Goal: Information Seeking & Learning: Find specific page/section

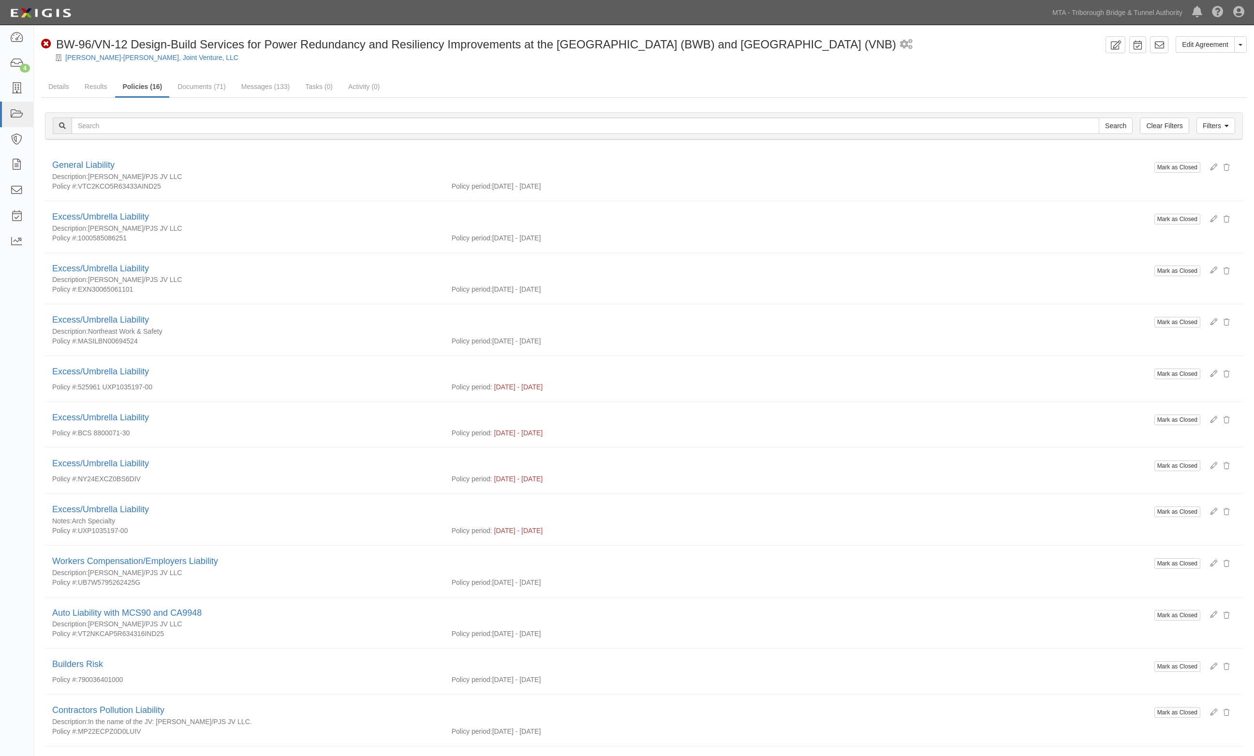
scroll to position [254, 0]
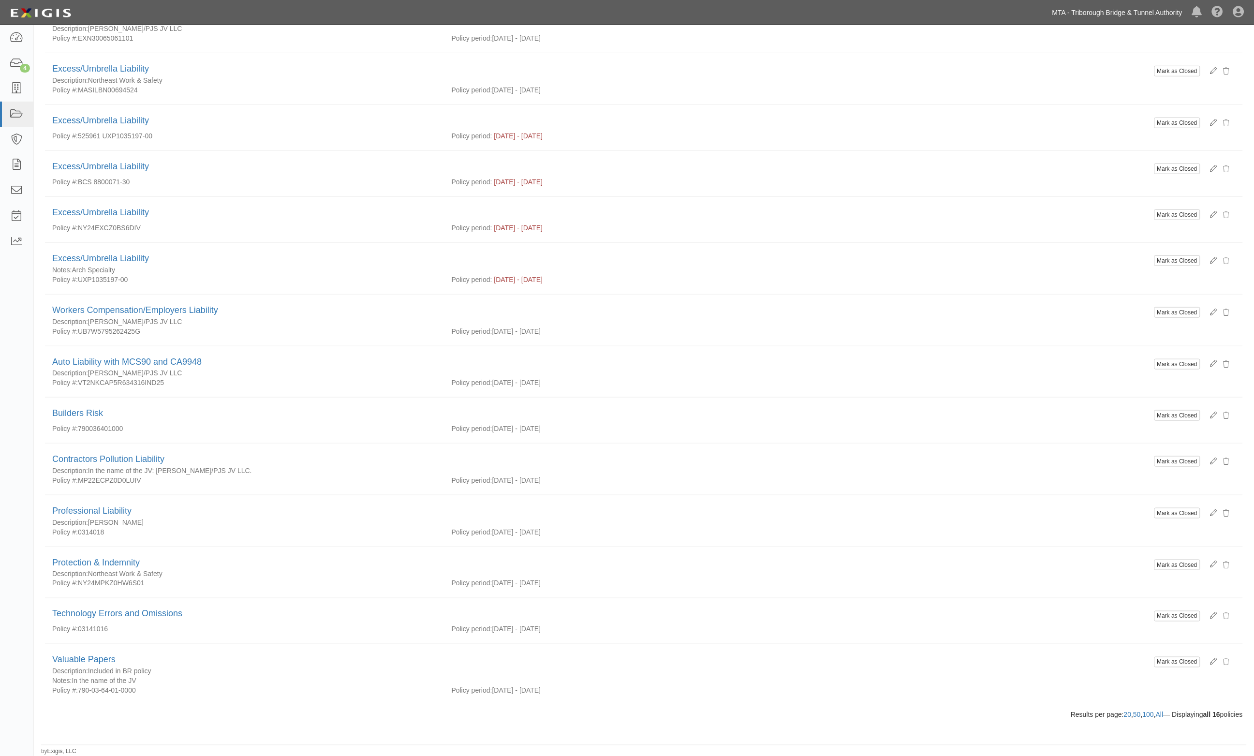
click at [1166, 7] on link "MTA - Triborough Bridge & Tunnel Authority" at bounding box center [1118, 12] width 140 height 19
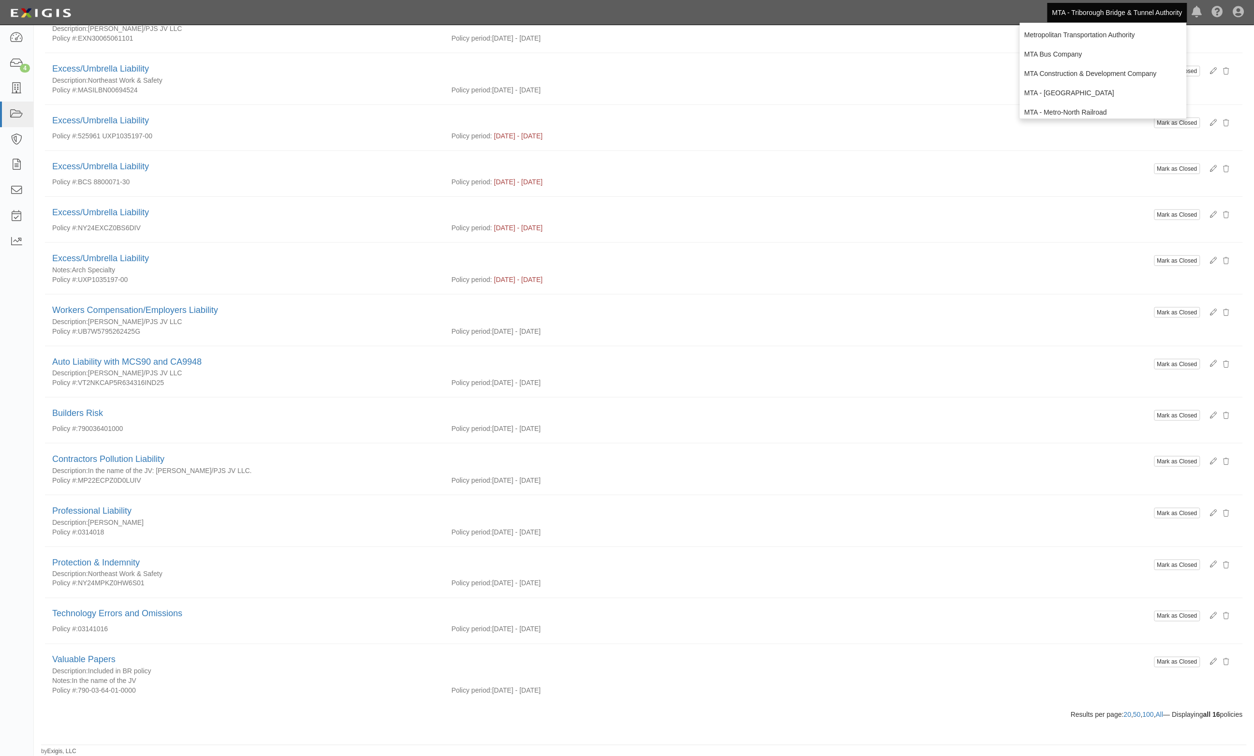
click at [1103, 141] on link "MTA - [US_STATE] City Transit Authority (Operating)" at bounding box center [1103, 150] width 167 height 19
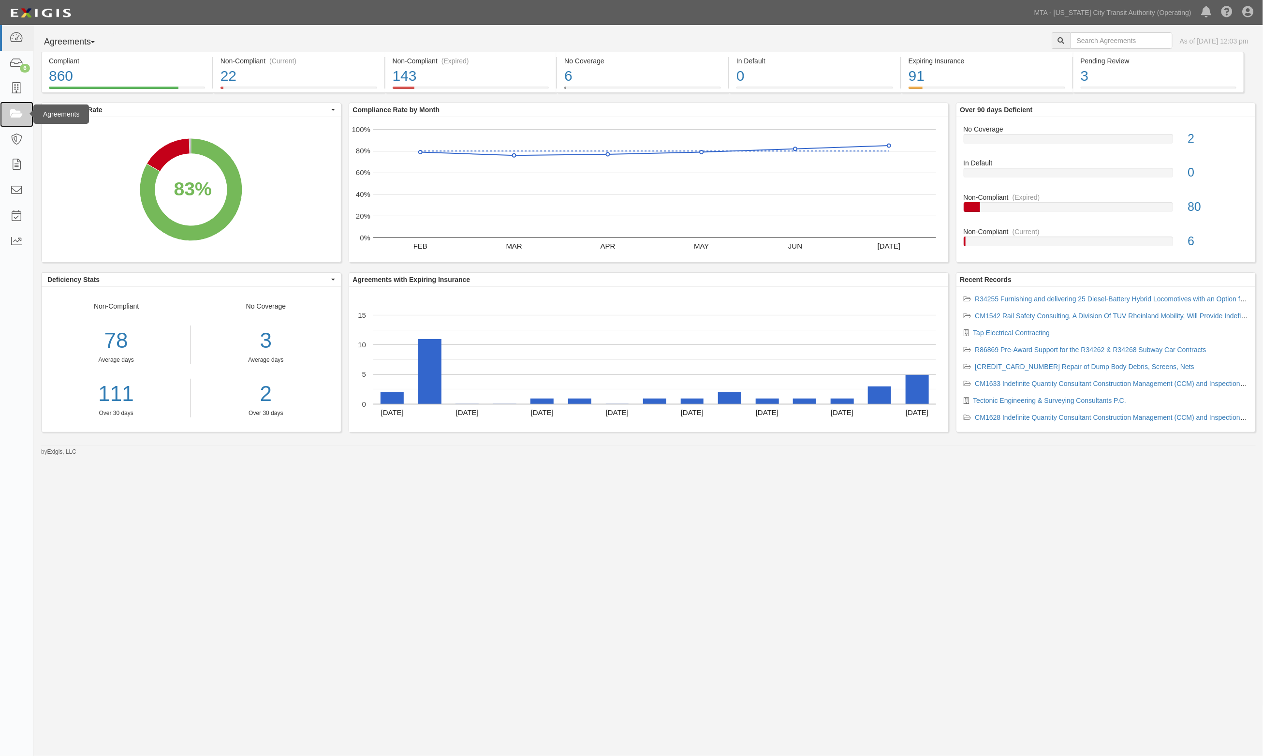
click at [20, 118] on icon at bounding box center [17, 114] width 14 height 11
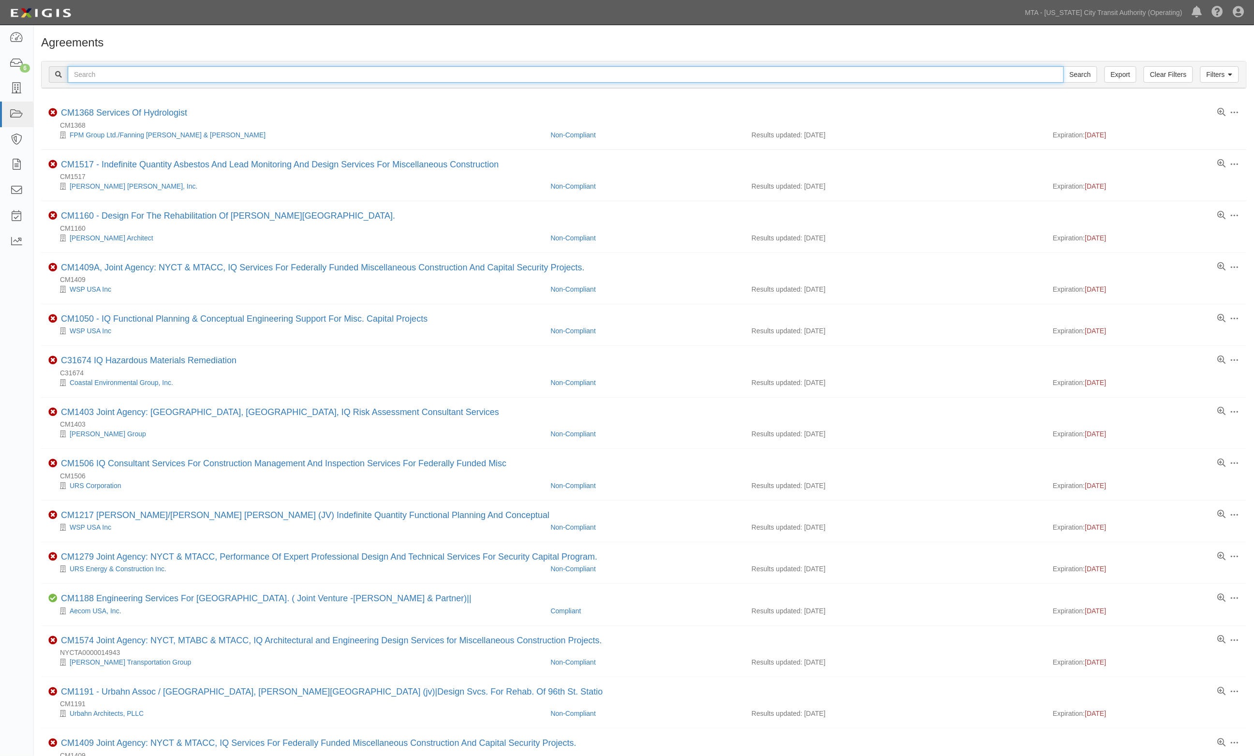
click at [117, 69] on input "text" at bounding box center [566, 74] width 996 height 16
type input "732573"
click at [1064, 66] on input "Search" at bounding box center [1081, 74] width 34 height 16
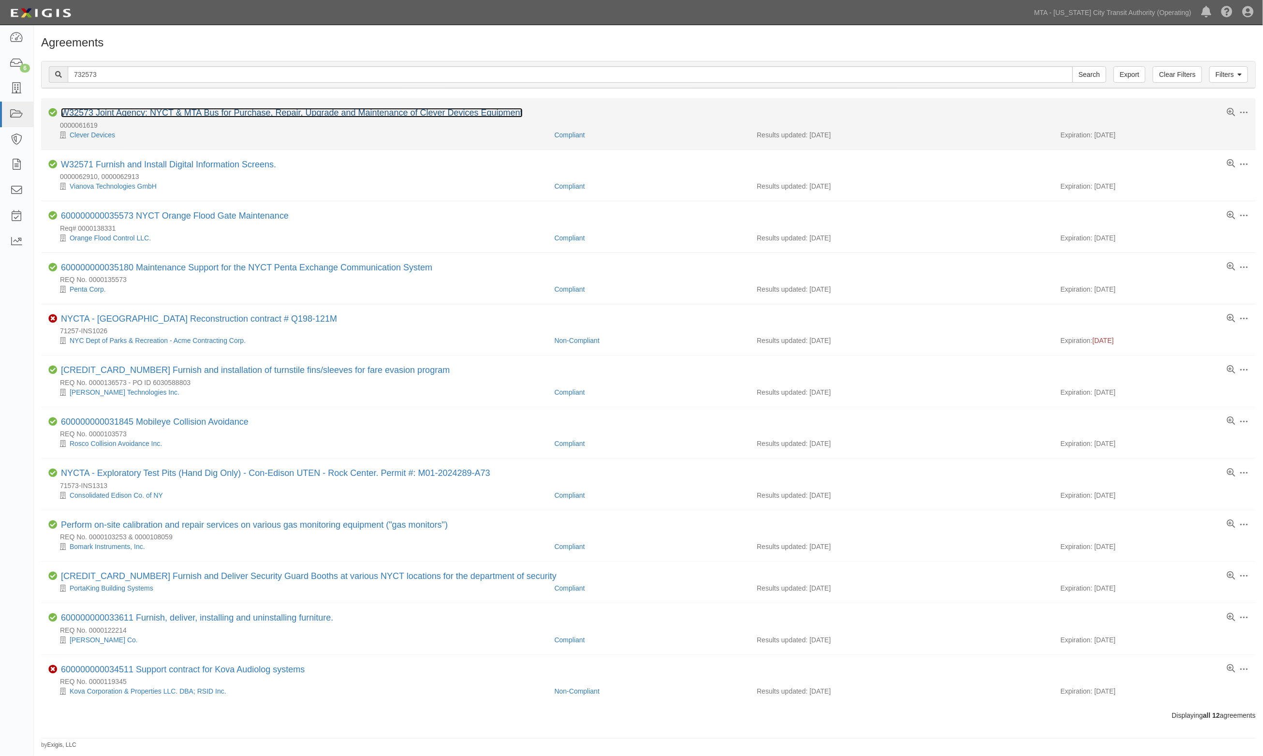
click at [112, 109] on link "W32573 Joint Agency: NYCT & MTA Bus for Purchase, Repair, Upgrade and Maintenan…" at bounding box center [292, 113] width 462 height 10
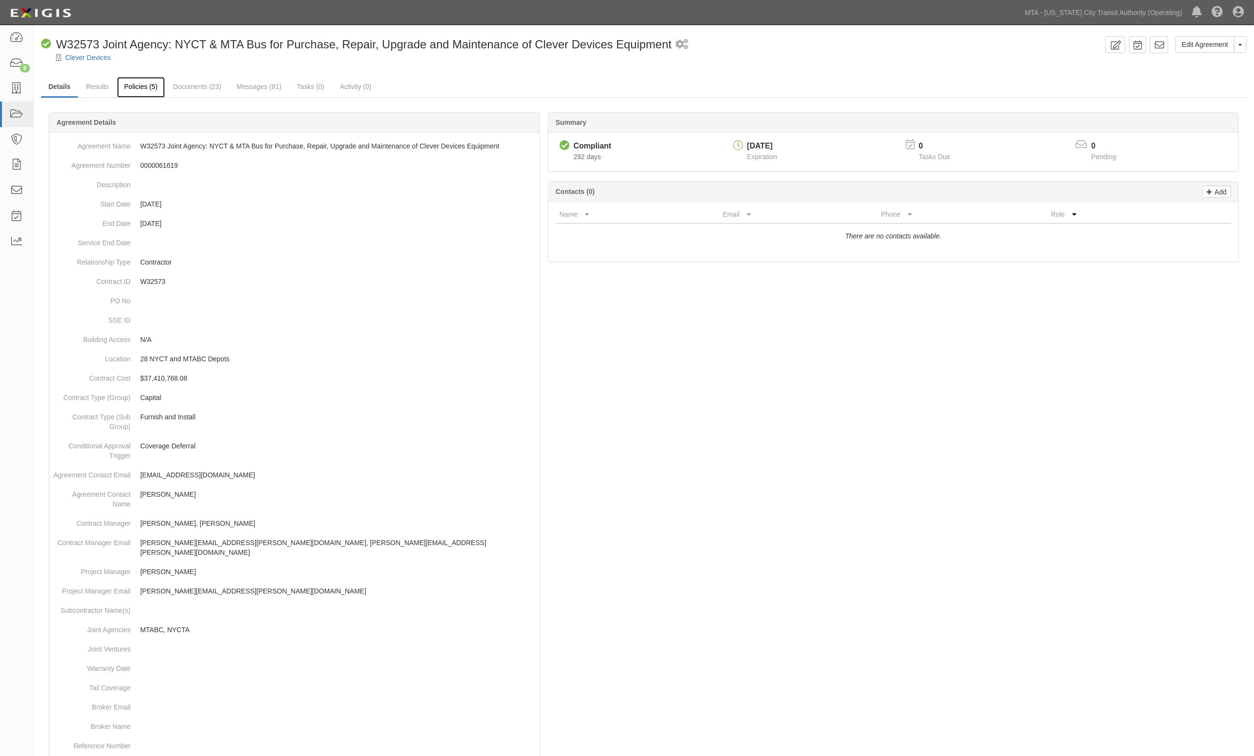
click at [143, 83] on link "Policies (5)" at bounding box center [141, 87] width 48 height 21
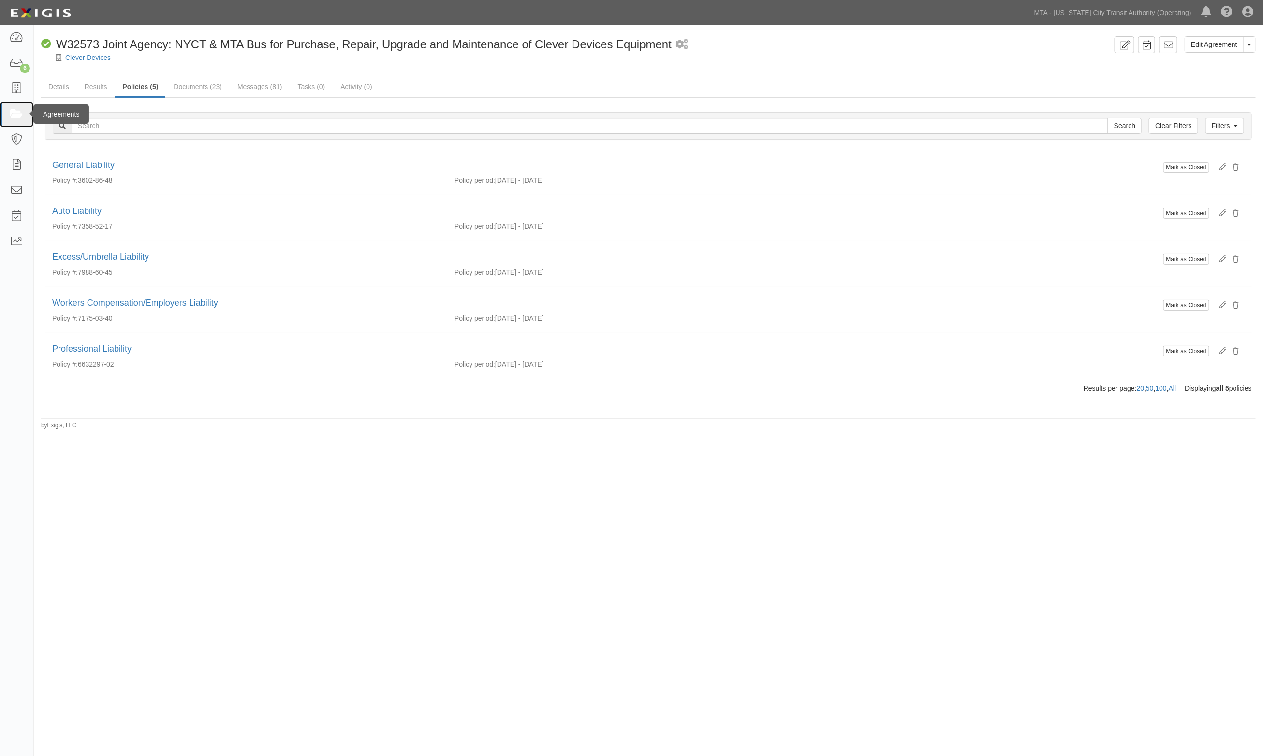
click at [14, 119] on icon at bounding box center [17, 114] width 14 height 11
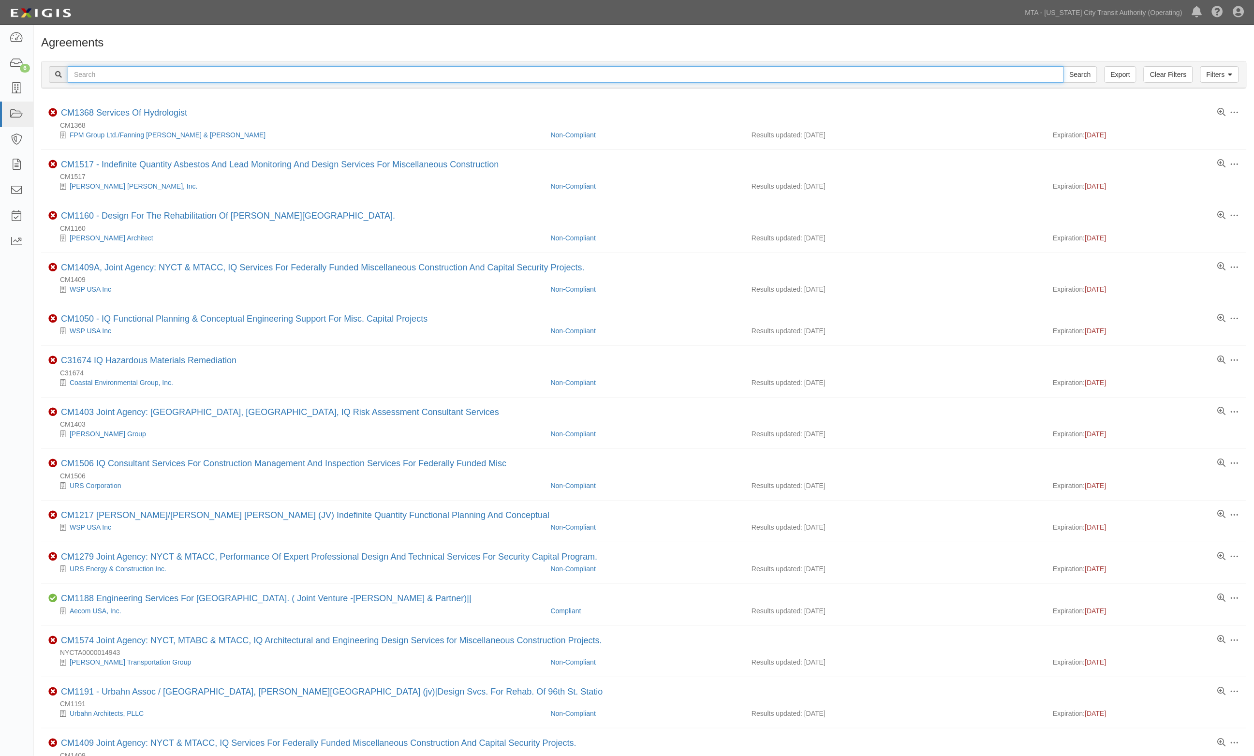
click at [220, 68] on input "text" at bounding box center [566, 74] width 996 height 16
type input "railcar"
click at [1064, 66] on input "Search" at bounding box center [1081, 74] width 34 height 16
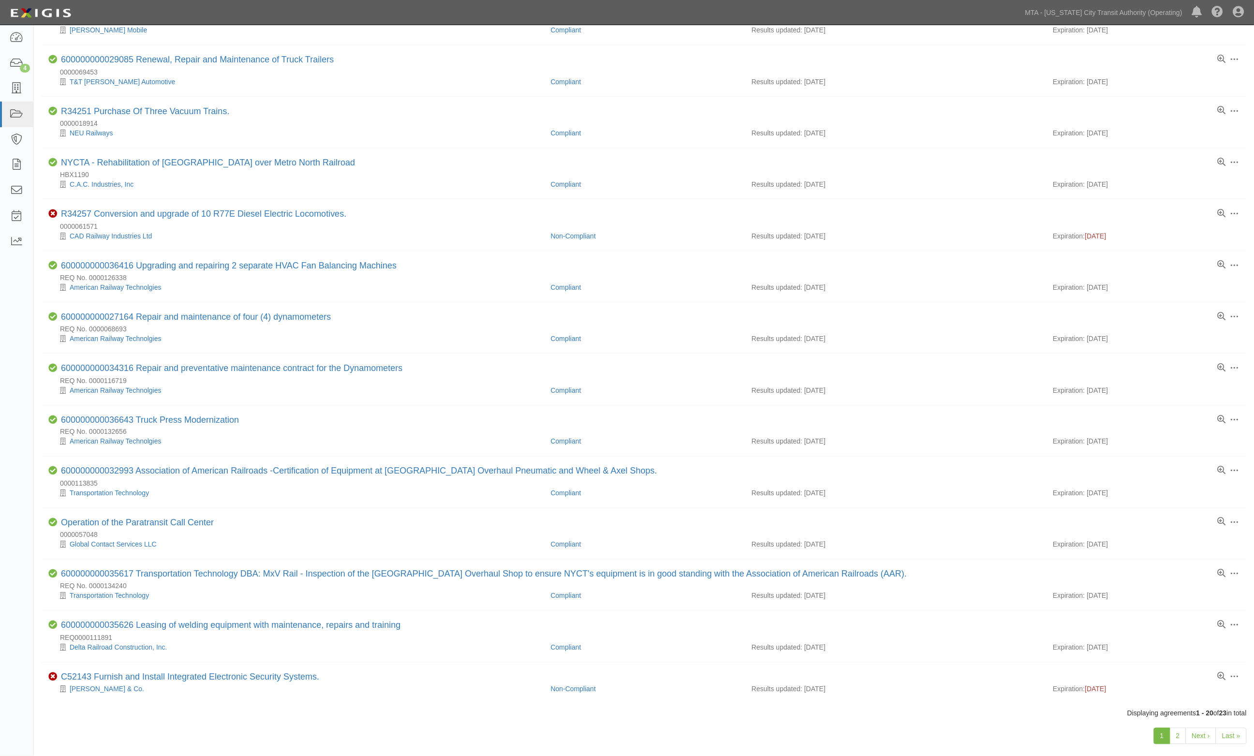
scroll to position [441, 0]
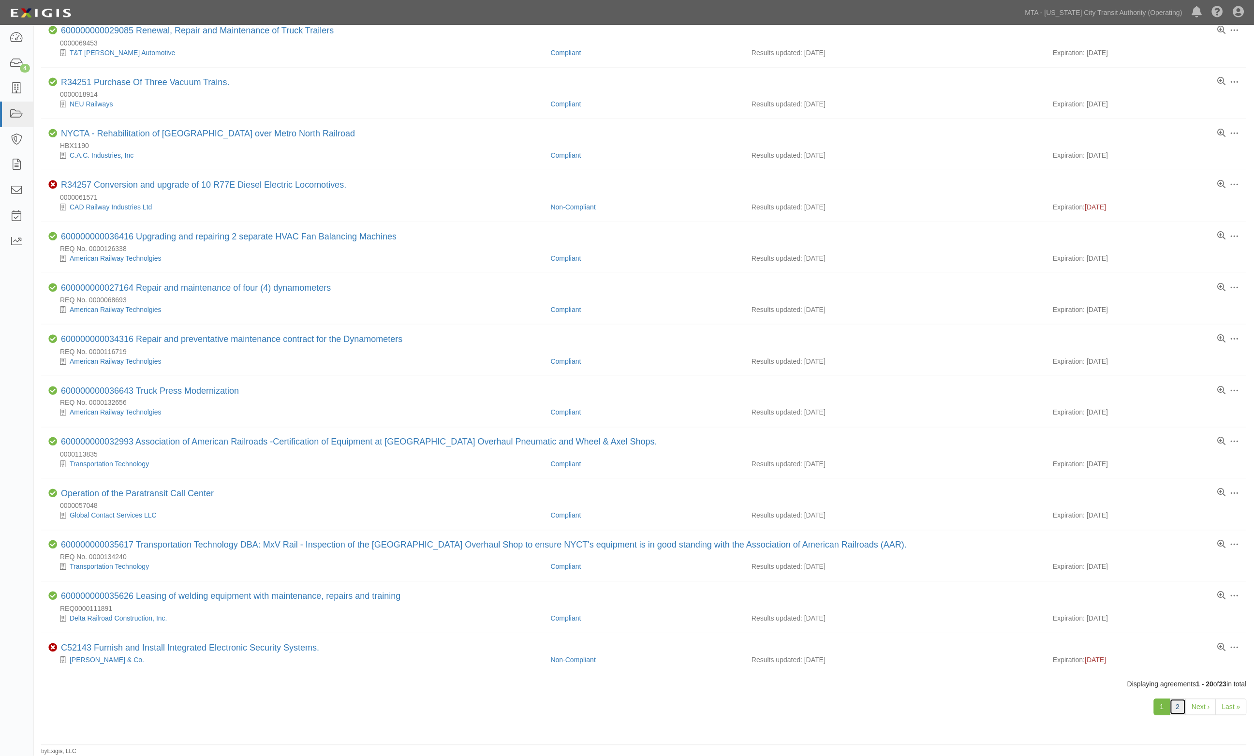
click at [1177, 710] on link "2" at bounding box center [1178, 707] width 16 height 16
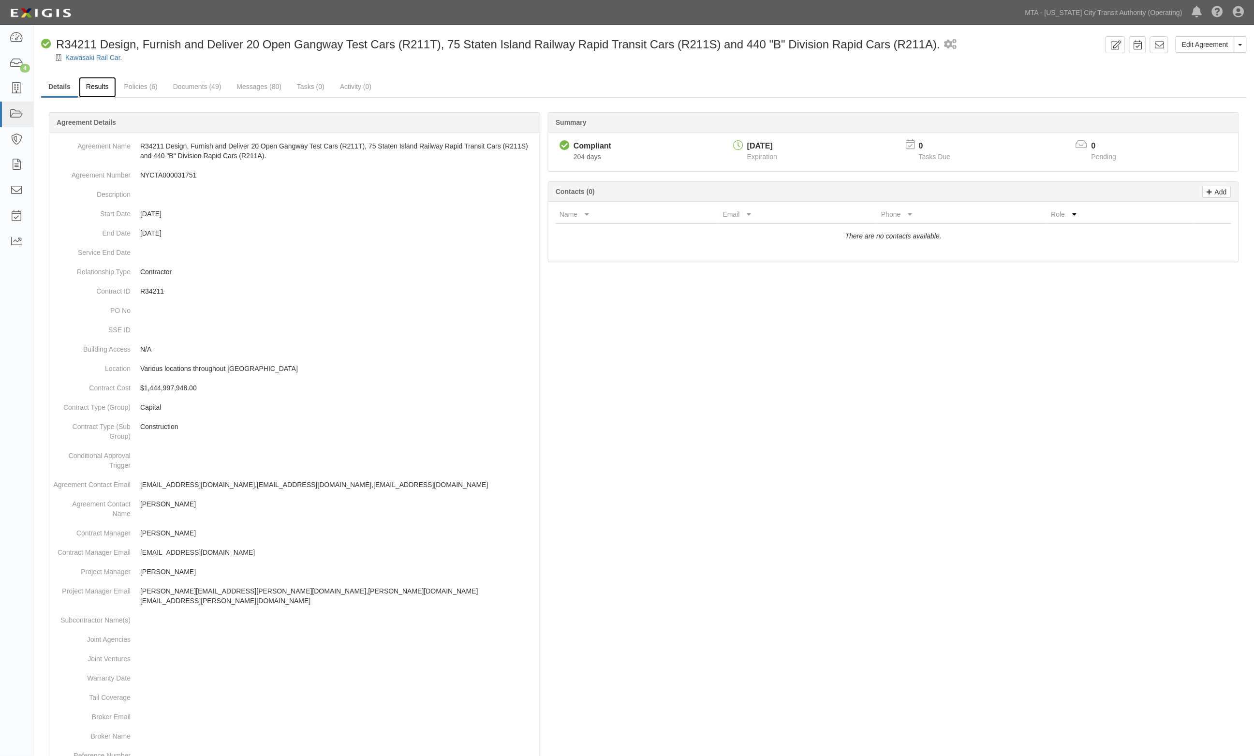
click at [105, 90] on link "Results" at bounding box center [97, 87] width 37 height 21
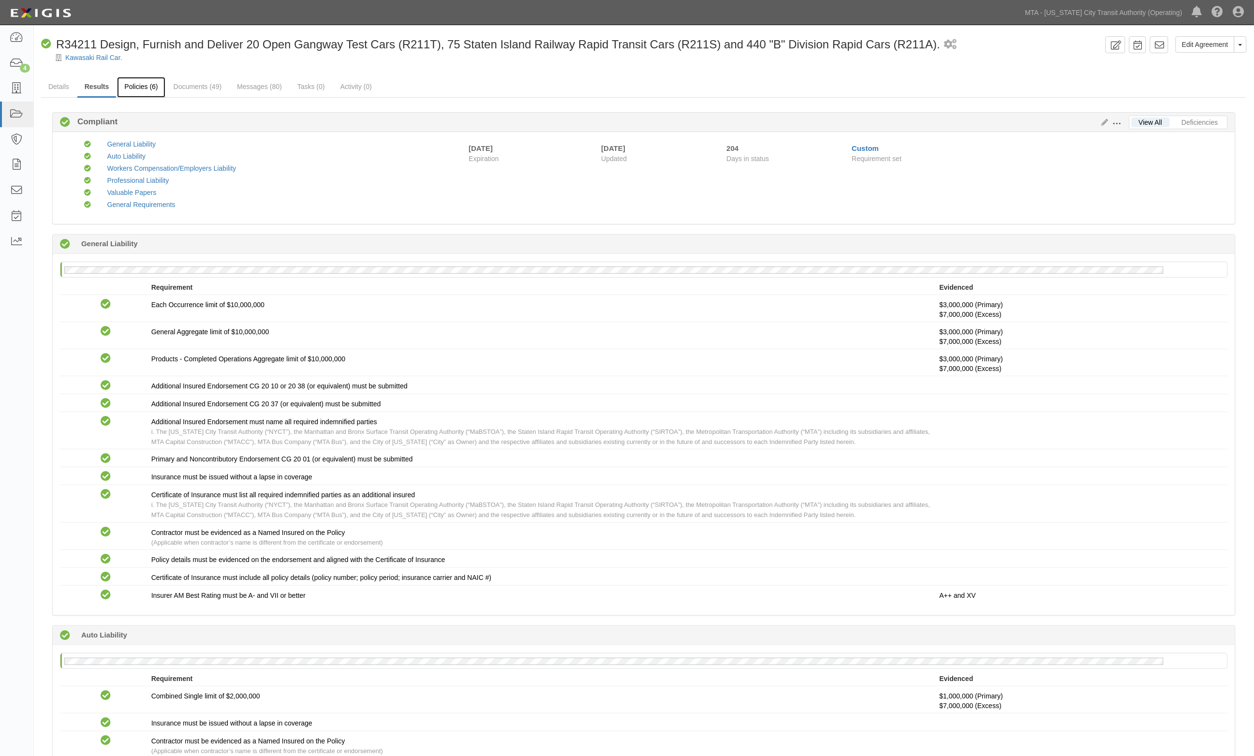
click at [160, 87] on link "Policies (6)" at bounding box center [141, 87] width 48 height 21
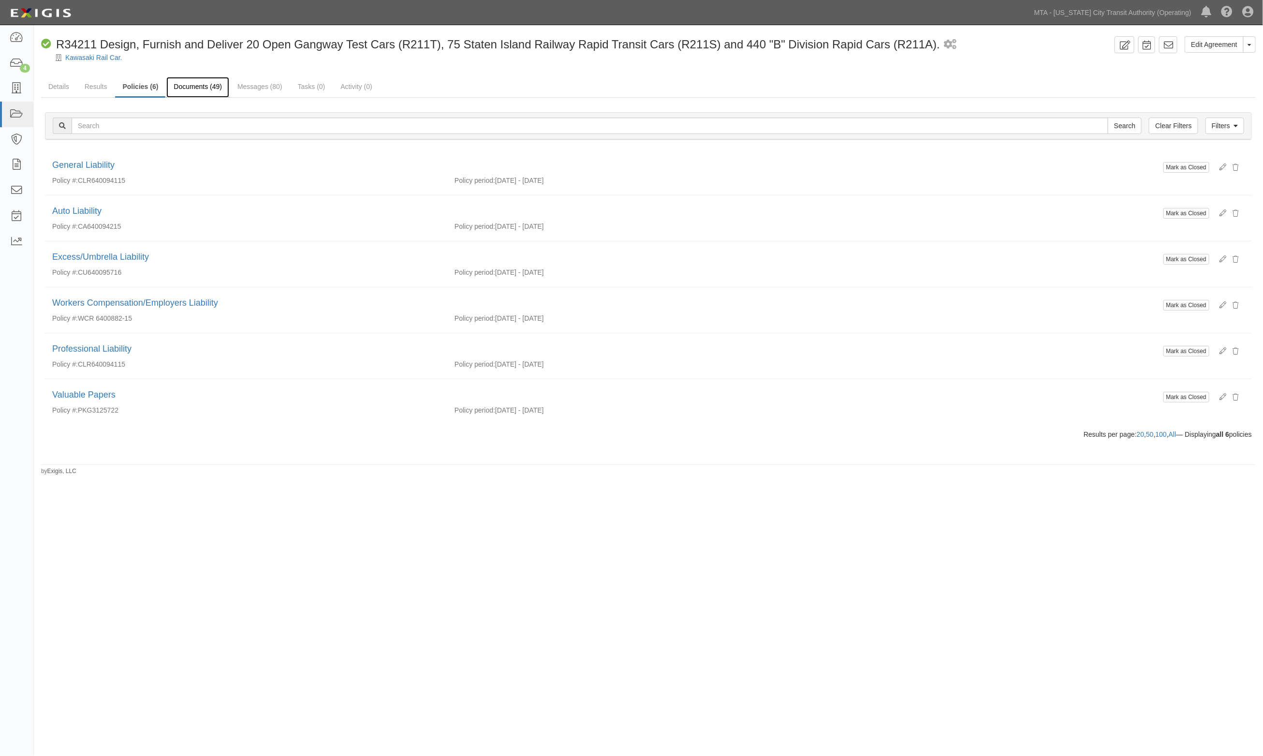
click at [207, 86] on link "Documents (49)" at bounding box center [197, 87] width 63 height 21
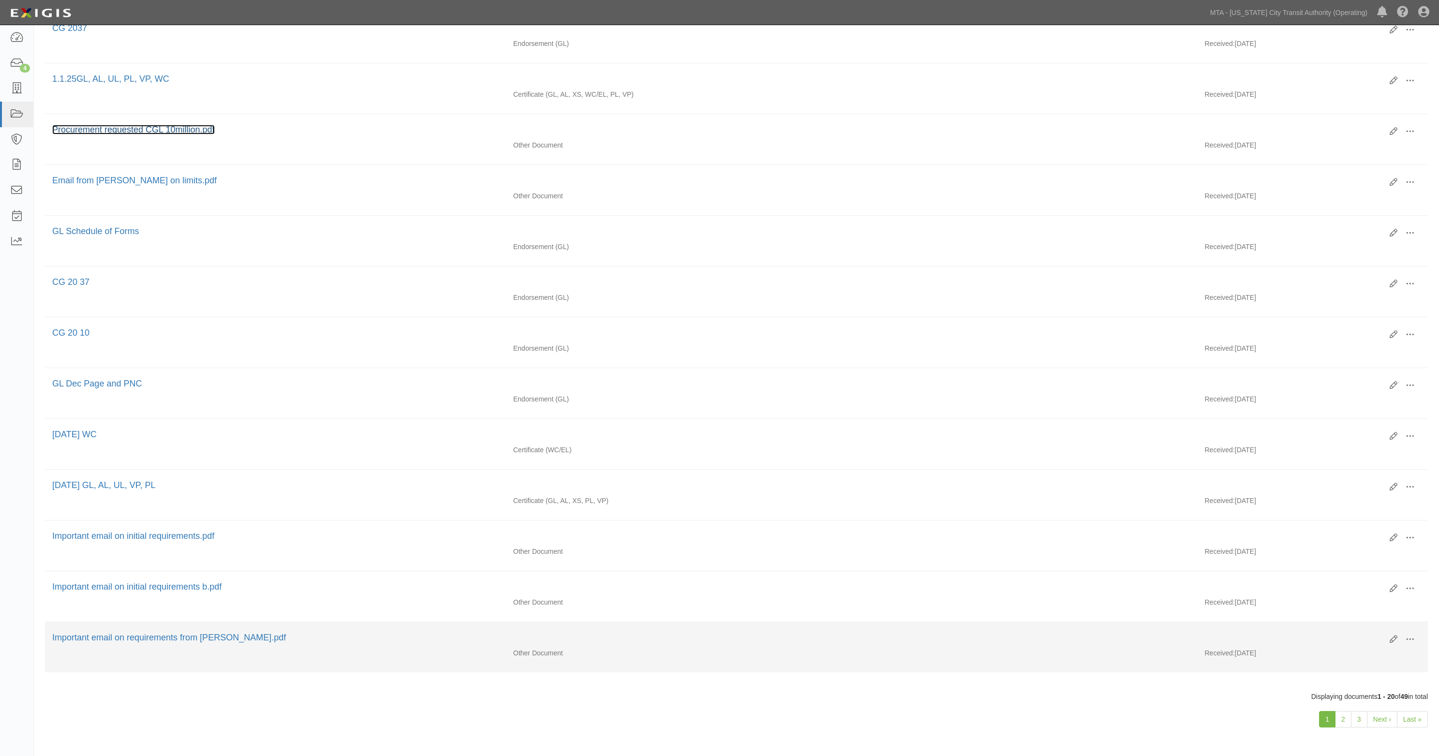
scroll to position [561, 0]
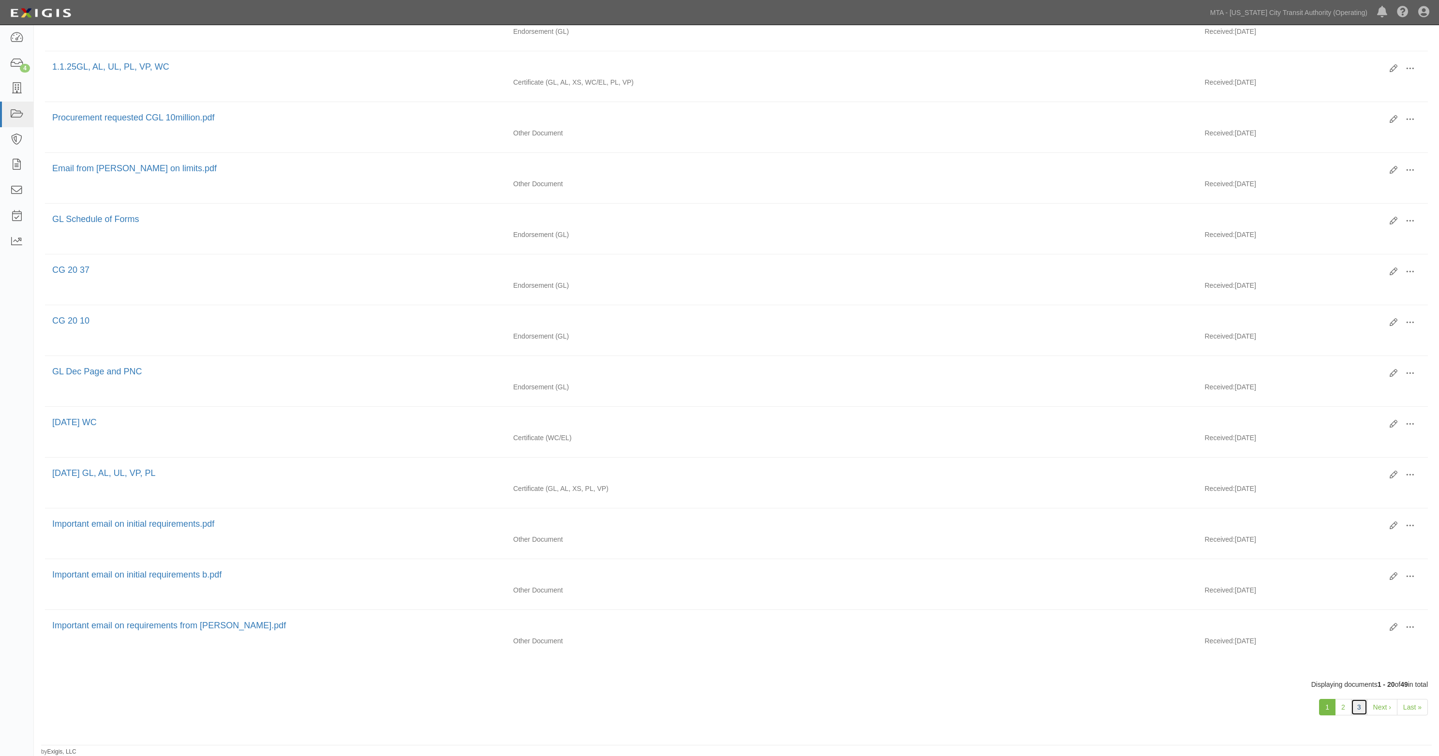
click at [1254, 709] on link "3" at bounding box center [1359, 707] width 16 height 16
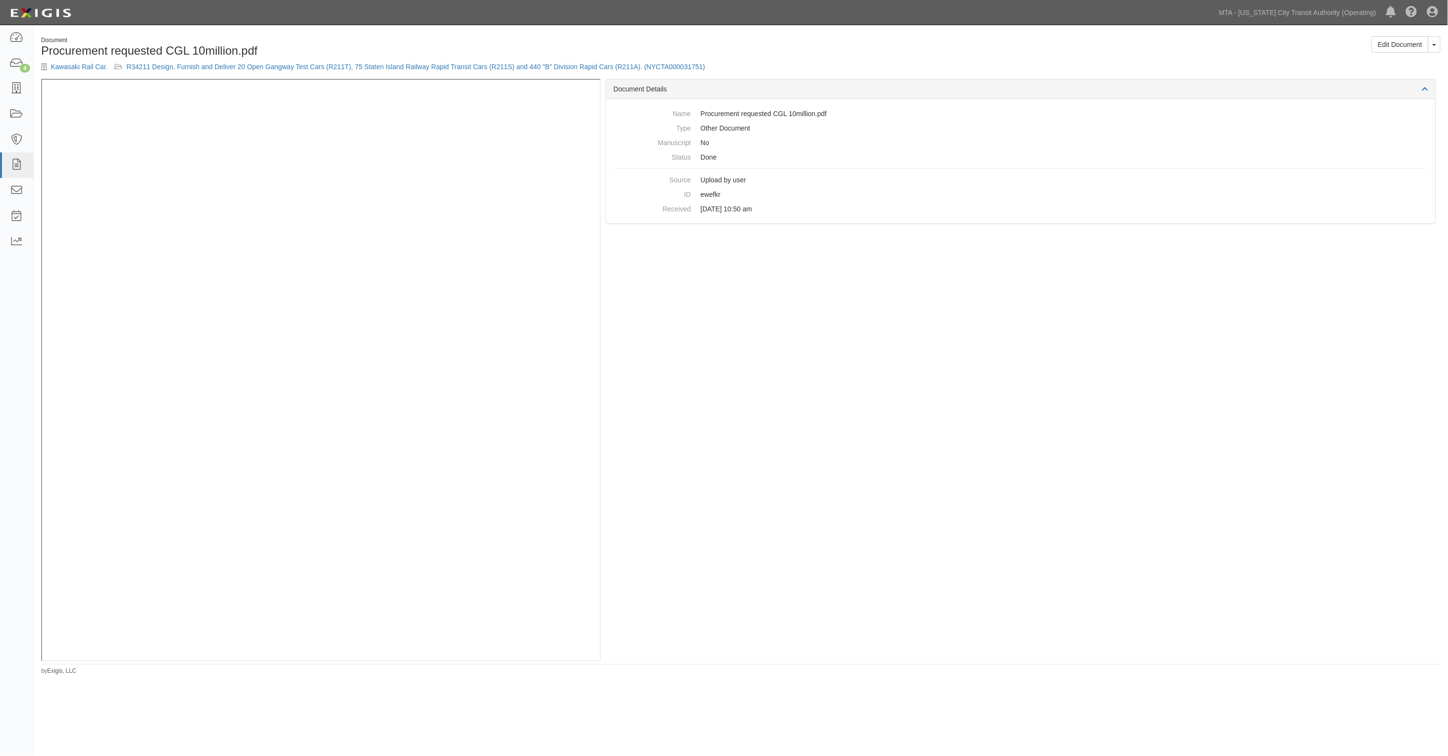
click at [1030, 409] on div "Document Details Name Procurement requested CGL 10million.pdf Type Other Docume…" at bounding box center [1021, 370] width 840 height 582
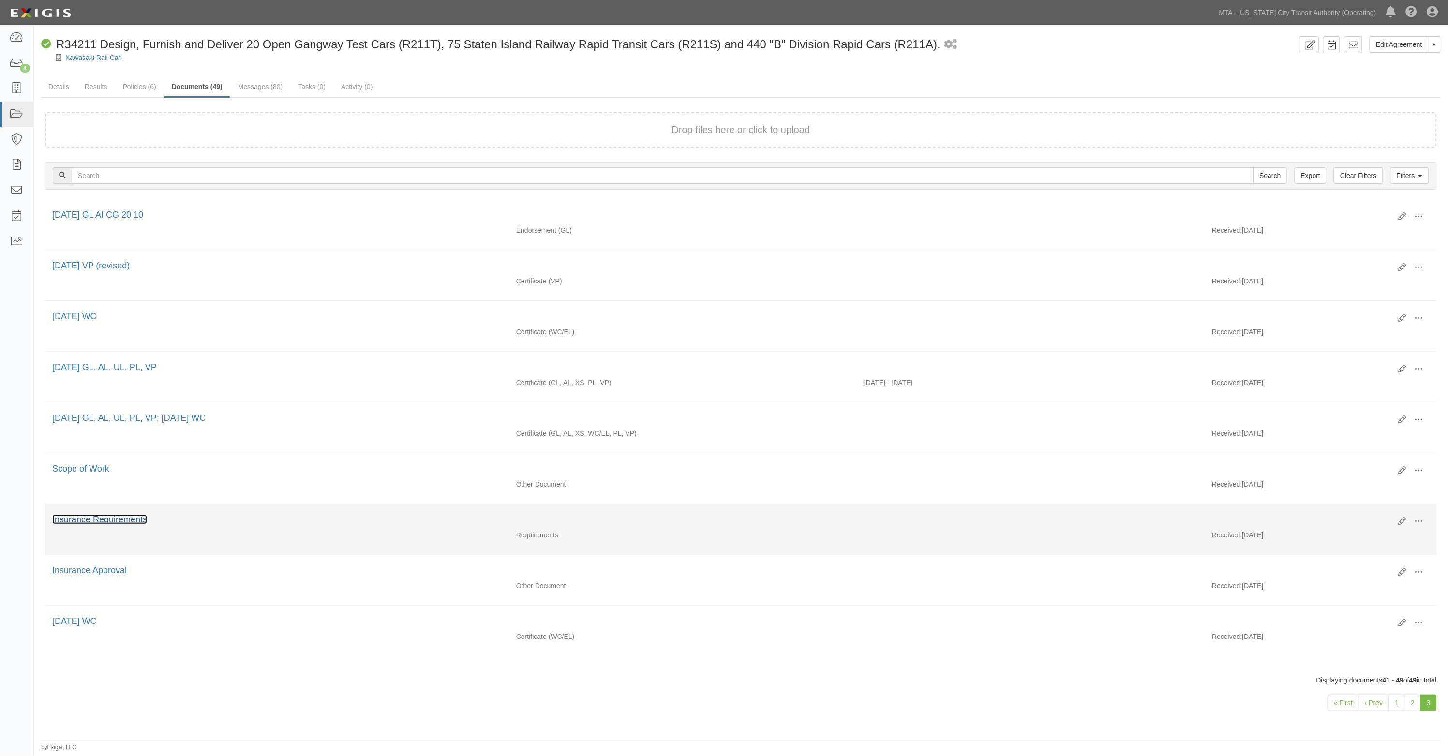
click at [81, 522] on link "Insurance Requirements" at bounding box center [99, 520] width 95 height 10
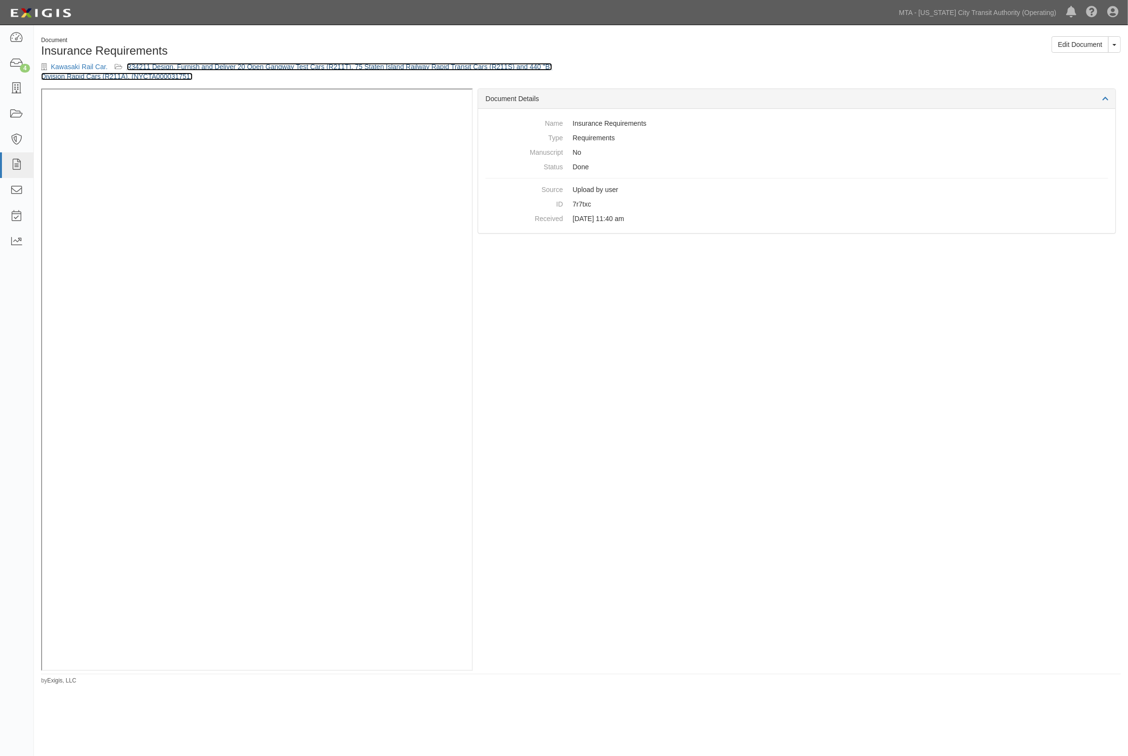
click at [178, 68] on link "R34211 Design, Furnish and Deliver 20 Open Gangway Test Cars (R211T), 75 Staten…" at bounding box center [296, 71] width 511 height 17
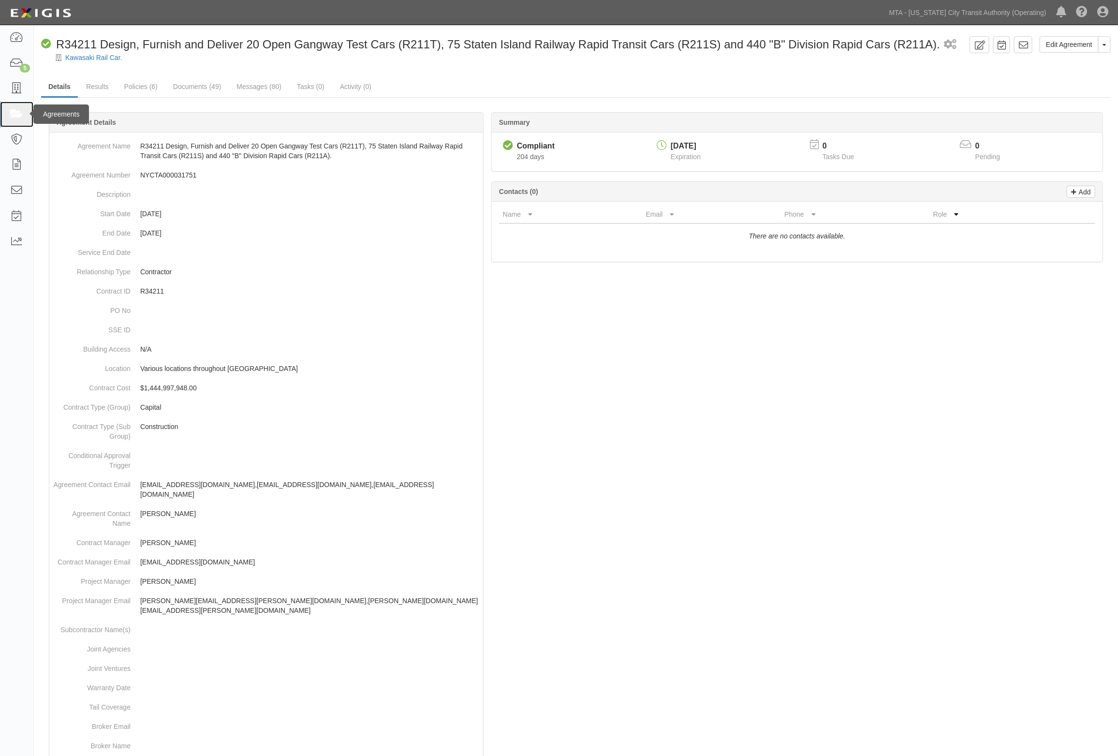
click at [17, 112] on icon at bounding box center [17, 114] width 14 height 11
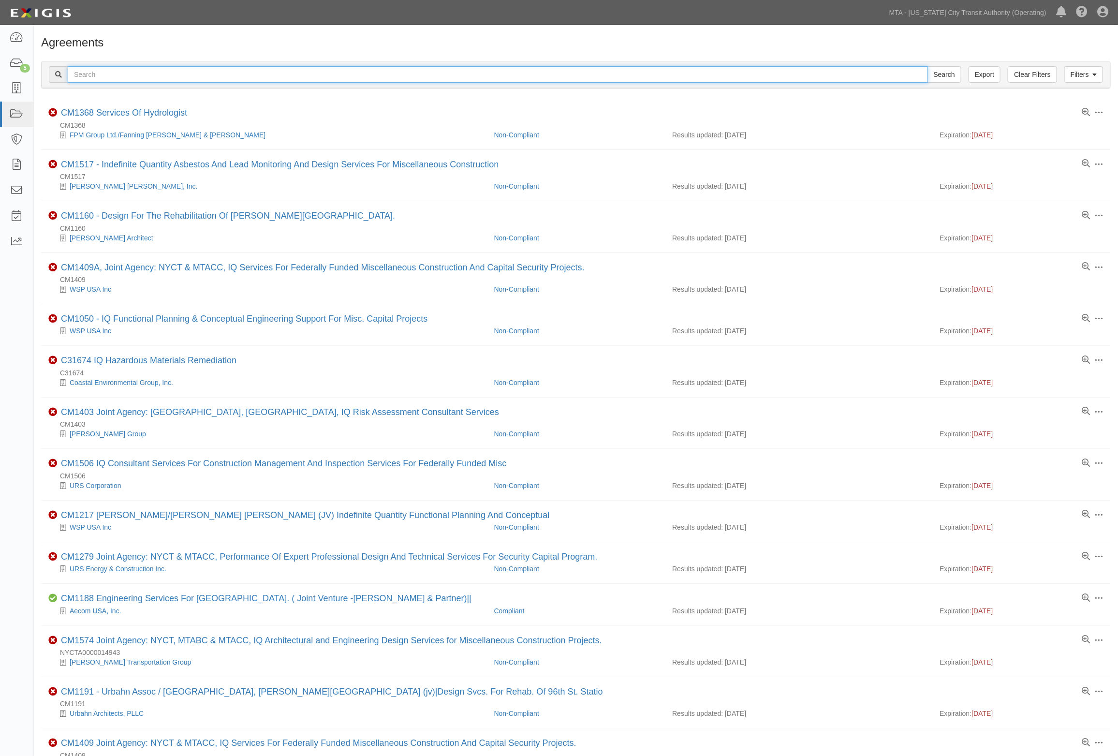
click at [117, 74] on input "text" at bounding box center [498, 74] width 861 height 16
type input "P36705"
click at [928, 66] on input "Search" at bounding box center [945, 74] width 34 height 16
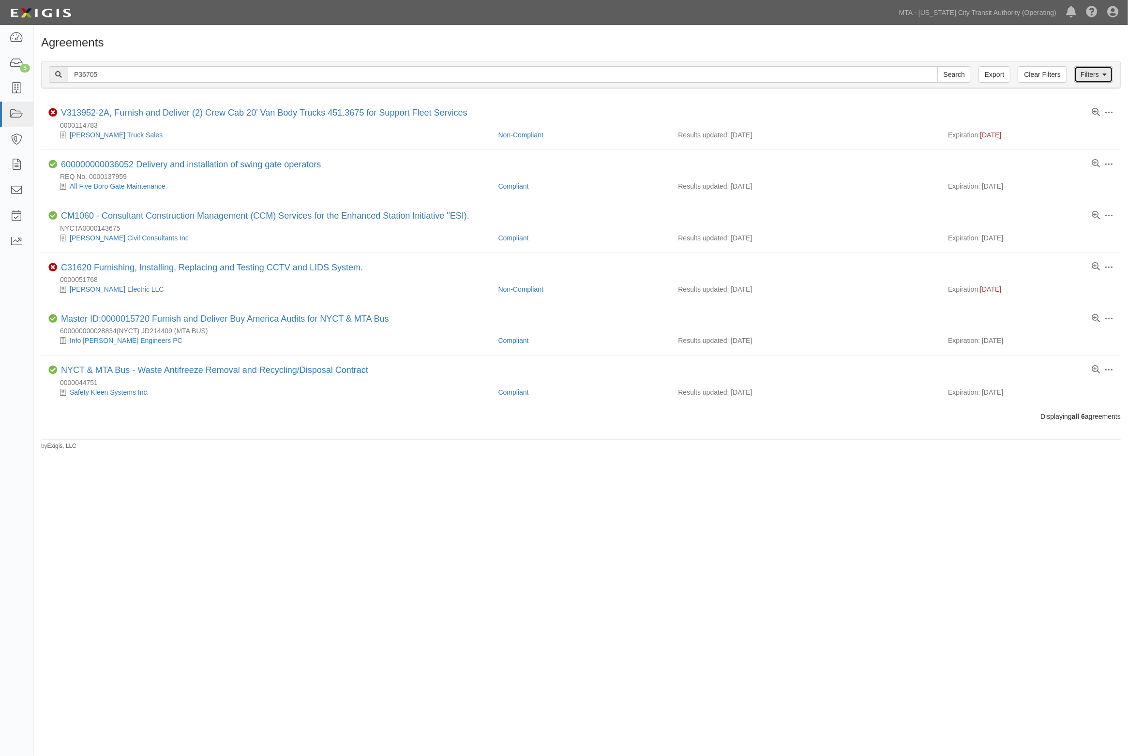
click at [1083, 76] on link "Filters" at bounding box center [1093, 74] width 39 height 16
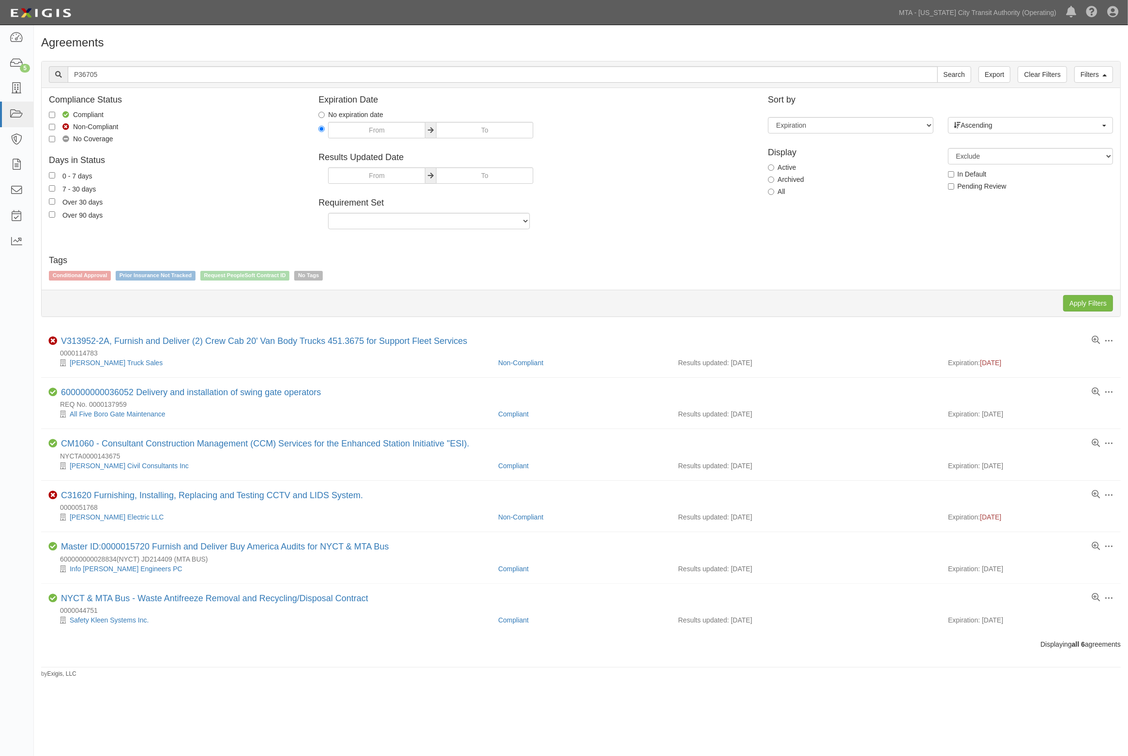
click at [782, 192] on label "All" at bounding box center [776, 192] width 17 height 10
click at [774, 192] on input "All" at bounding box center [771, 192] width 6 height 6
radio input "true"
click at [1084, 299] on input "Apply Filters" at bounding box center [1088, 303] width 50 height 16
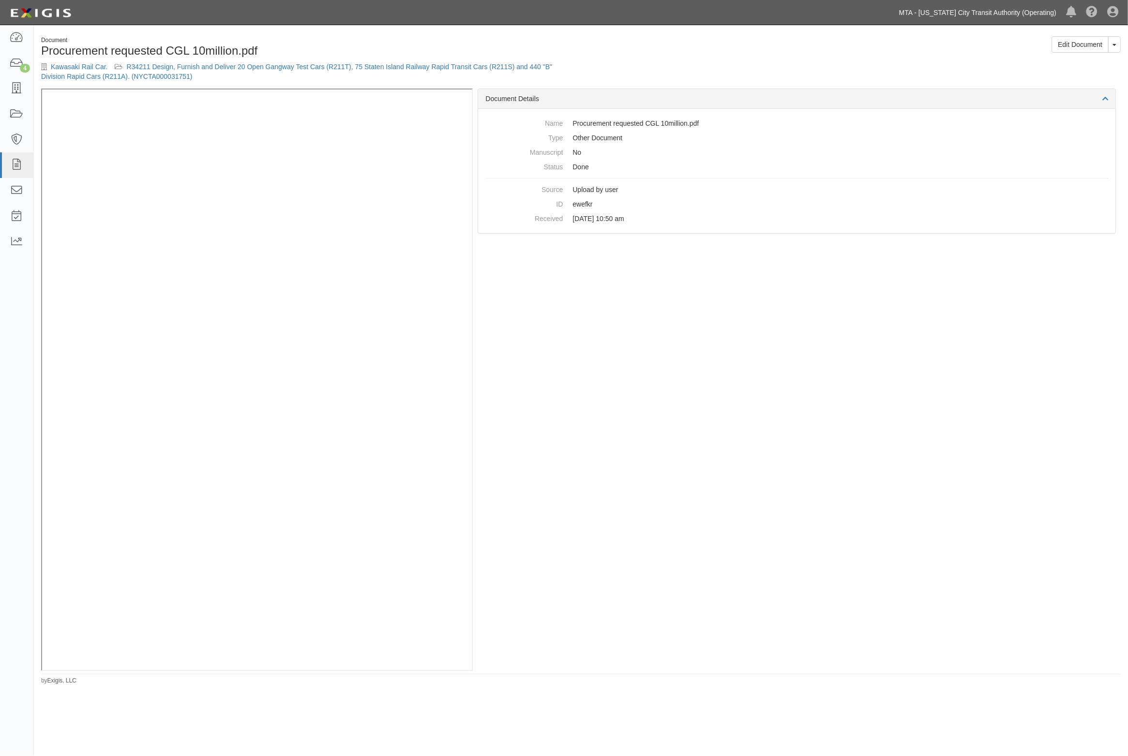
drag, startPoint x: 0, startPoint y: 0, endPoint x: 1015, endPoint y: 9, distance: 1014.9
click at [1015, 9] on link "MTA - [US_STATE] City Transit Authority (Operating)" at bounding box center [977, 12] width 167 height 19
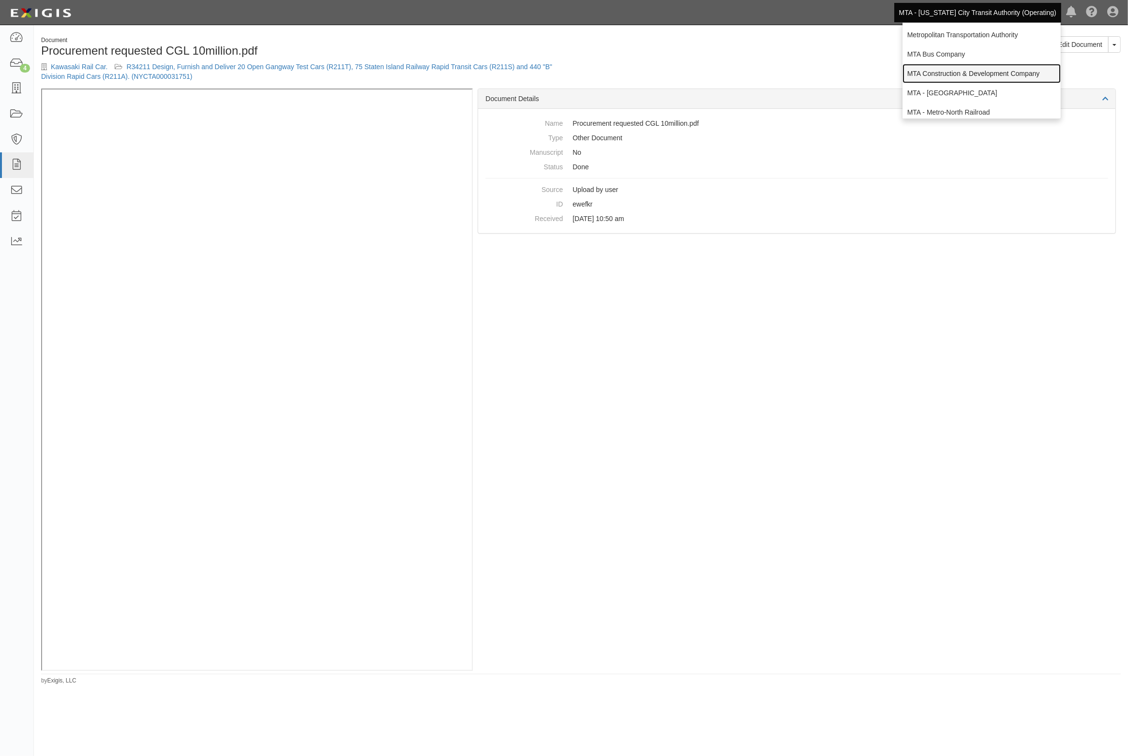
click at [967, 68] on link "MTA Construction & Development Company" at bounding box center [981, 73] width 158 height 19
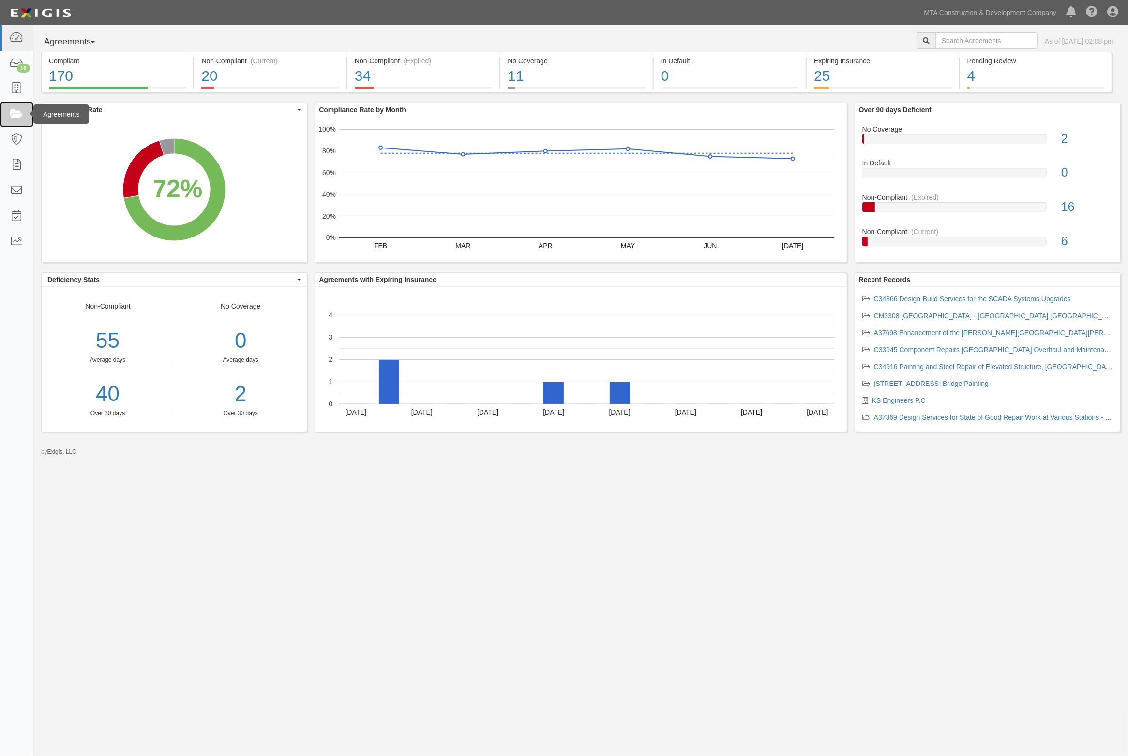
click at [13, 122] on link at bounding box center [16, 115] width 33 height 26
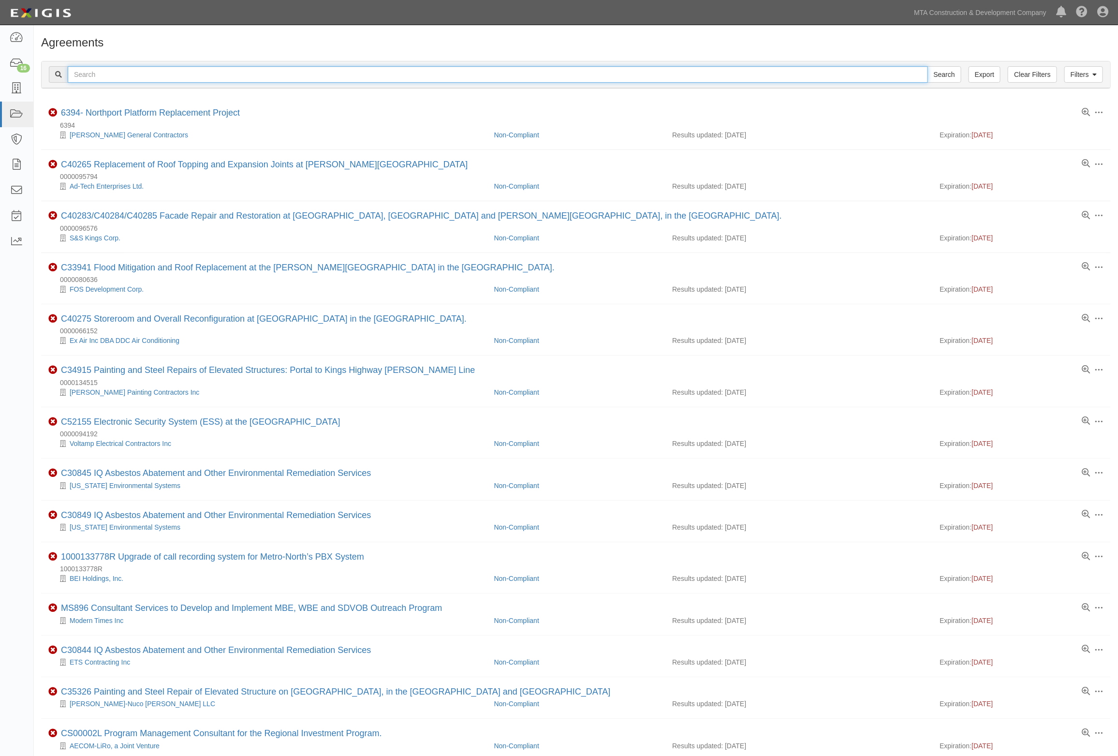
click at [105, 76] on input "text" at bounding box center [498, 74] width 861 height 16
type input "P36705"
click at [928, 66] on input "Search" at bounding box center [945, 74] width 34 height 16
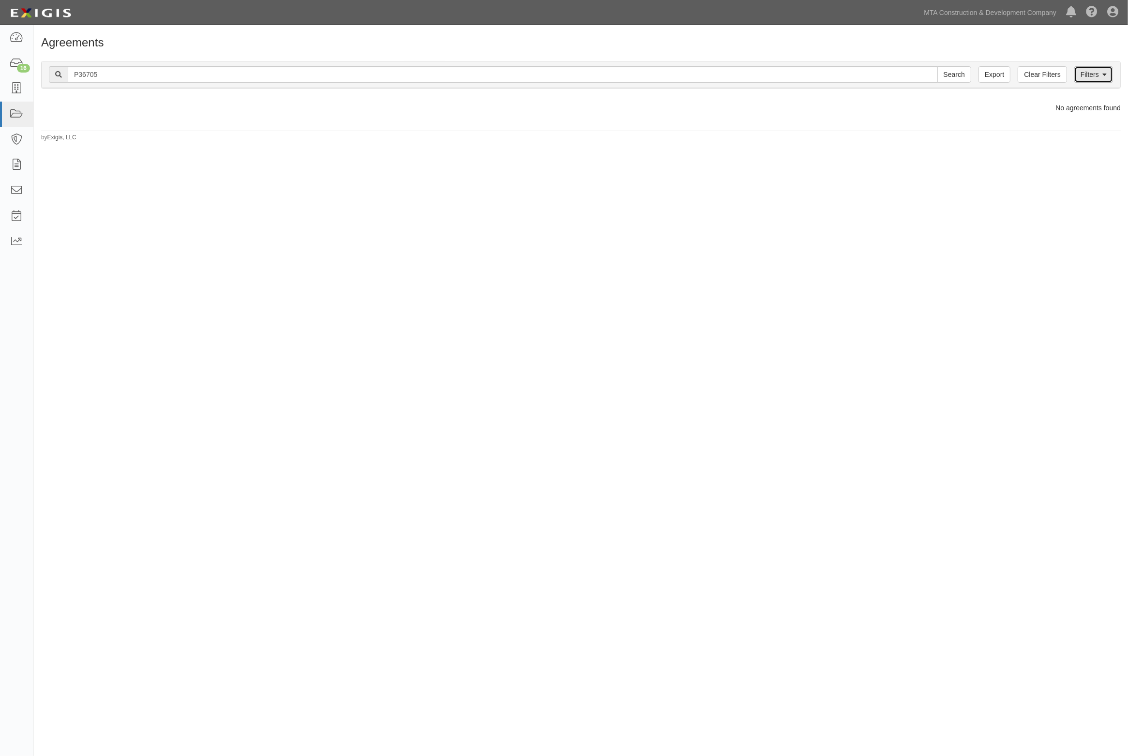
click at [1095, 79] on link "Filters" at bounding box center [1093, 74] width 39 height 16
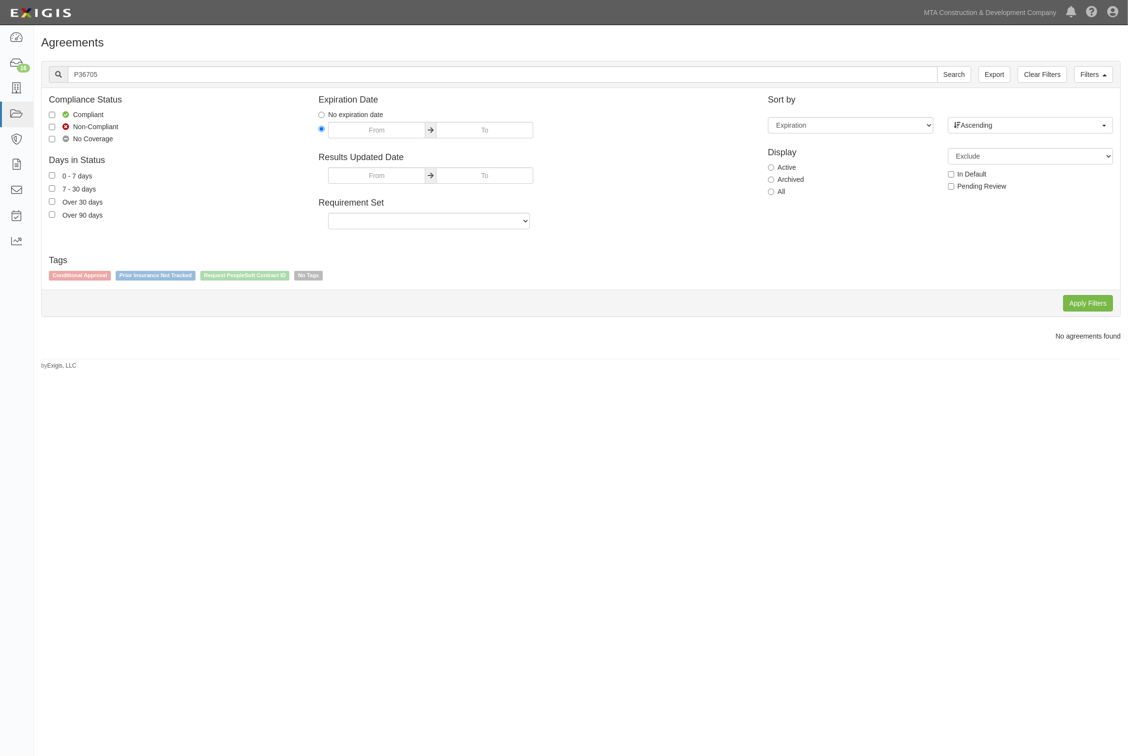
click at [779, 193] on label "All" at bounding box center [776, 192] width 17 height 10
click at [774, 193] on input "All" at bounding box center [771, 192] width 6 height 6
radio input "true"
drag, startPoint x: 1115, startPoint y: 307, endPoint x: 1105, endPoint y: 303, distance: 10.9
click at [1115, 307] on div "Apply Filters Clear Filters" at bounding box center [581, 303] width 1078 height 27
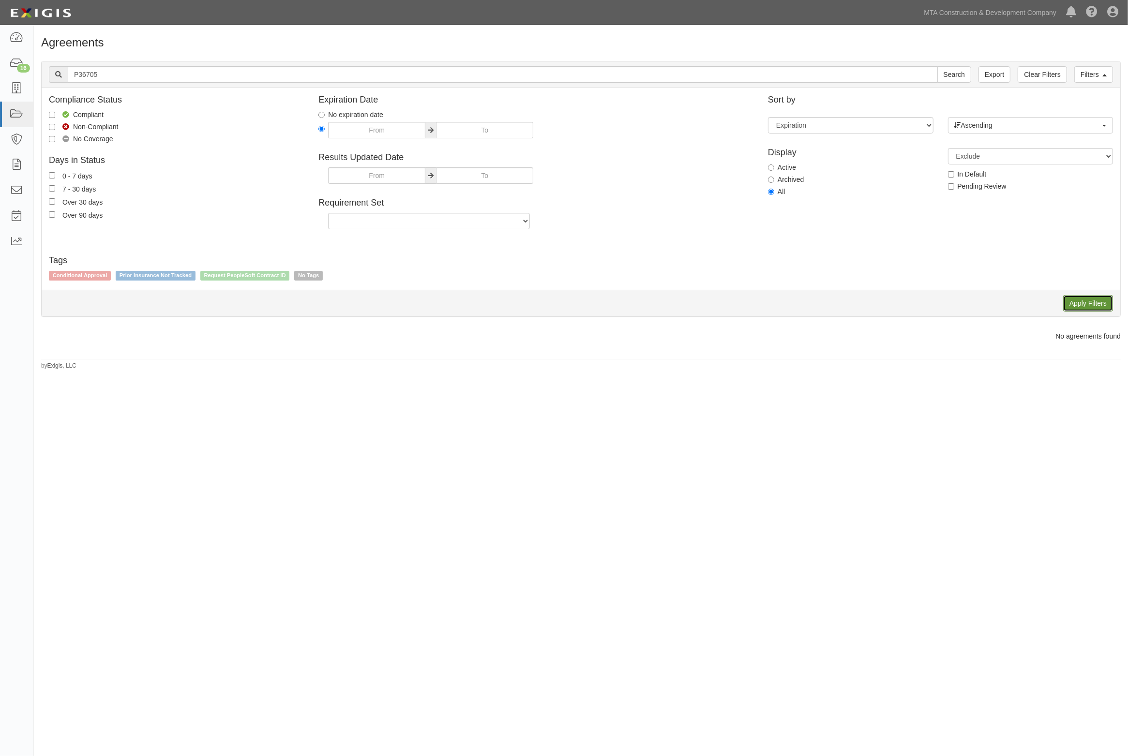
click at [1104, 303] on input "Apply Filters" at bounding box center [1088, 303] width 50 height 16
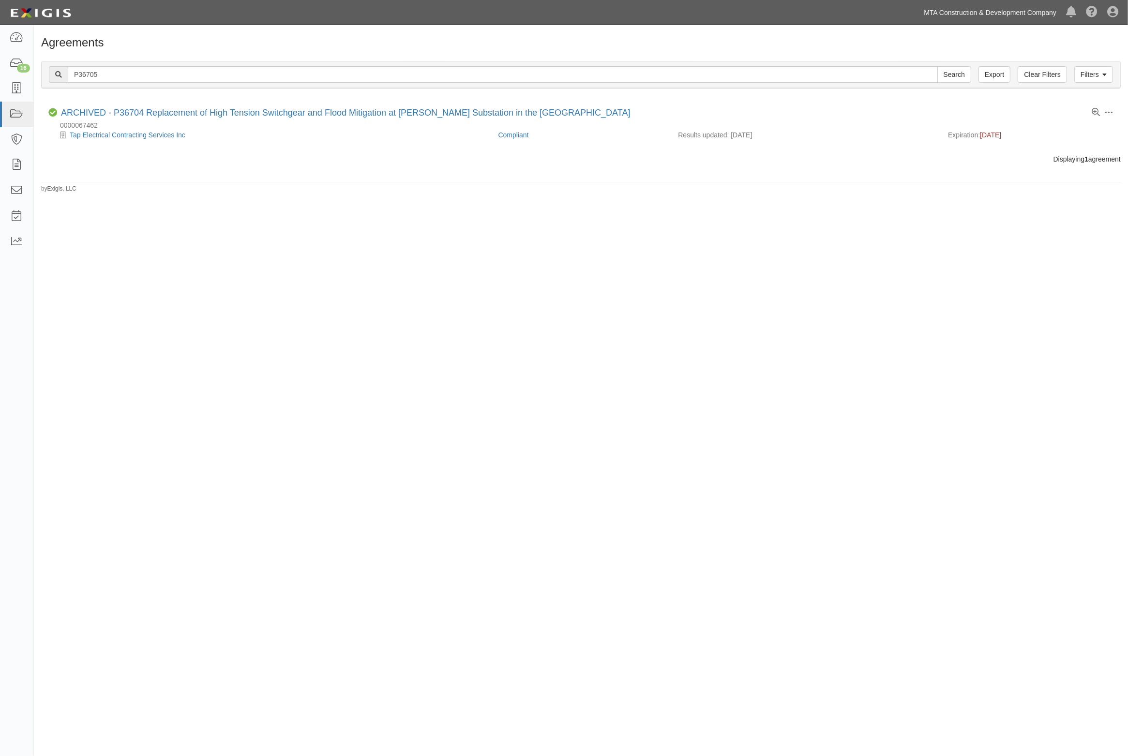
click at [1004, 18] on link "MTA Construction & Development Company" at bounding box center [990, 12] width 142 height 19
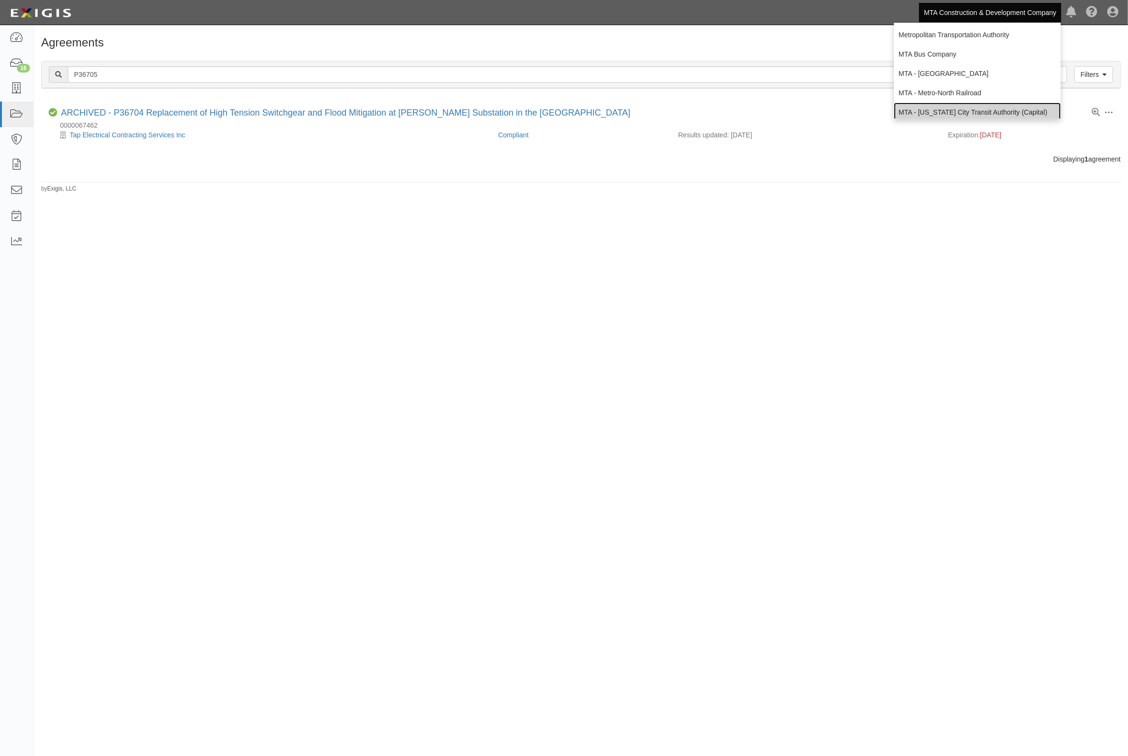
click at [1004, 108] on link "MTA - [US_STATE] City Transit Authority (Capital)" at bounding box center [976, 112] width 167 height 19
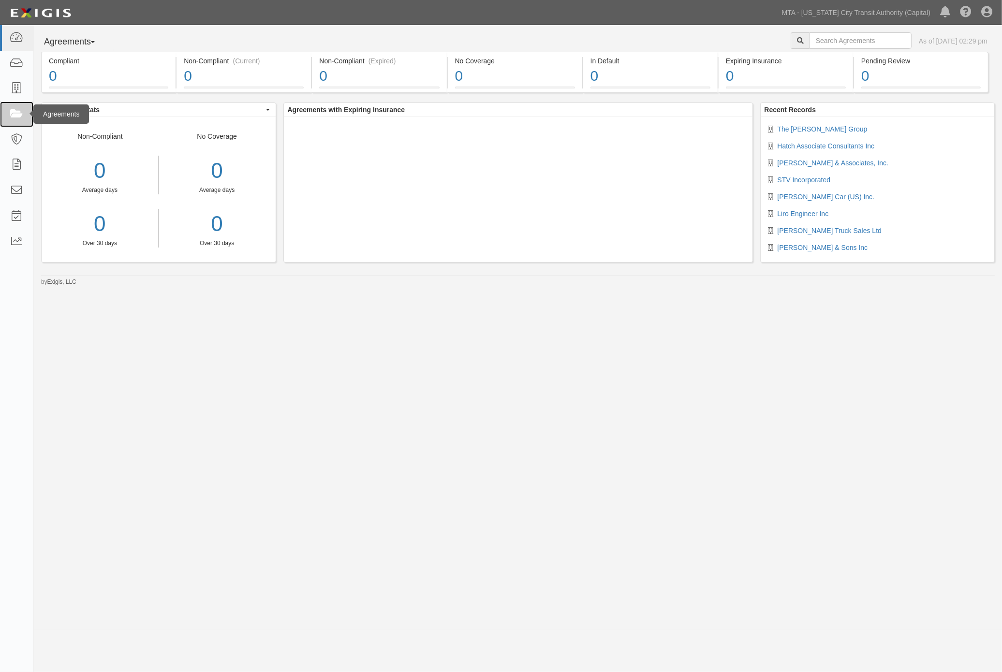
click at [19, 114] on icon at bounding box center [17, 114] width 14 height 11
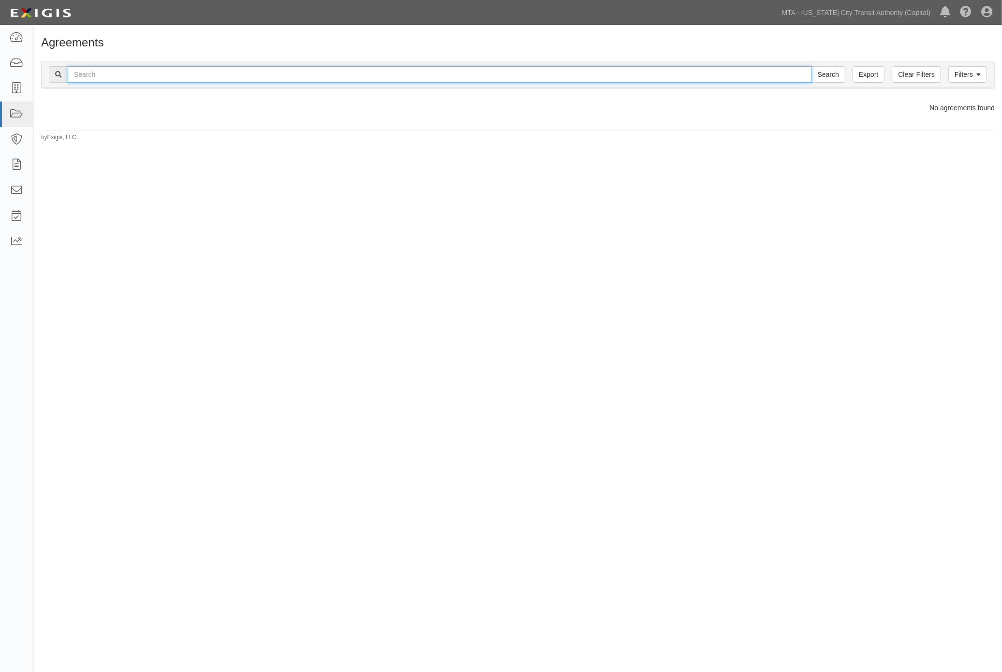
click at [89, 78] on input "text" at bounding box center [440, 74] width 744 height 16
click at [16, 37] on icon at bounding box center [17, 37] width 14 height 11
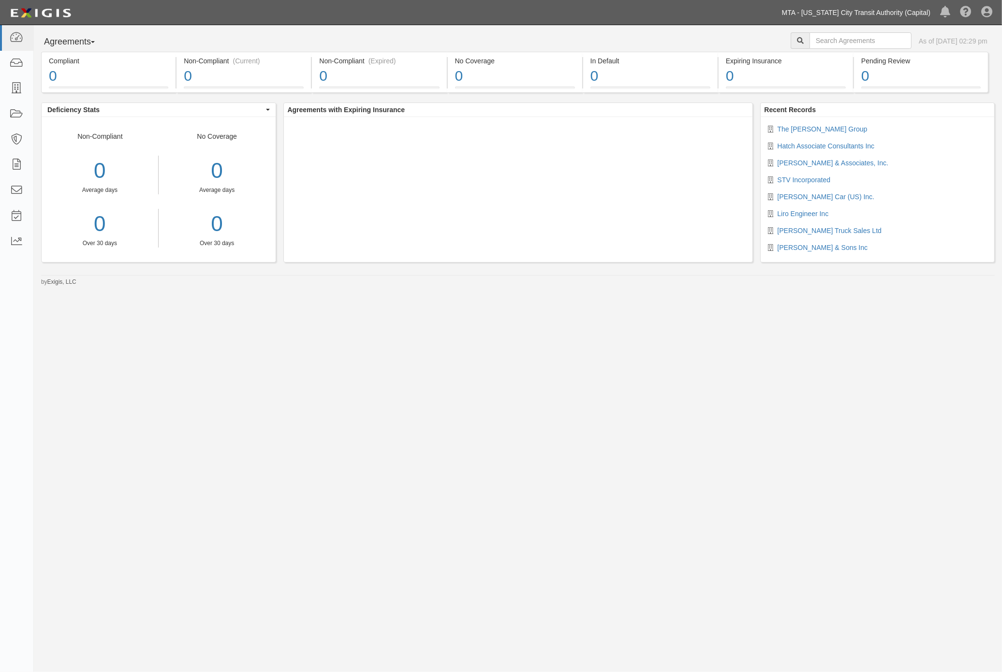
click at [895, 11] on link "MTA - [US_STATE] City Transit Authority (Capital)" at bounding box center [856, 12] width 158 height 19
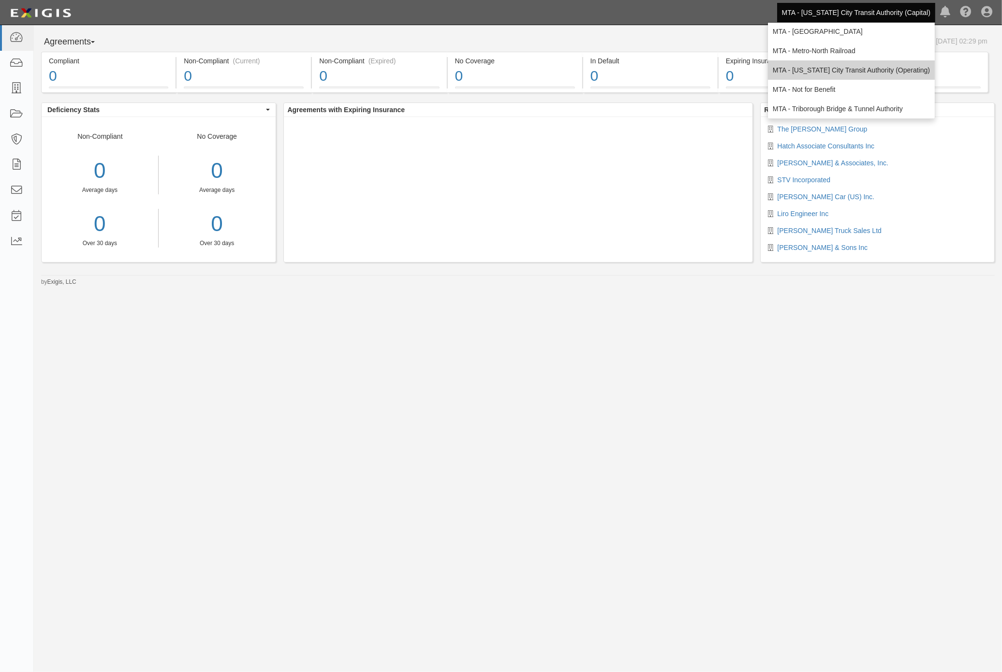
scroll to position [64, 0]
click at [879, 68] on link "MTA - [US_STATE] City Transit Authority (Operating)" at bounding box center [851, 67] width 167 height 19
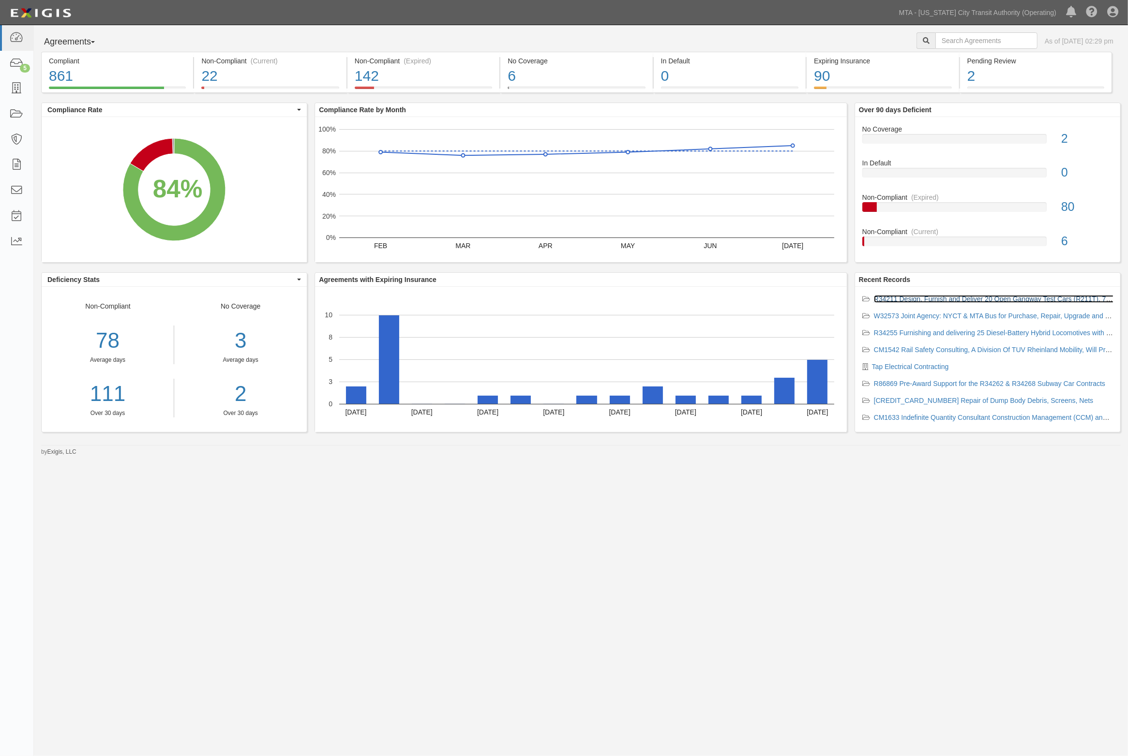
click at [925, 302] on link "R34211 Design, Furnish and Deliver 20 Open Gangway Test Cars (R211T), 75 Staten…" at bounding box center [1132, 299] width 516 height 8
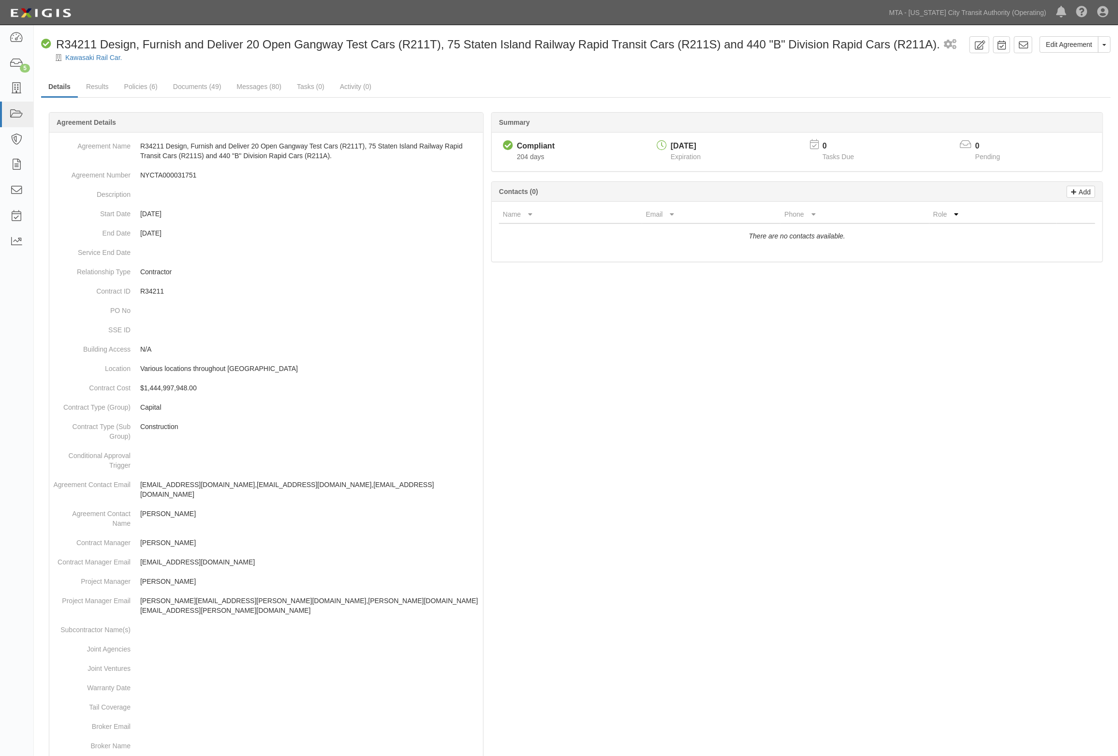
click at [896, 310] on div at bounding box center [576, 539] width 1070 height 825
click at [16, 115] on icon at bounding box center [17, 114] width 14 height 11
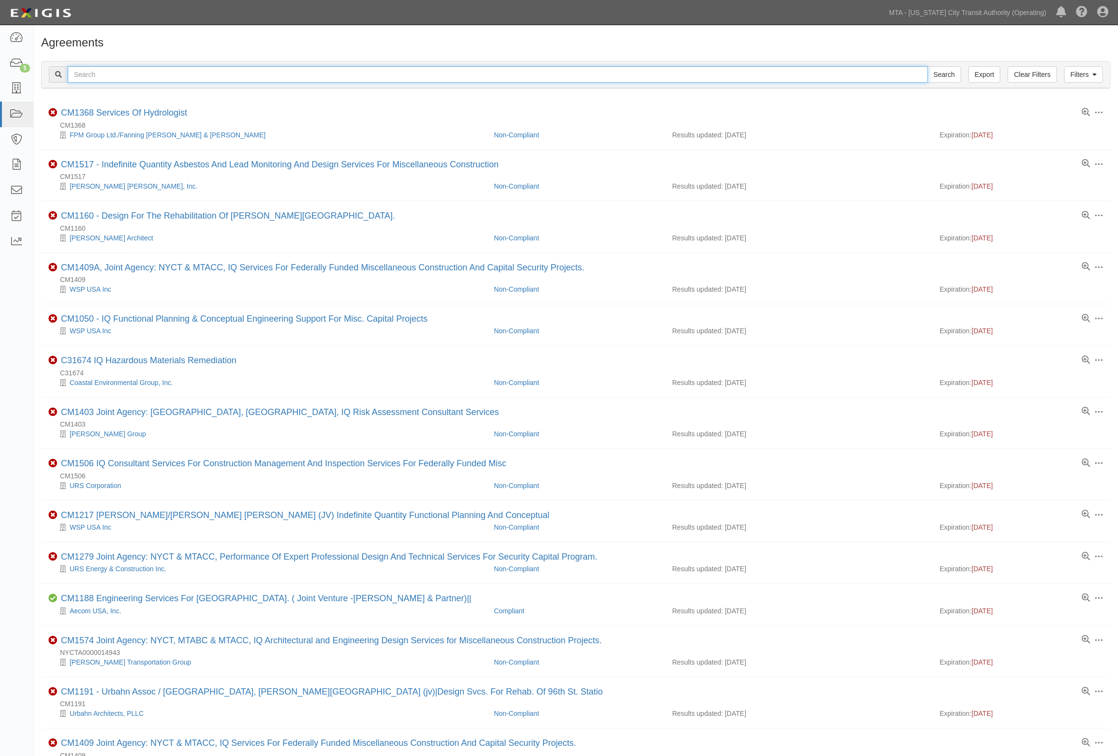
click at [118, 76] on input "text" at bounding box center [498, 74] width 861 height 16
type input "rail"
click at [928, 66] on input "Search" at bounding box center [945, 74] width 34 height 16
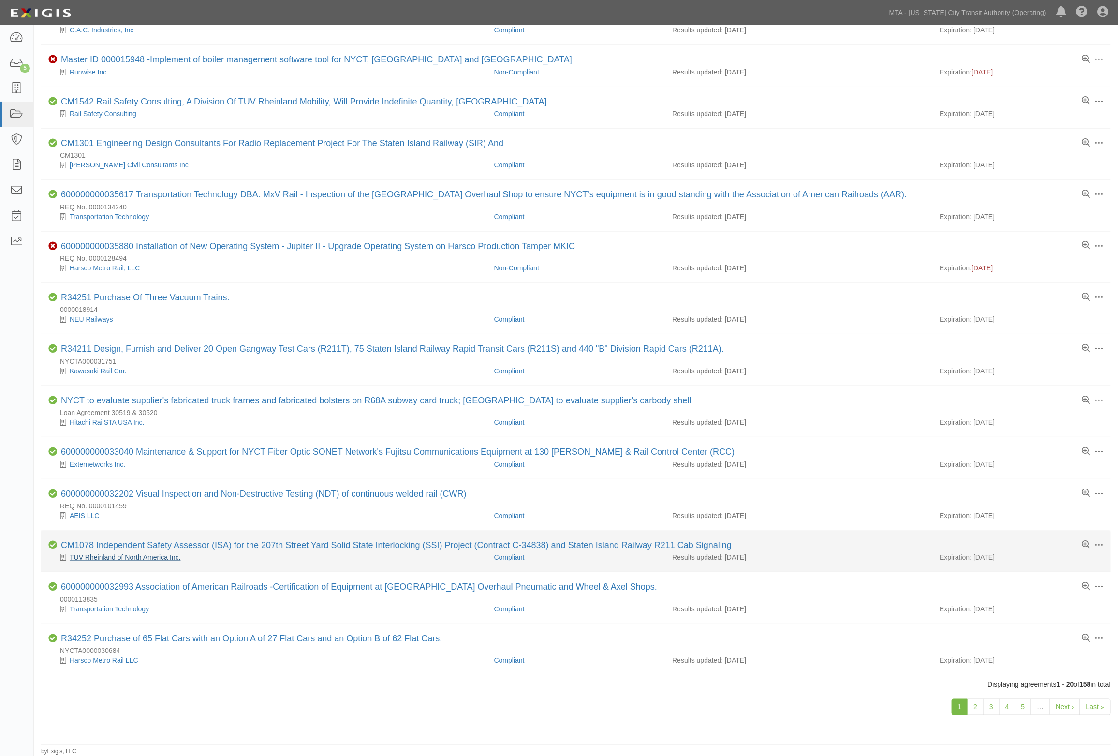
scroll to position [421, 0]
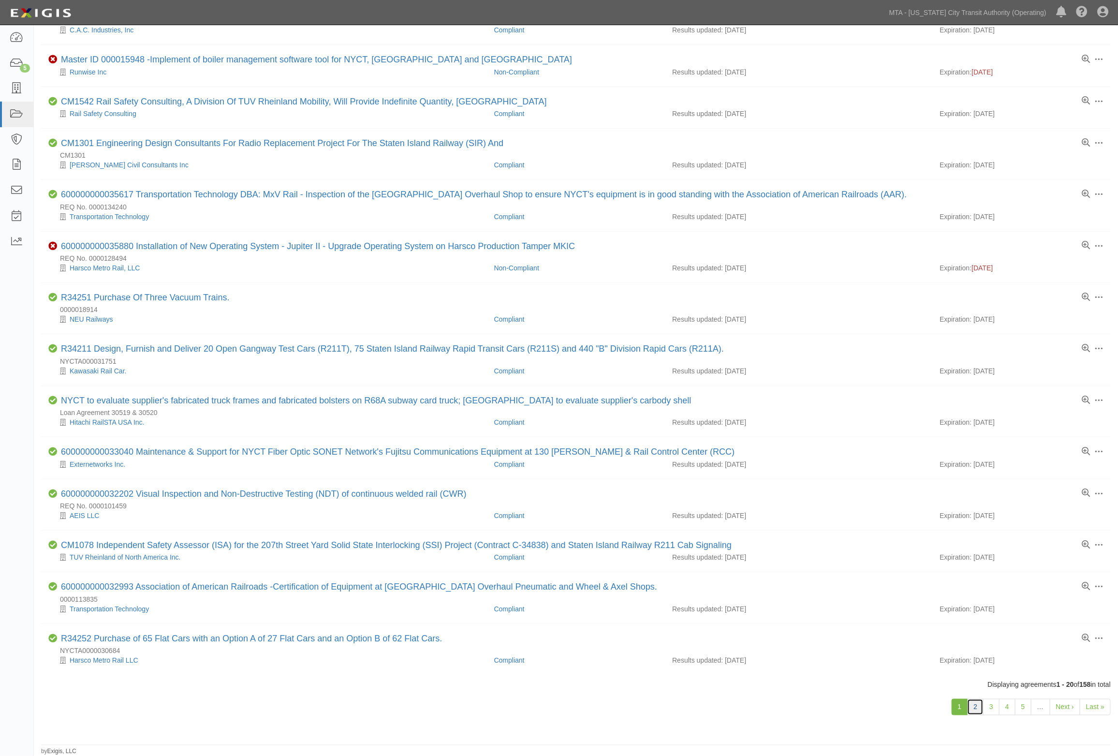
click at [973, 711] on link "2" at bounding box center [975, 707] width 16 height 16
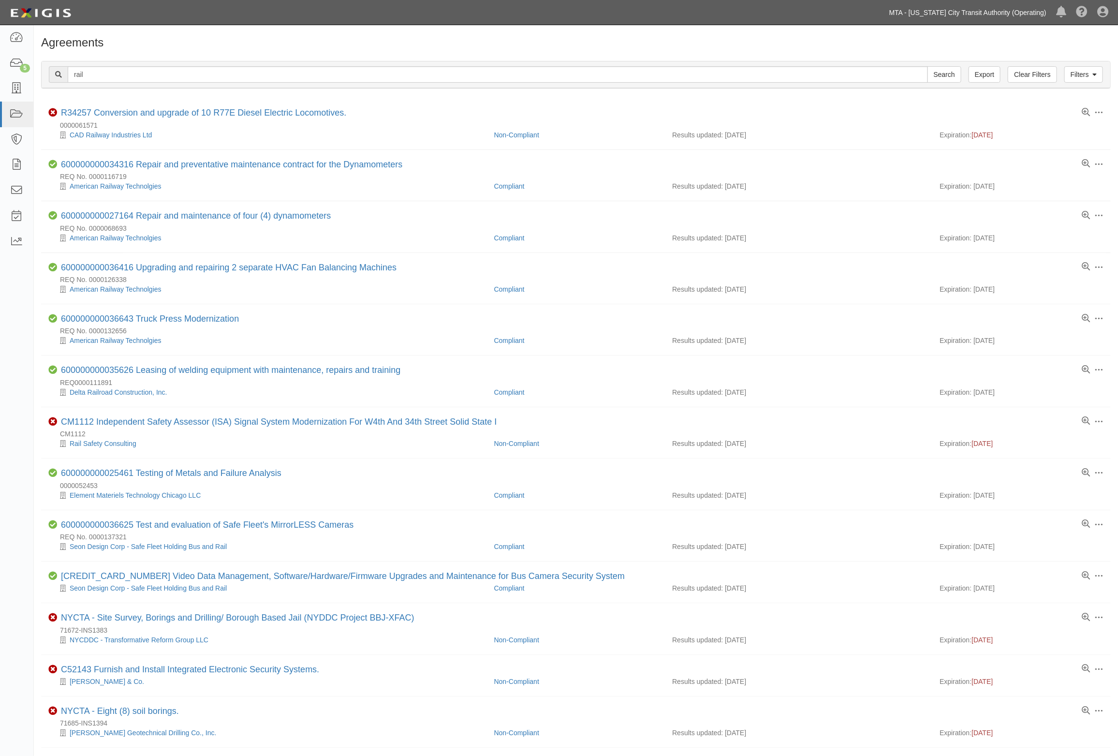
click at [1000, 15] on link "MTA - [US_STATE] City Transit Authority (Operating)" at bounding box center [968, 12] width 167 height 19
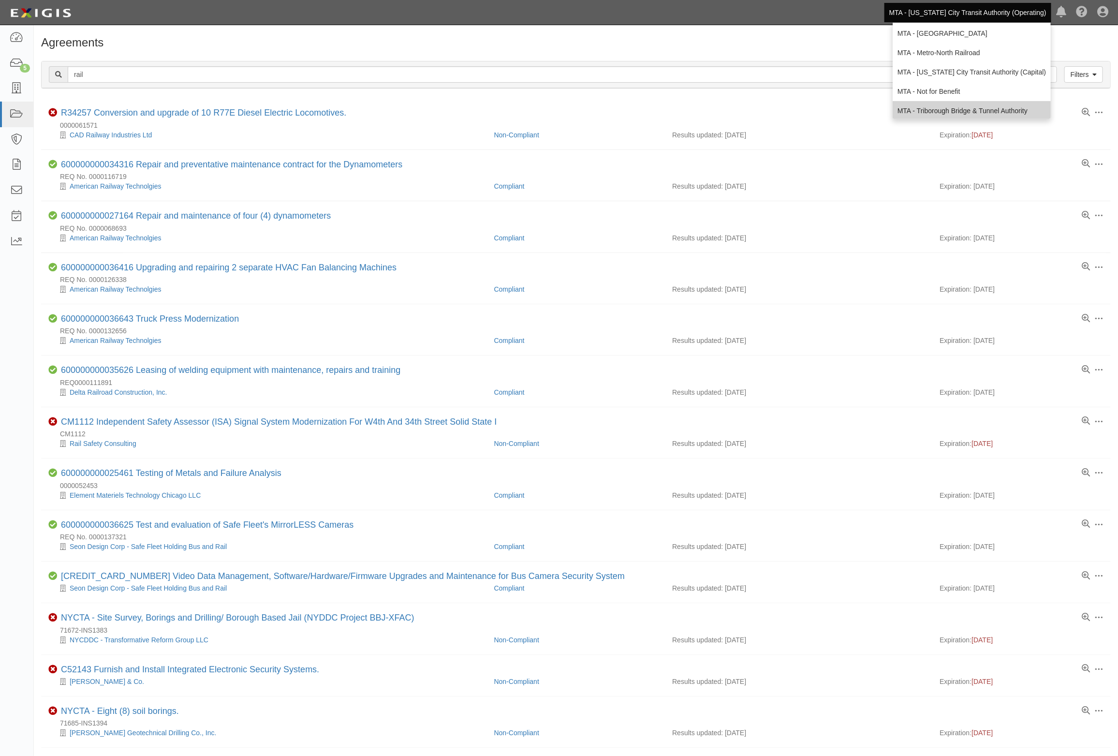
scroll to position [64, 0]
click at [949, 103] on link "MTA - Triborough Bridge & Tunnel Authority" at bounding box center [972, 106] width 158 height 19
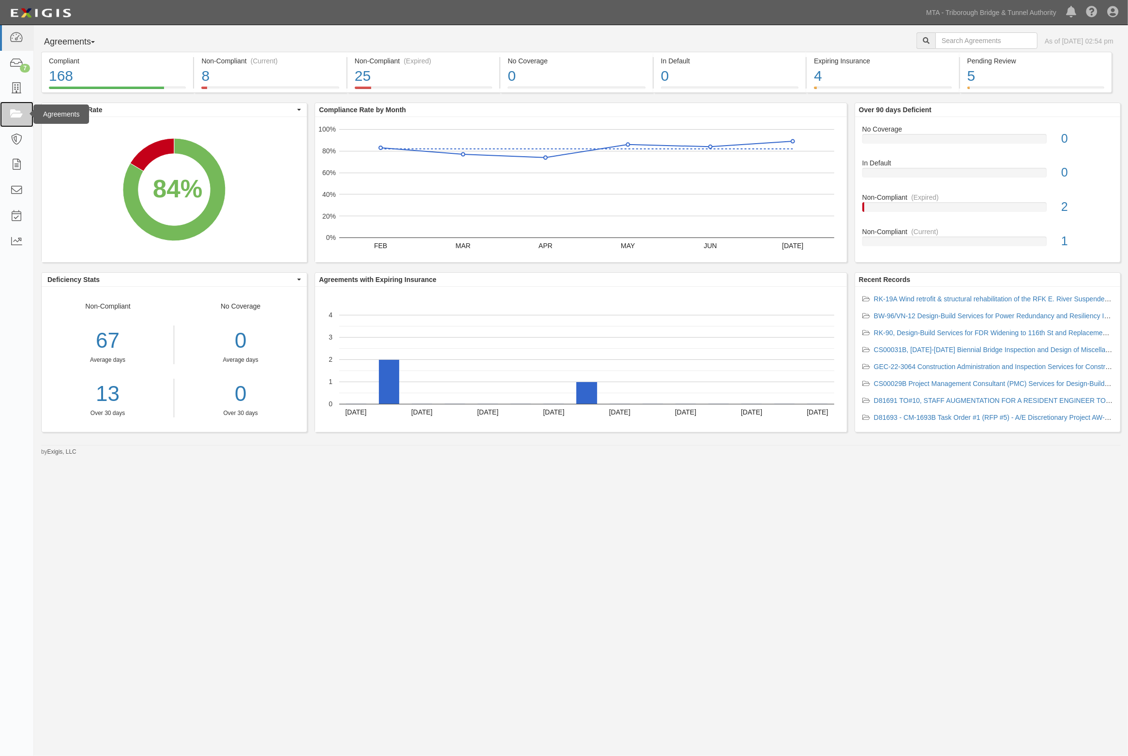
click at [16, 114] on icon at bounding box center [17, 114] width 14 height 11
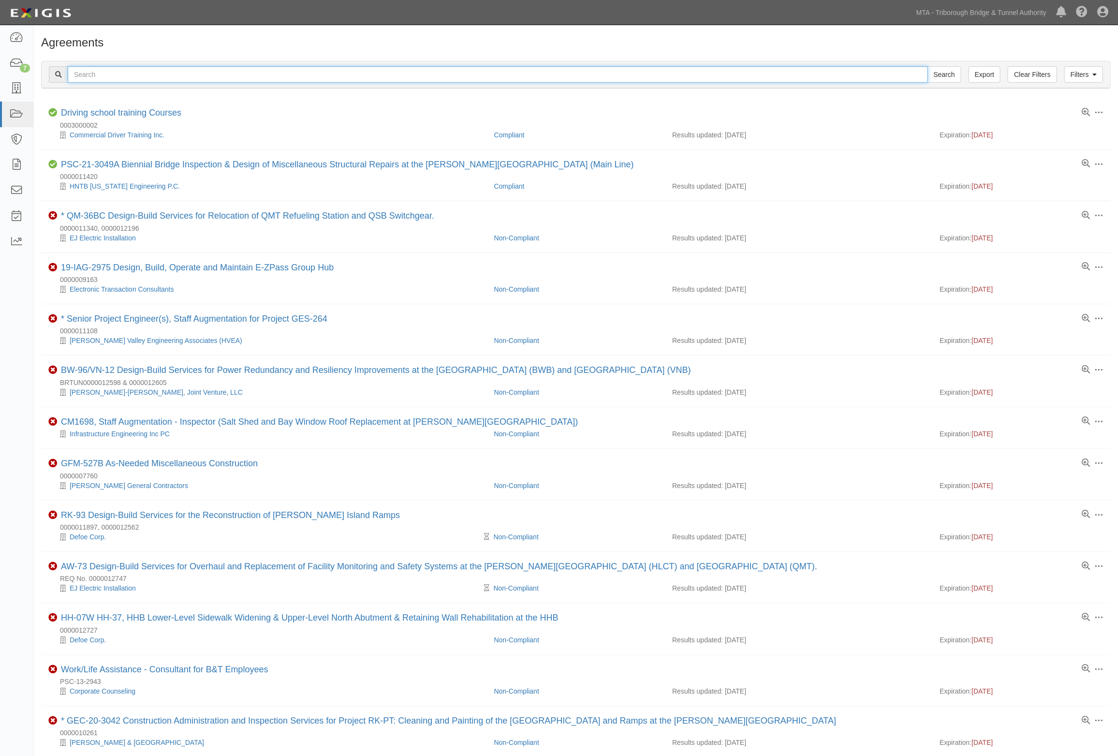
drag, startPoint x: 0, startPoint y: 0, endPoint x: 131, endPoint y: 76, distance: 151.5
click at [131, 76] on input "text" at bounding box center [498, 74] width 861 height 16
type input "bw96"
click at [928, 66] on input "Search" at bounding box center [945, 74] width 34 height 16
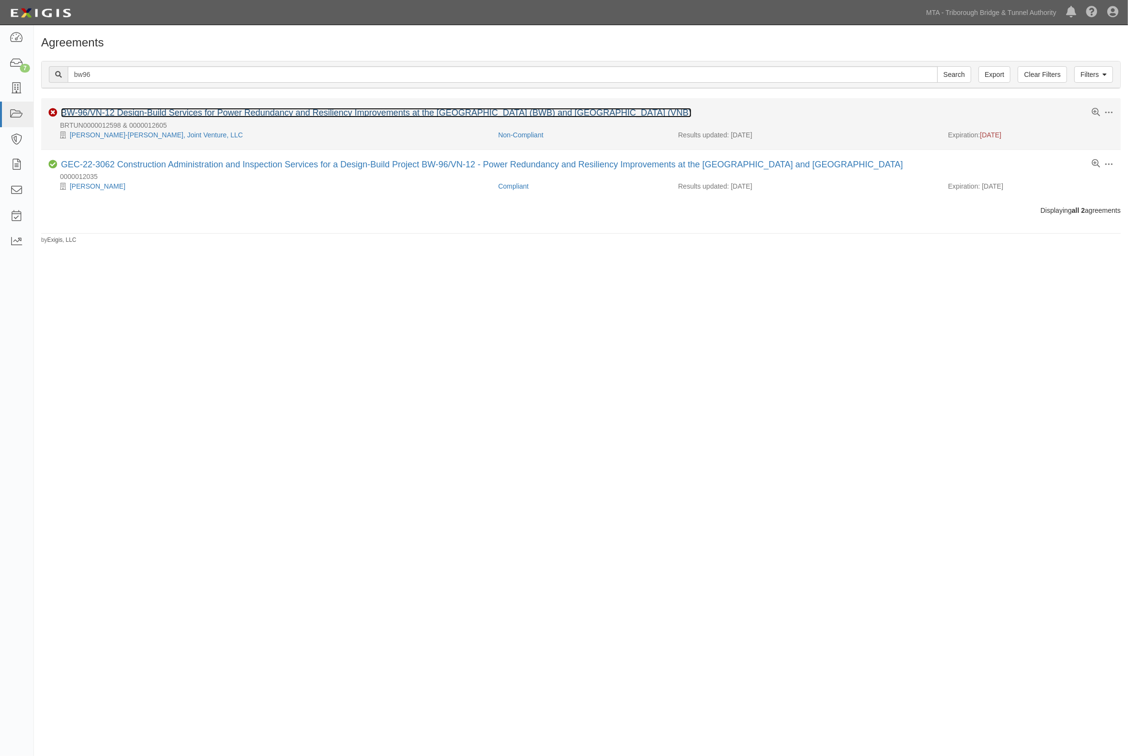
click at [129, 113] on link "BW-96/VN-12 Design-Build Services for Power Redundancy and Resiliency Improveme…" at bounding box center [376, 113] width 630 height 10
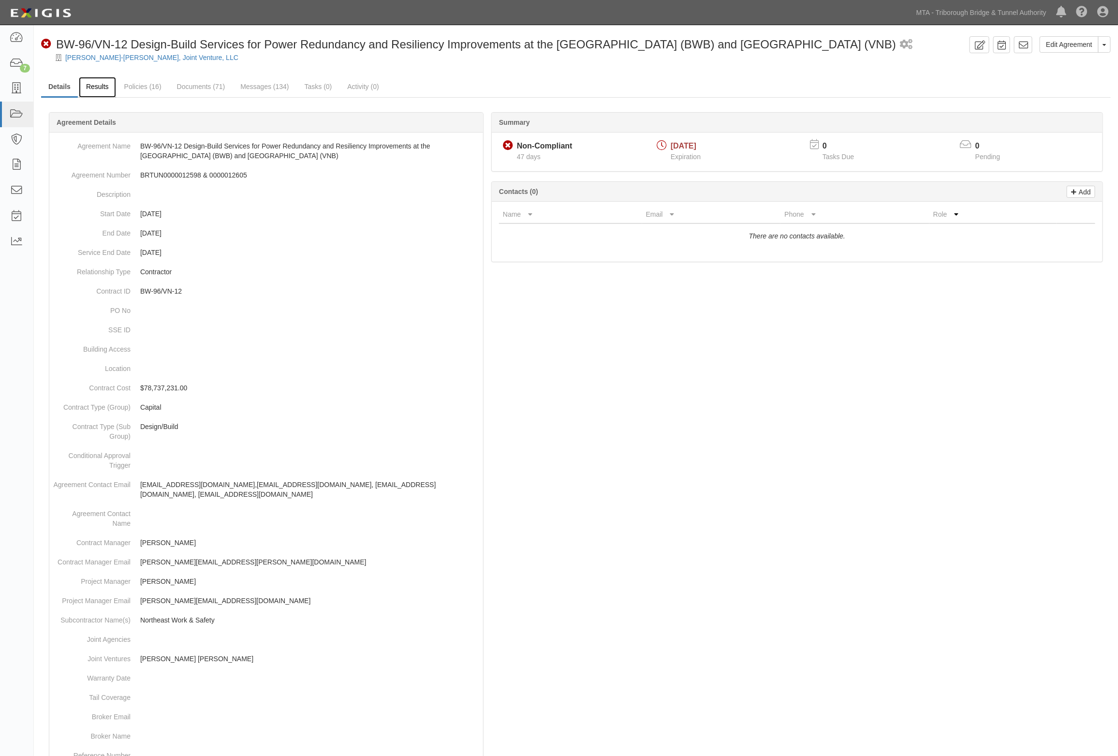
click at [104, 89] on link "Results" at bounding box center [97, 87] width 37 height 21
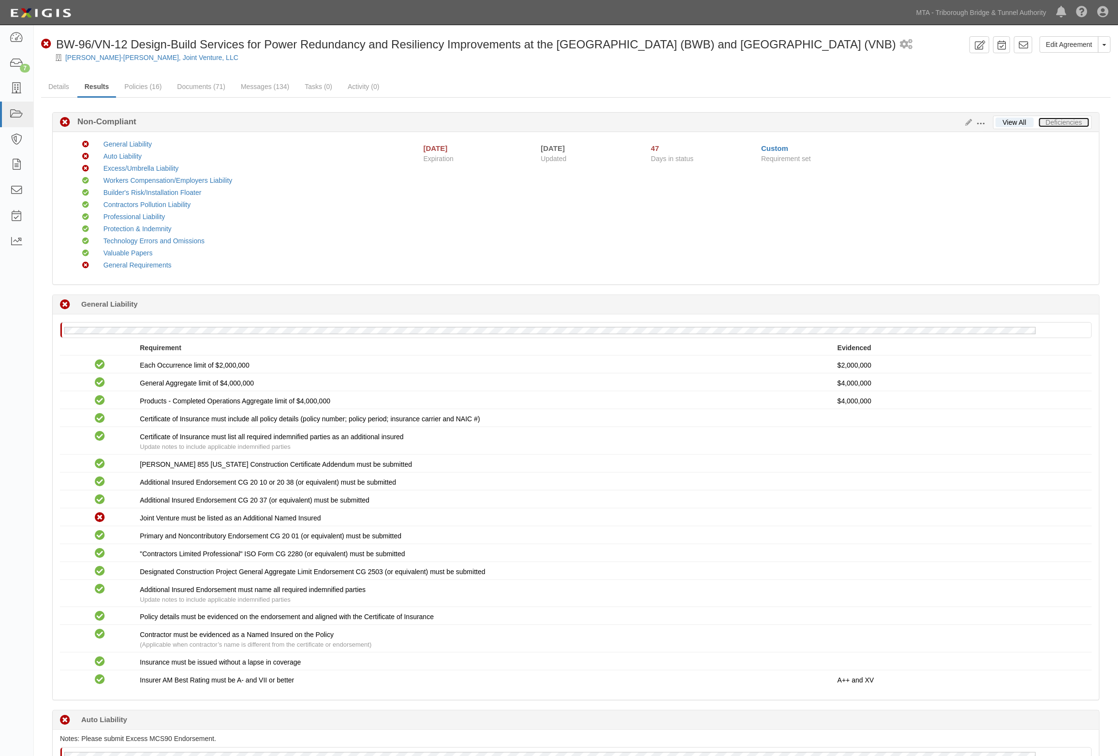
click at [1072, 124] on link "Deficiencies" at bounding box center [1064, 123] width 51 height 10
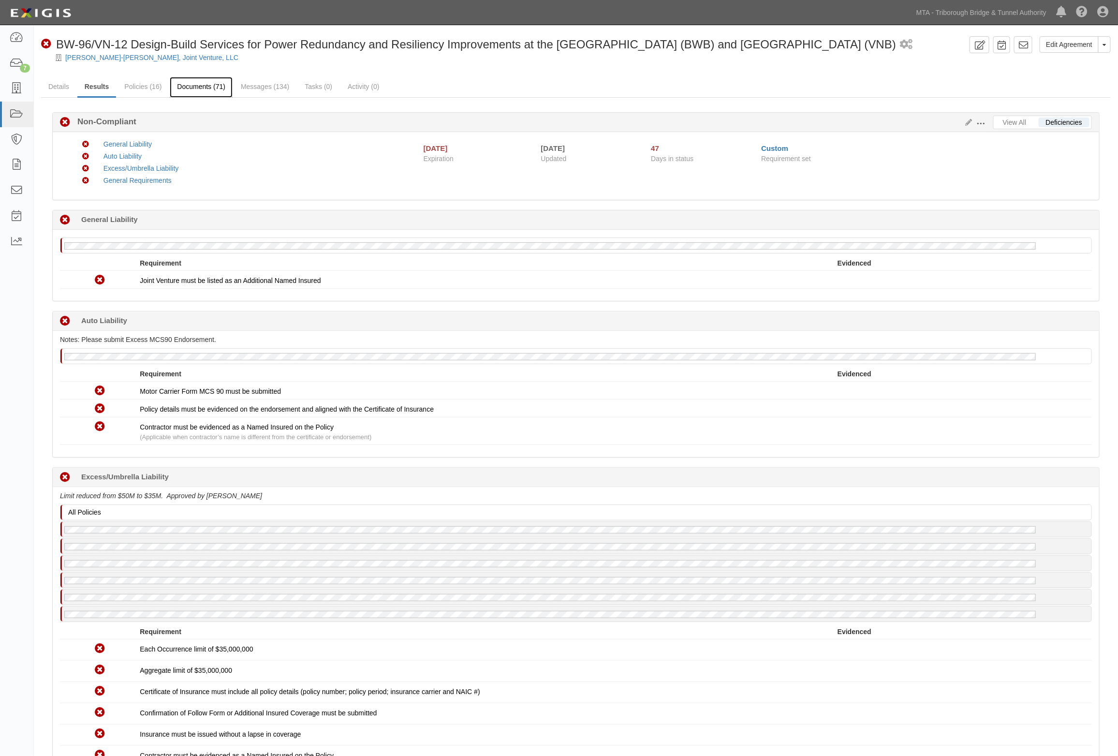
click at [201, 85] on link "Documents (71)" at bounding box center [201, 87] width 63 height 21
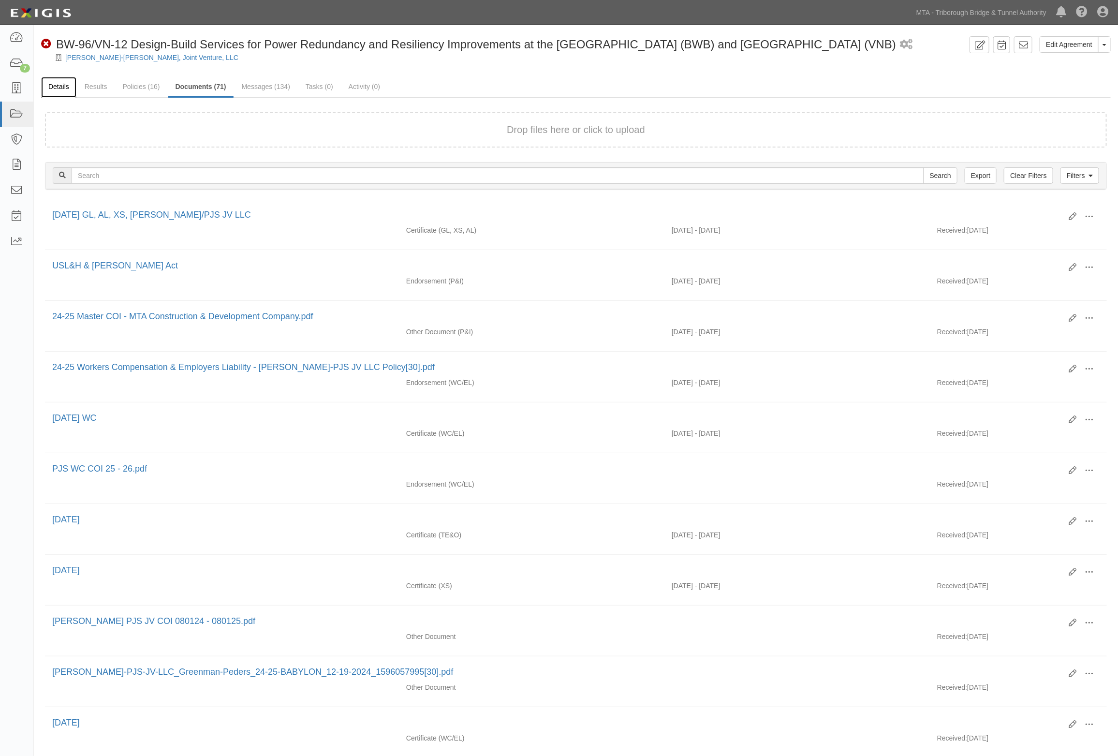
click at [69, 86] on link "Details" at bounding box center [58, 87] width 35 height 21
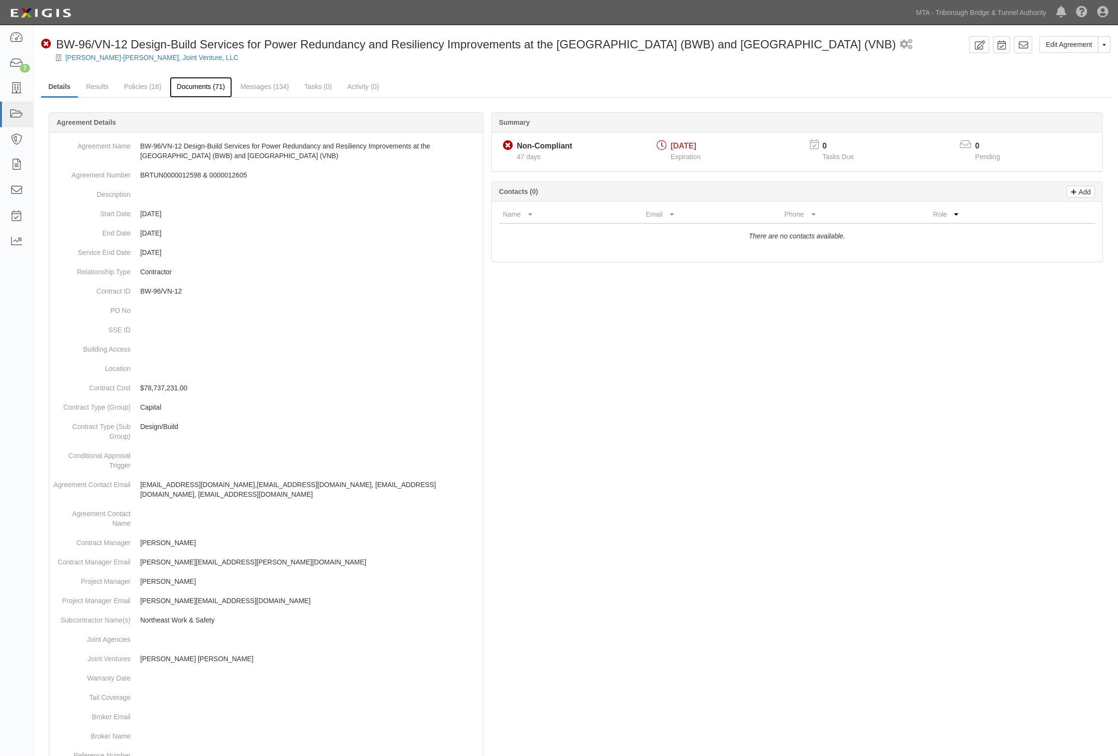
click at [198, 89] on link "Documents (71)" at bounding box center [201, 87] width 63 height 21
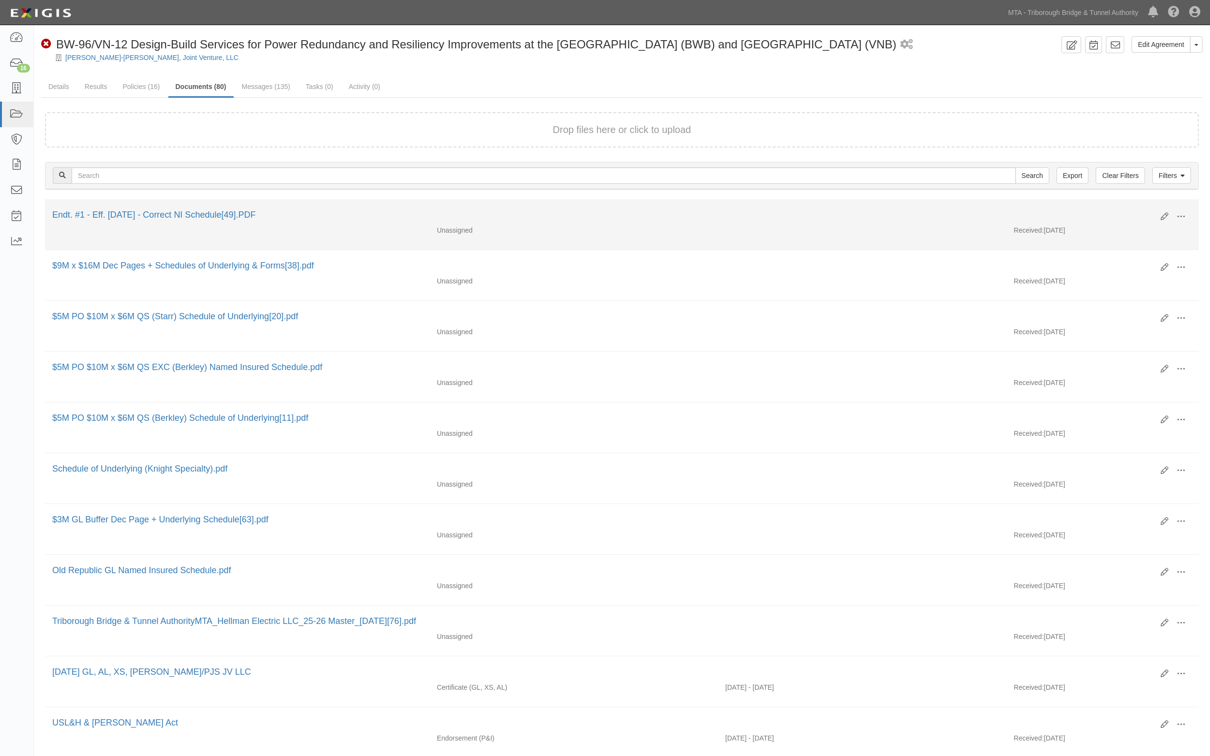
click at [366, 225] on div "Edit View View details Archive [GEOGRAPHIC_DATA] Endt. #1 - Eff. [DATE] - Corre…" at bounding box center [622, 217] width 1154 height 16
drag, startPoint x: 223, startPoint y: 213, endPoint x: 1162, endPoint y: 215, distance: 939.4
click at [1162, 215] on icon at bounding box center [1164, 217] width 8 height 8
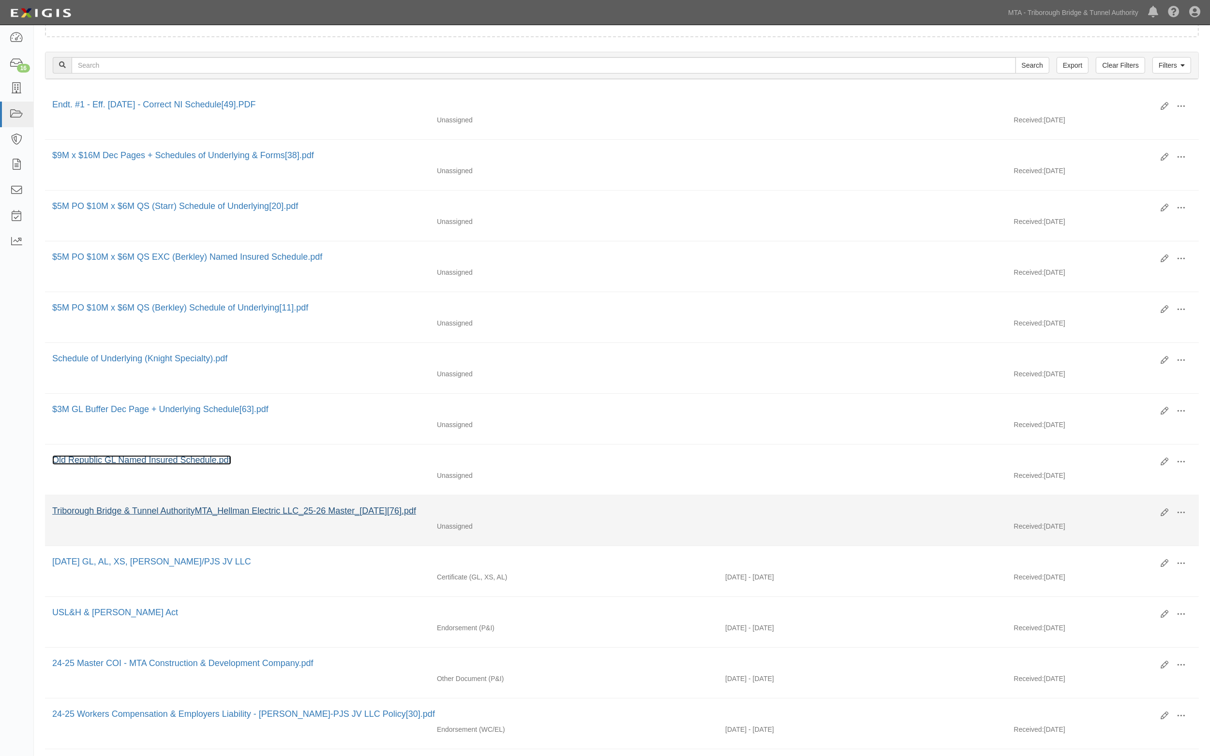
scroll to position [121, 0]
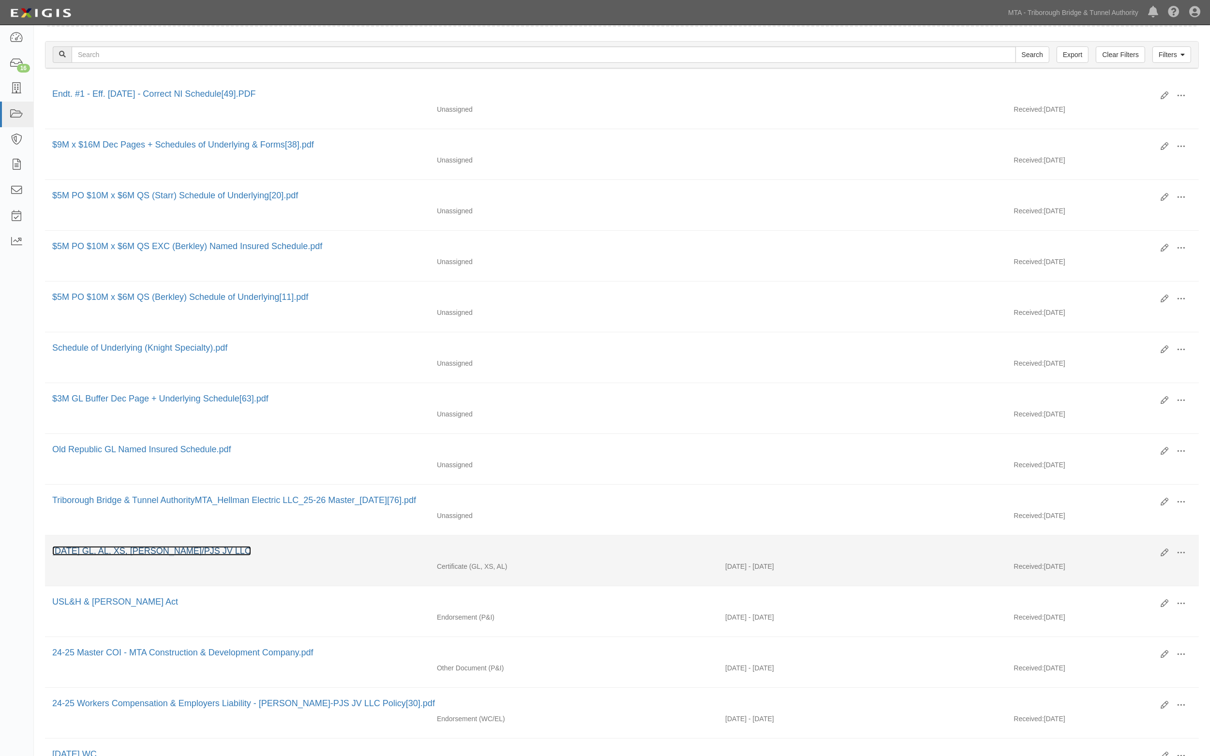
drag, startPoint x: 183, startPoint y: 560, endPoint x: 155, endPoint y: 557, distance: 27.8
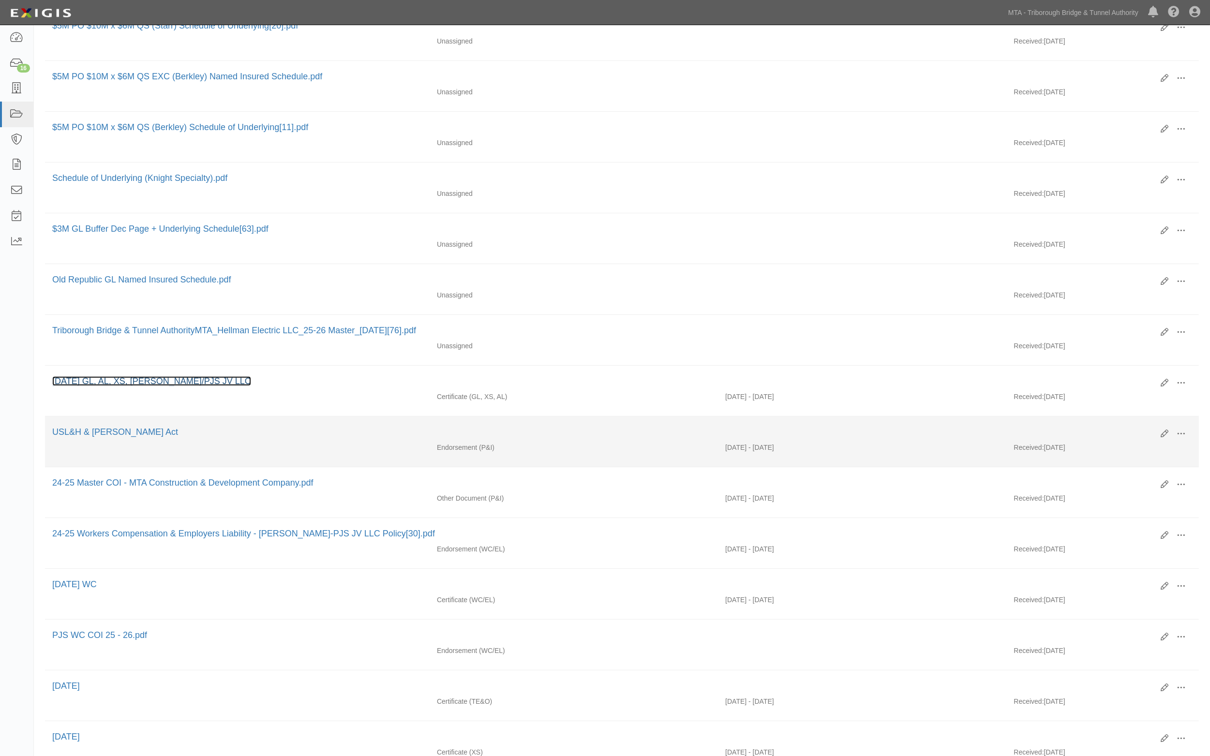
scroll to position [363, 0]
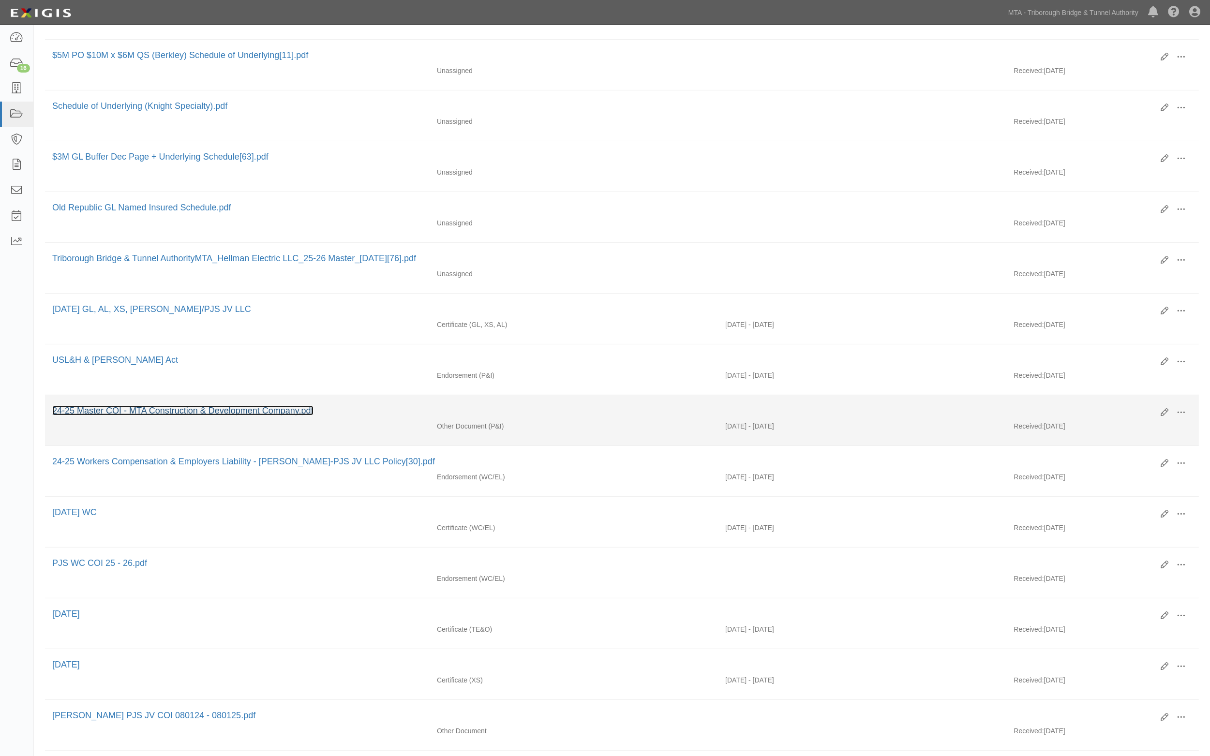
drag, startPoint x: 93, startPoint y: 365, endPoint x: 86, endPoint y: 413, distance: 48.0
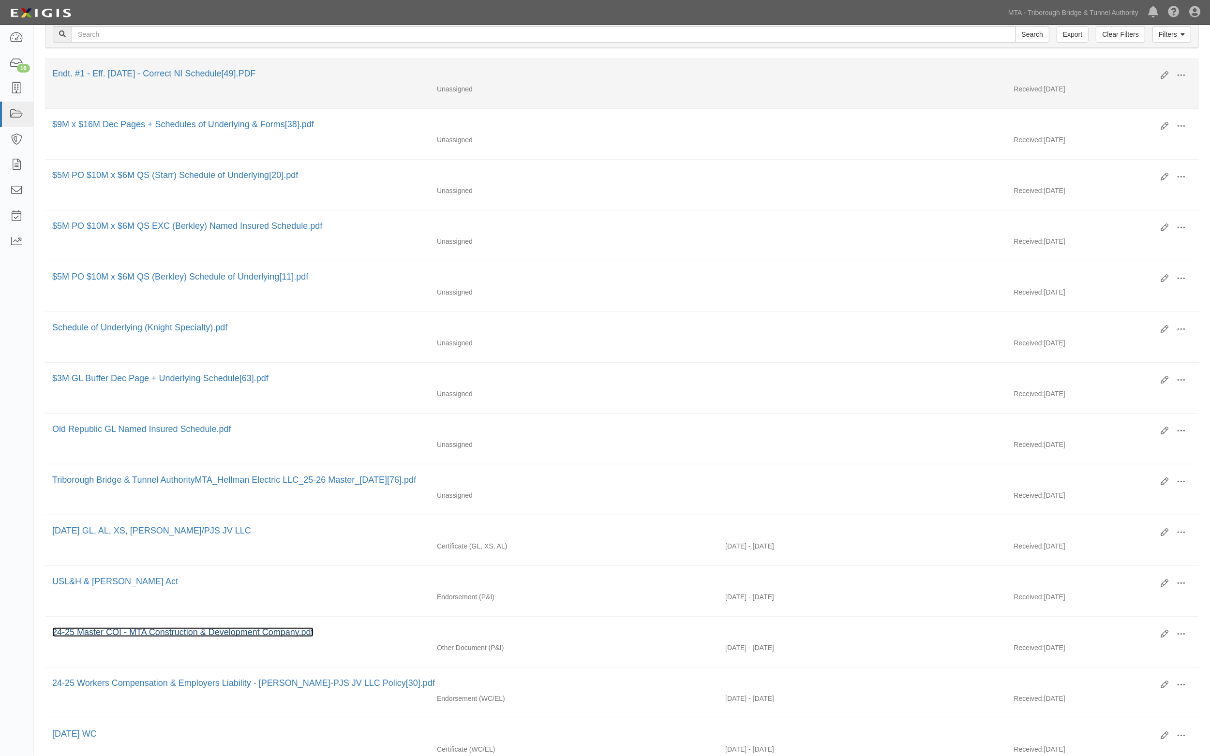
scroll to position [121, 0]
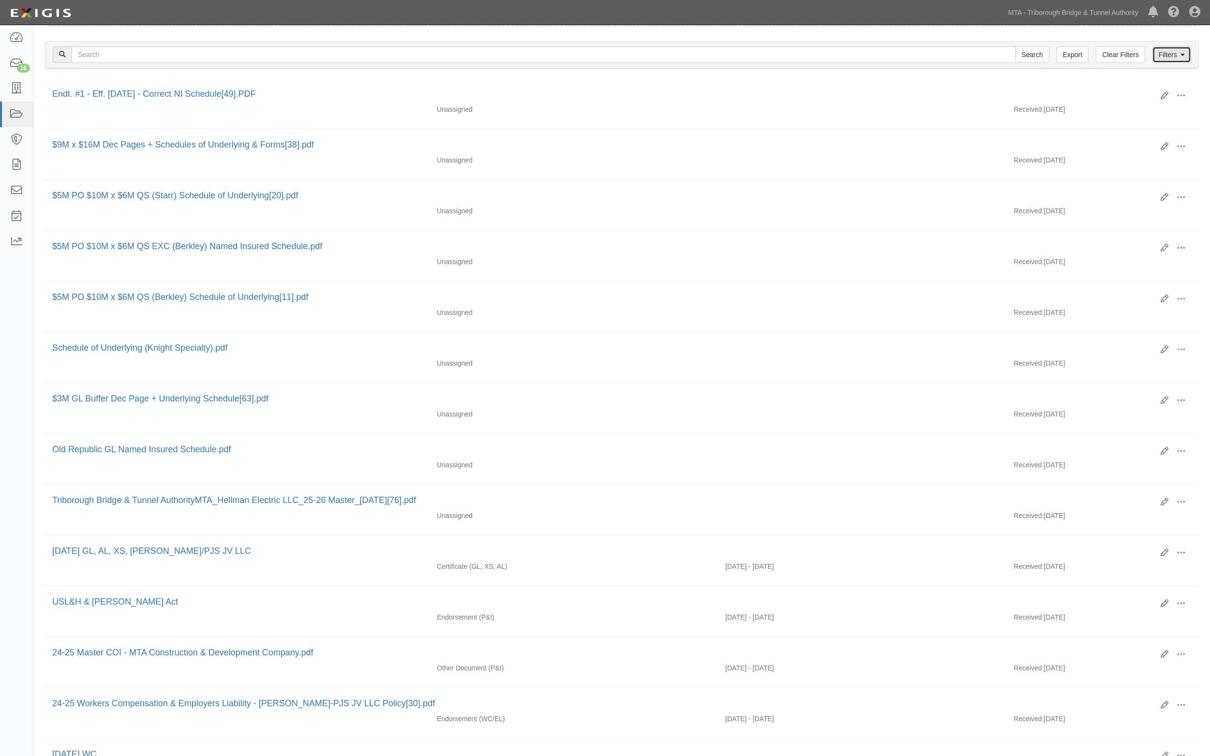
click at [1179, 56] on link "Filters" at bounding box center [1171, 54] width 39 height 16
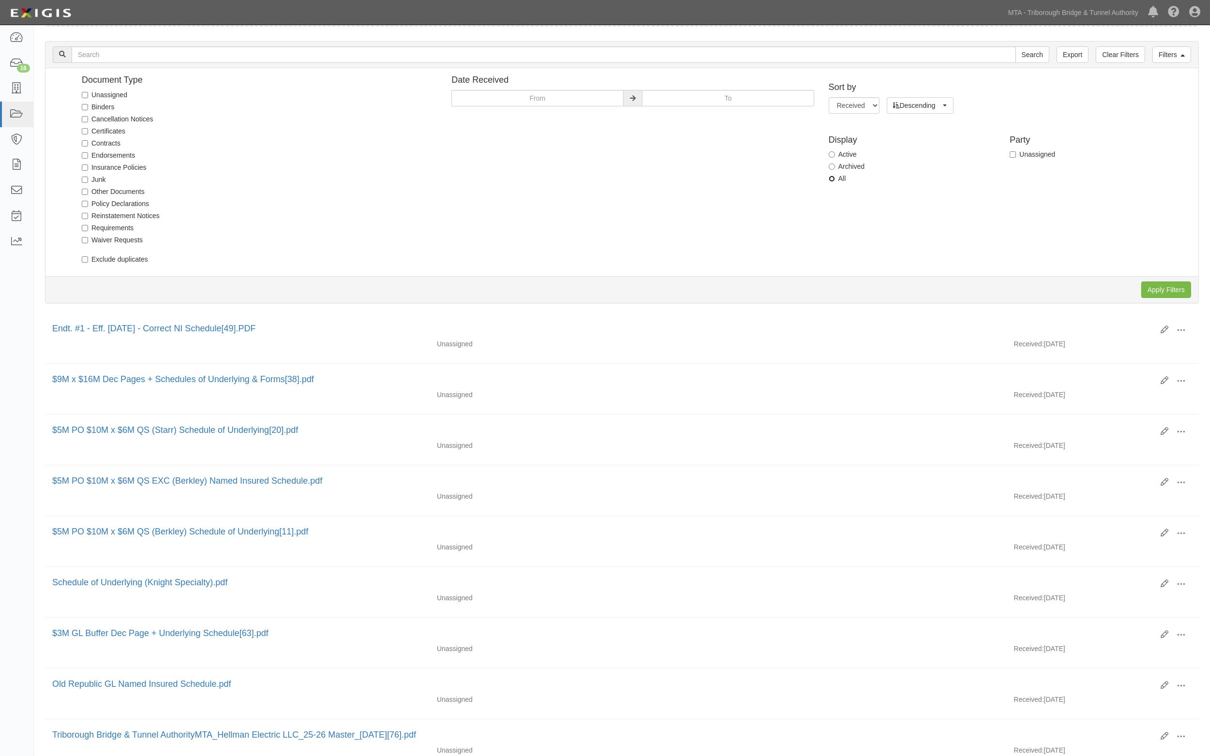
click at [830, 179] on input "All" at bounding box center [832, 179] width 6 height 6
radio input "true"
click at [1171, 290] on input "Apply Filters" at bounding box center [1166, 290] width 50 height 16
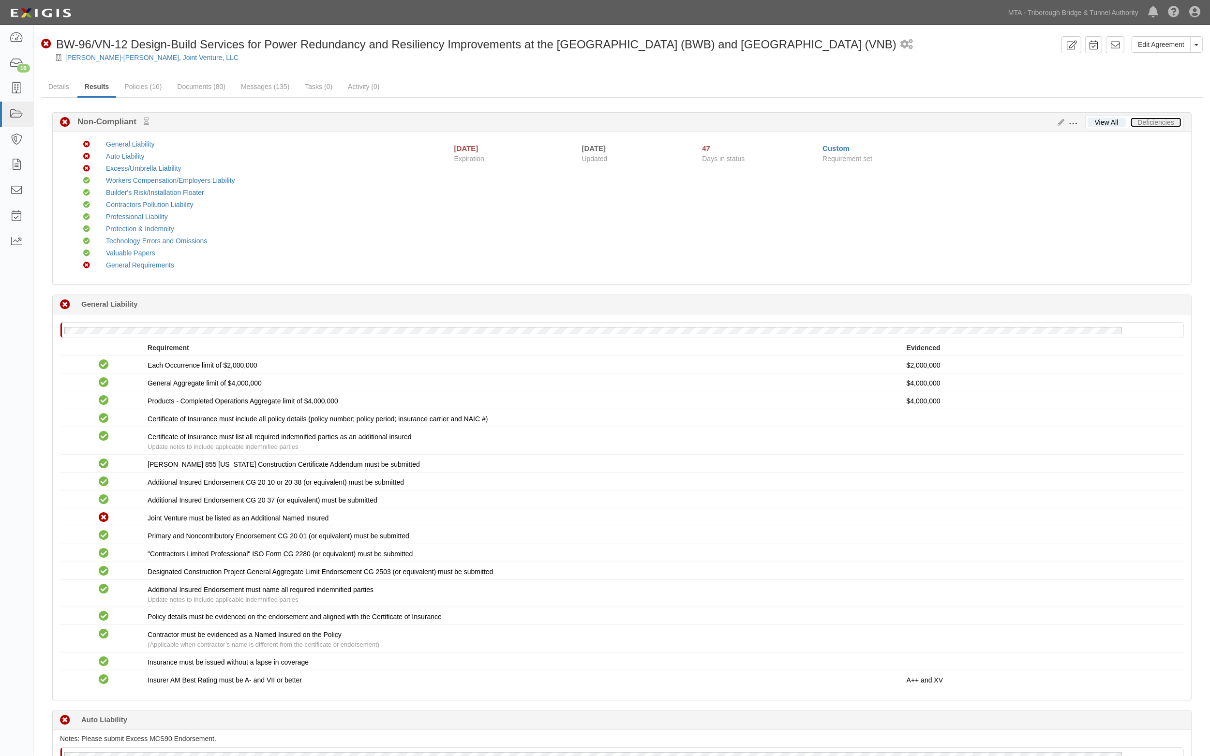
drag, startPoint x: 1170, startPoint y: 122, endPoint x: 1195, endPoint y: 154, distance: 40.3
click at [1171, 124] on link "Deficiencies" at bounding box center [1155, 123] width 51 height 10
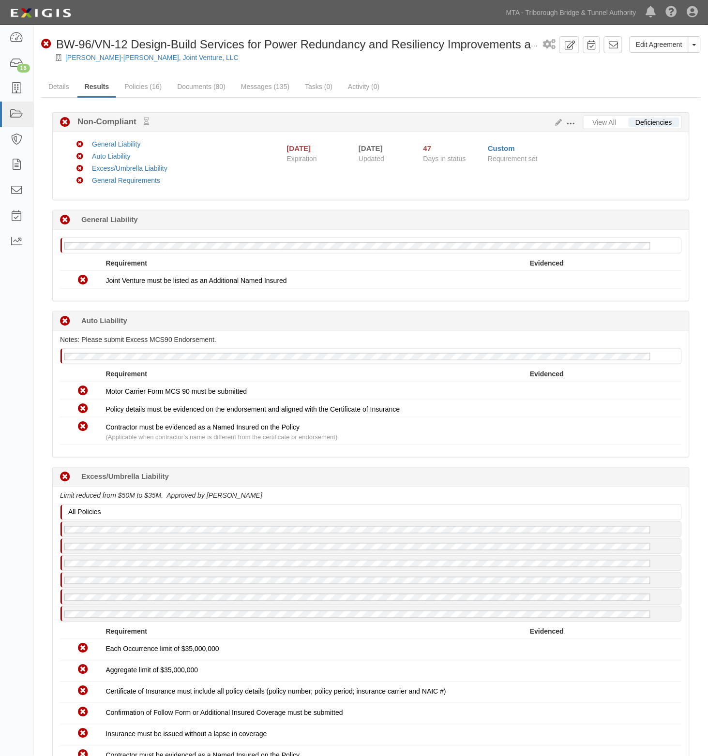
click at [586, 334] on div "Notes: Please submit Excess MCS90 Endorsement. No Auto Liability policy on file…" at bounding box center [371, 394] width 636 height 126
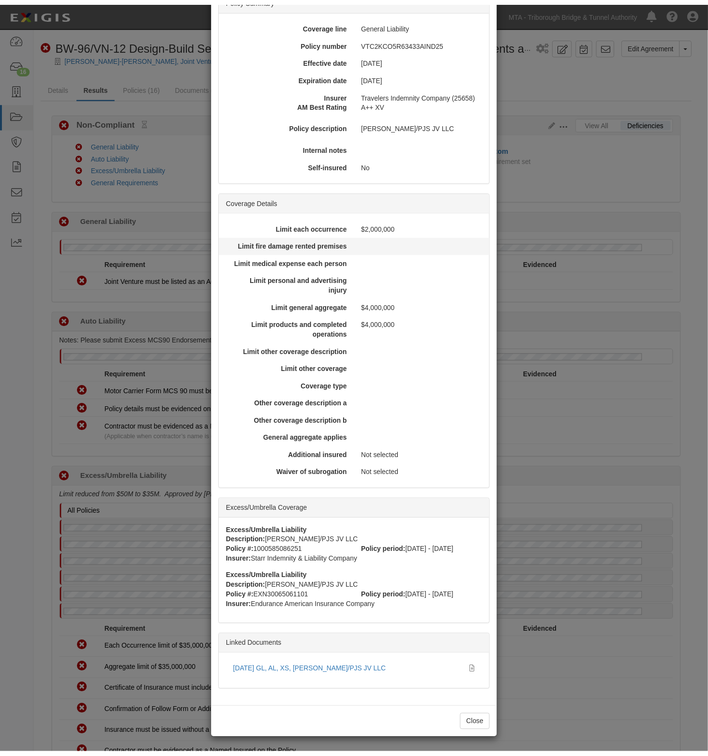
scroll to position [10, 0]
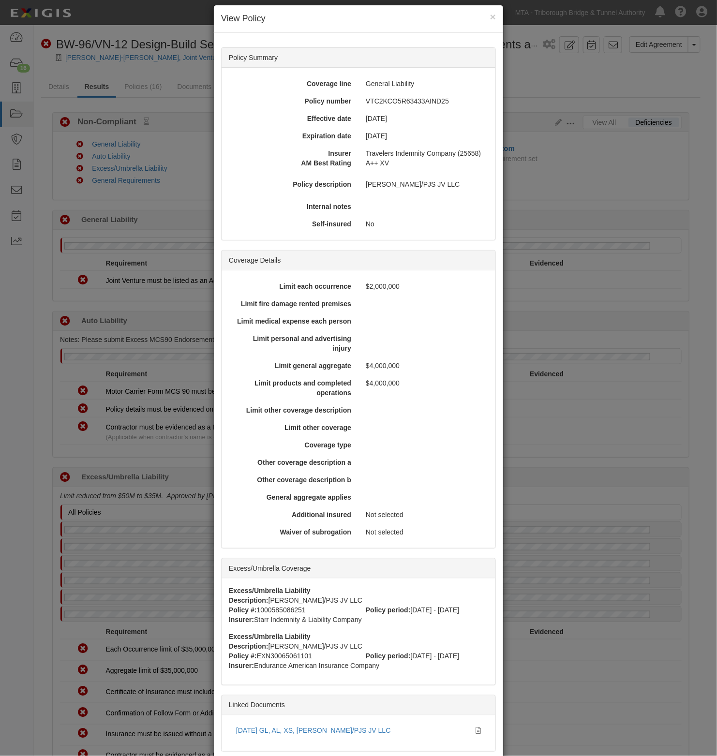
click at [586, 232] on div "× View Policy Policy Summary Coverage line General Liability Policy number VTC2…" at bounding box center [358, 378] width 717 height 756
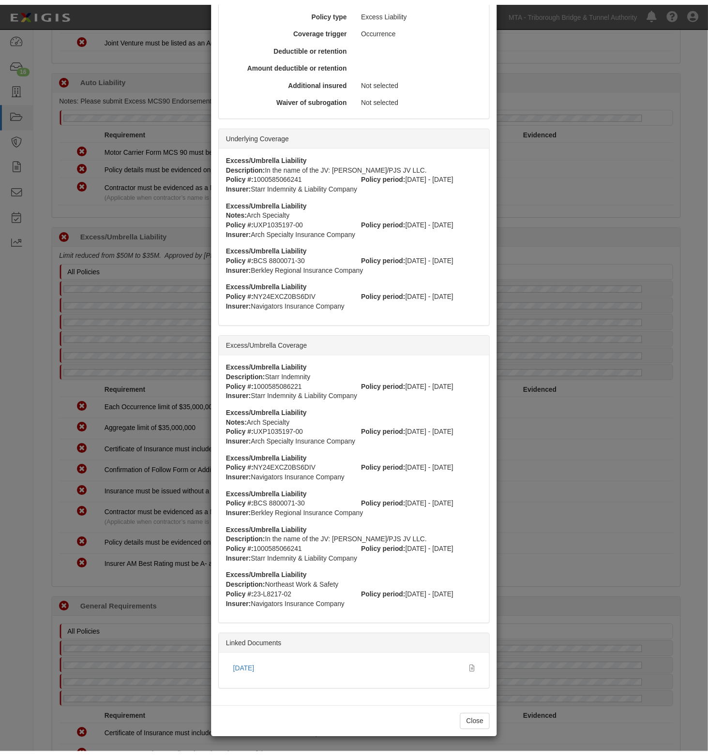
scroll to position [360, 0]
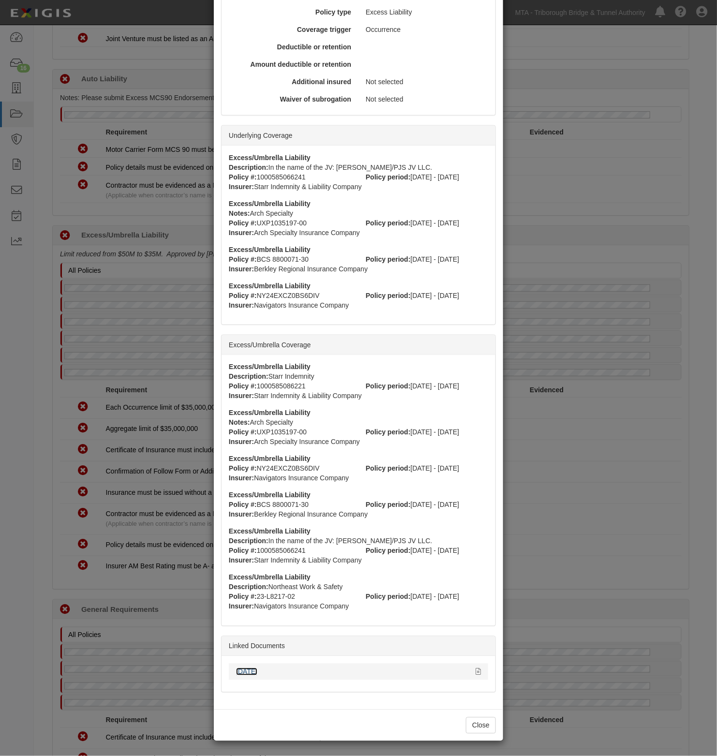
click at [247, 675] on link "06.27.25" at bounding box center [246, 672] width 21 height 8
click at [594, 228] on div "× View Policy Policy Summary Coverage line Excess/Umbrella Liability Policy num…" at bounding box center [358, 378] width 717 height 756
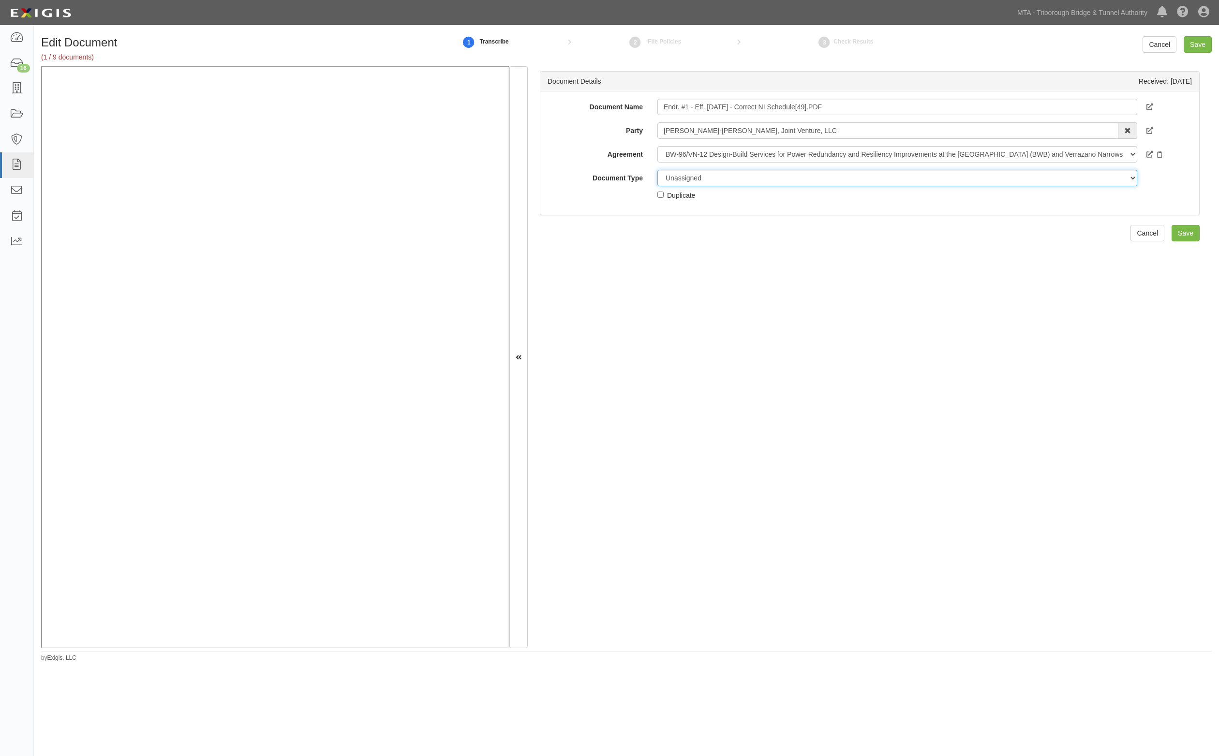
click at [716, 180] on select "Unassigned Binder Cancellation Notice Certificate Contract Endorsement Insuranc…" at bounding box center [897, 178] width 480 height 16
select select "EndorsementDetail"
click at [657, 170] on select "Unassigned Binder Cancellation Notice Certificate Contract Endorsement Insuranc…" at bounding box center [897, 178] width 480 height 16
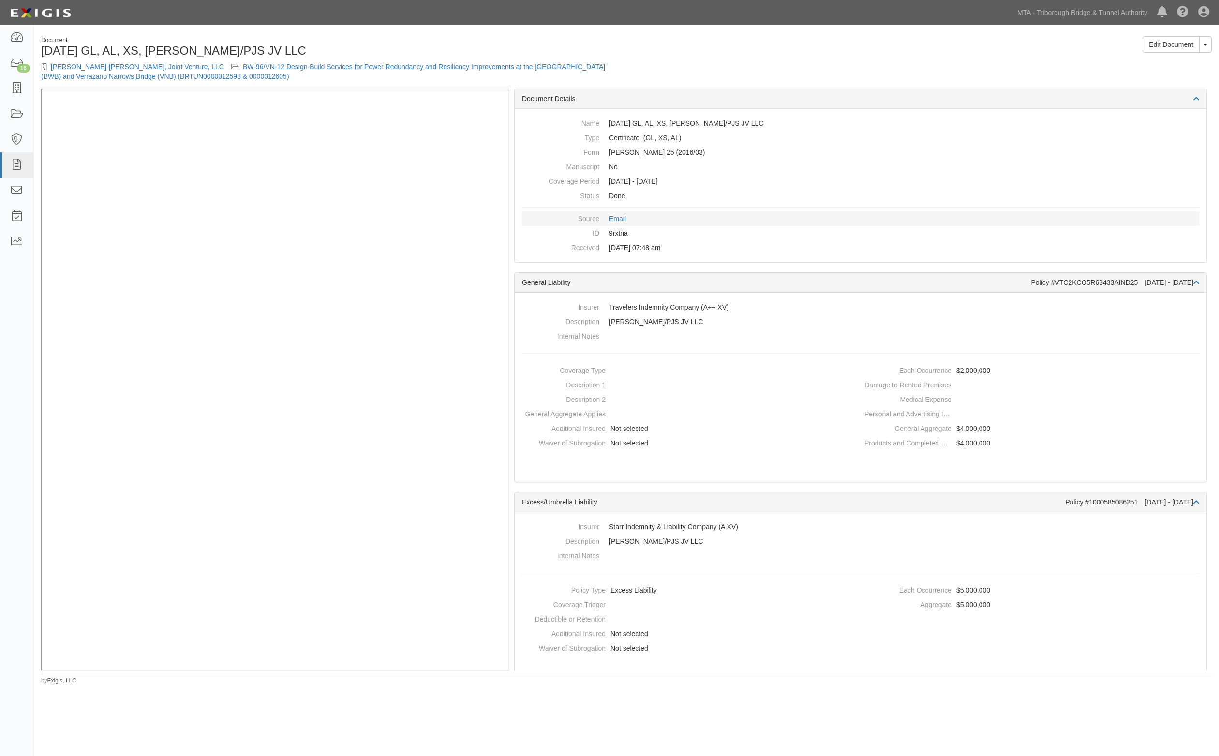
drag, startPoint x: 974, startPoint y: 223, endPoint x: 964, endPoint y: 216, distance: 11.5
click at [971, 223] on dd "Email" at bounding box center [860, 218] width 677 height 15
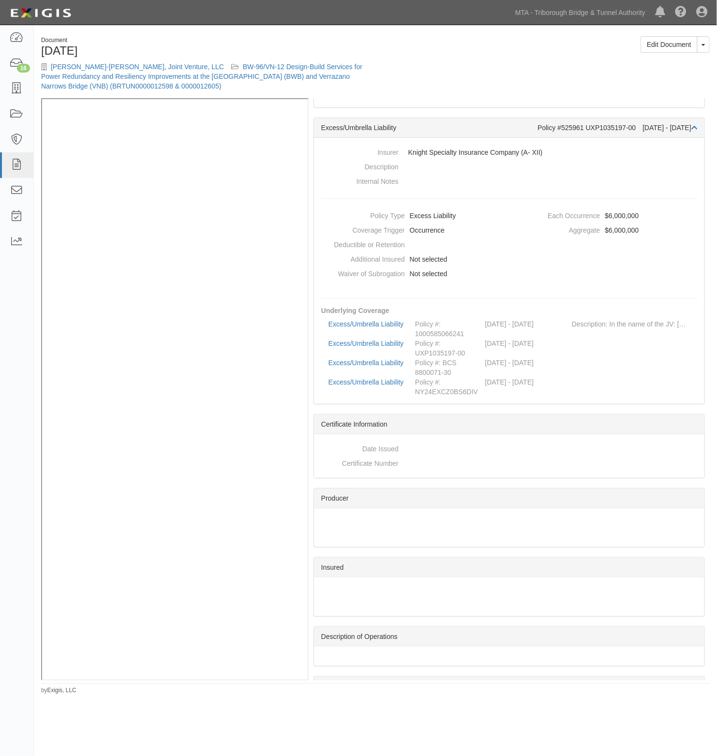
scroll to position [181, 0]
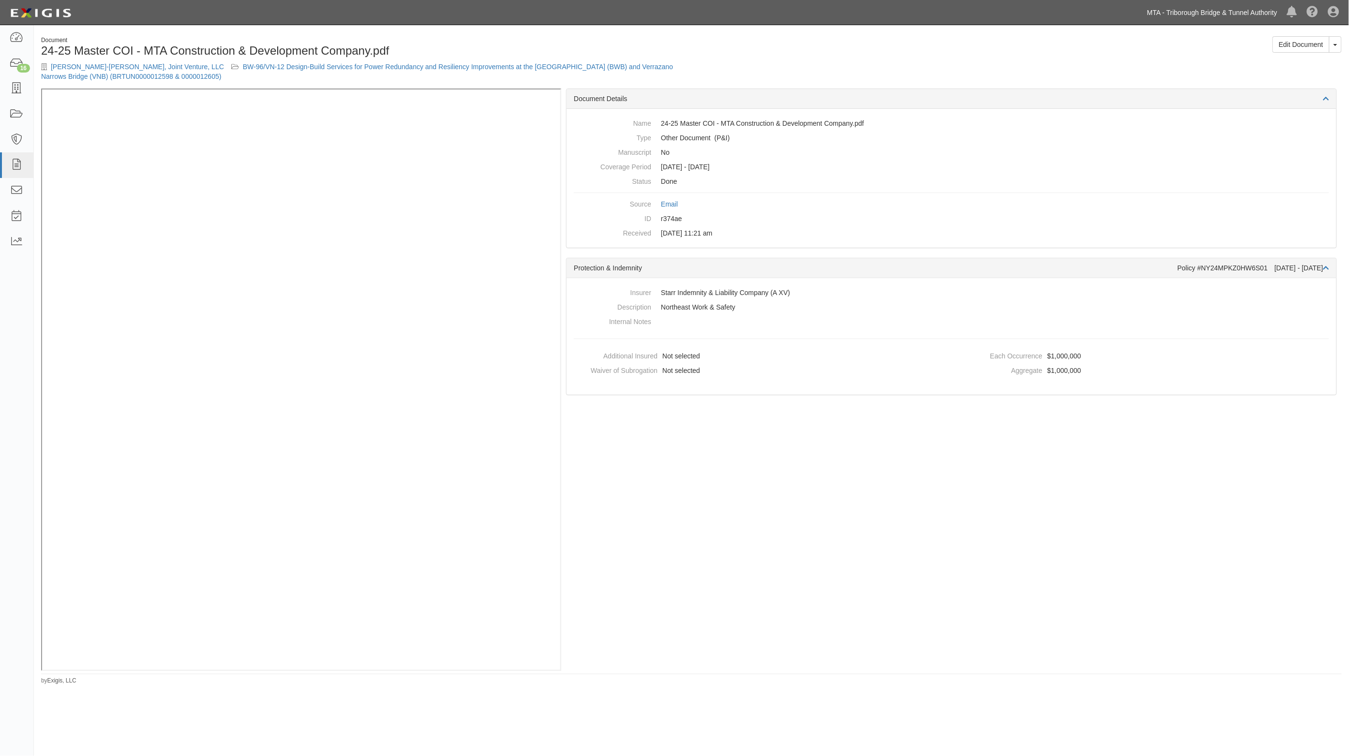
click at [1218, 14] on link "MTA - Triborough Bridge & Tunnel Authority" at bounding box center [1212, 12] width 140 height 19
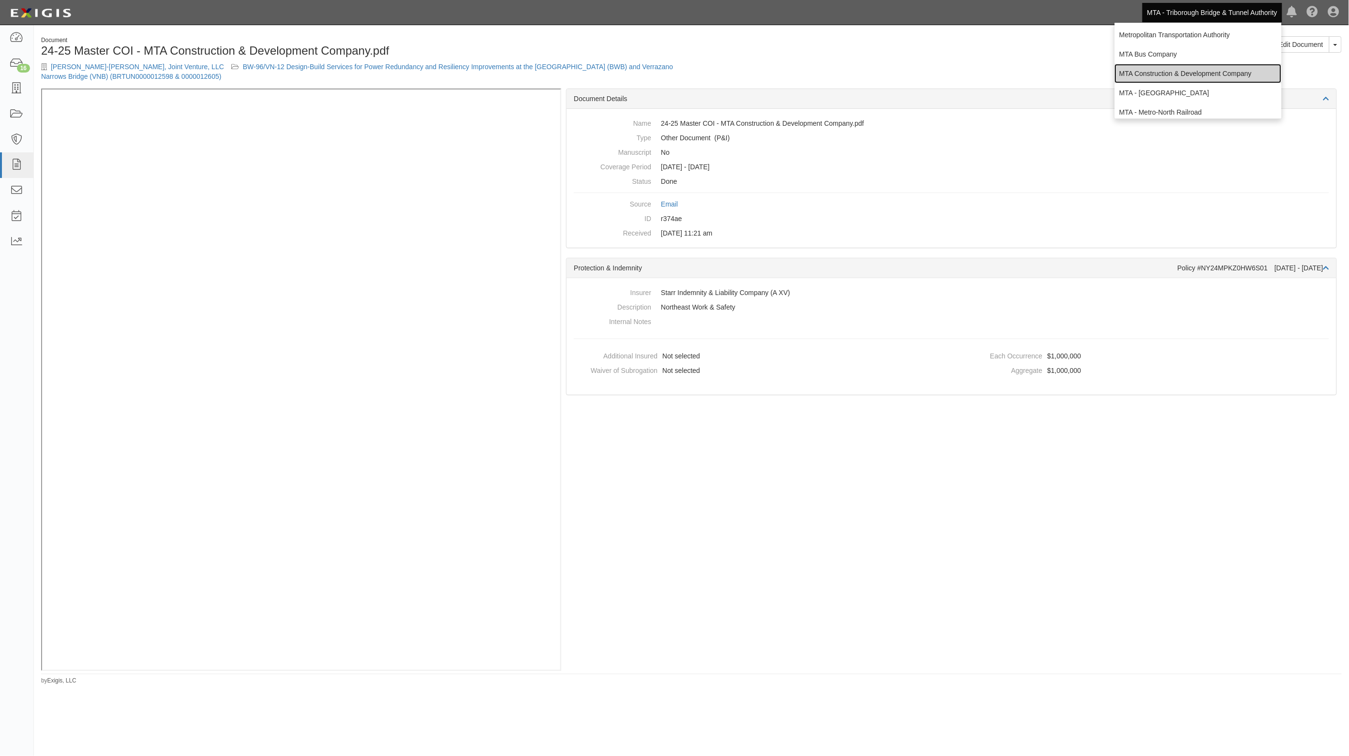
click at [1191, 73] on link "MTA Construction & Development Company" at bounding box center [1197, 73] width 167 height 19
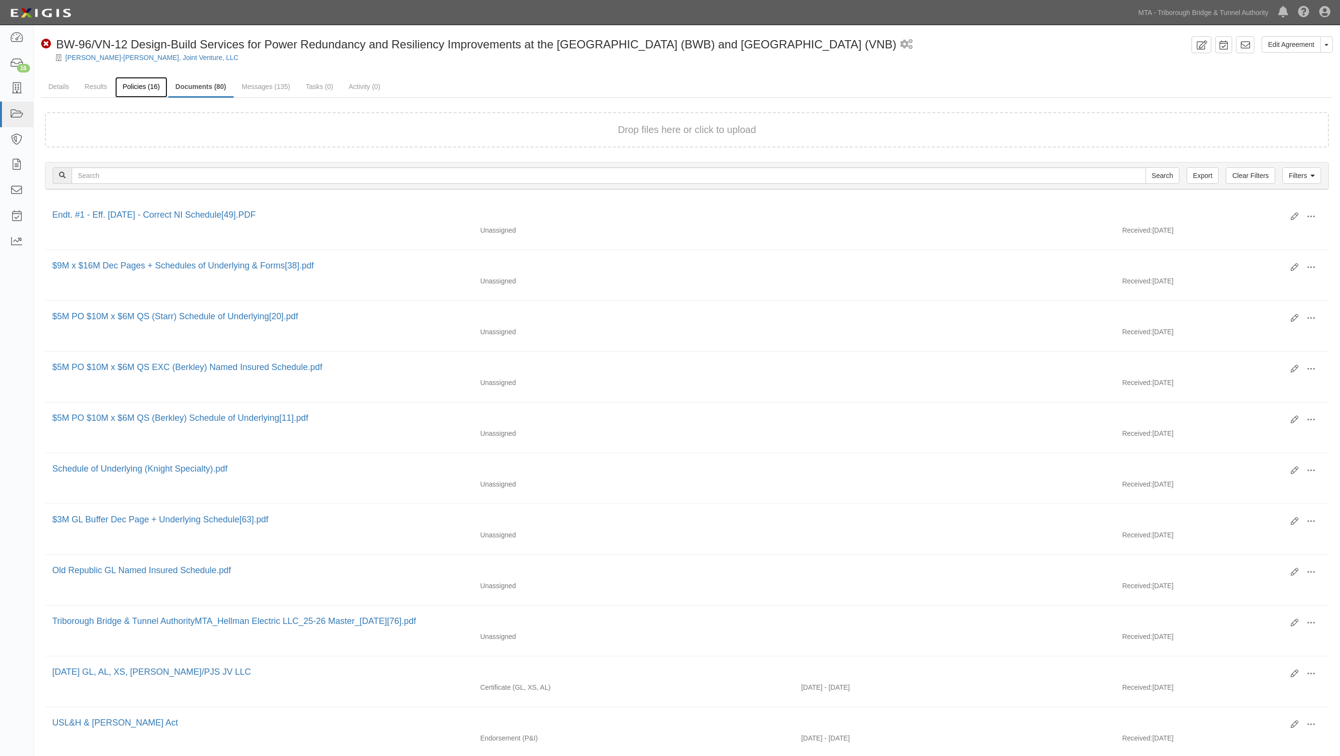
click at [150, 88] on link "Policies (16)" at bounding box center [141, 87] width 52 height 21
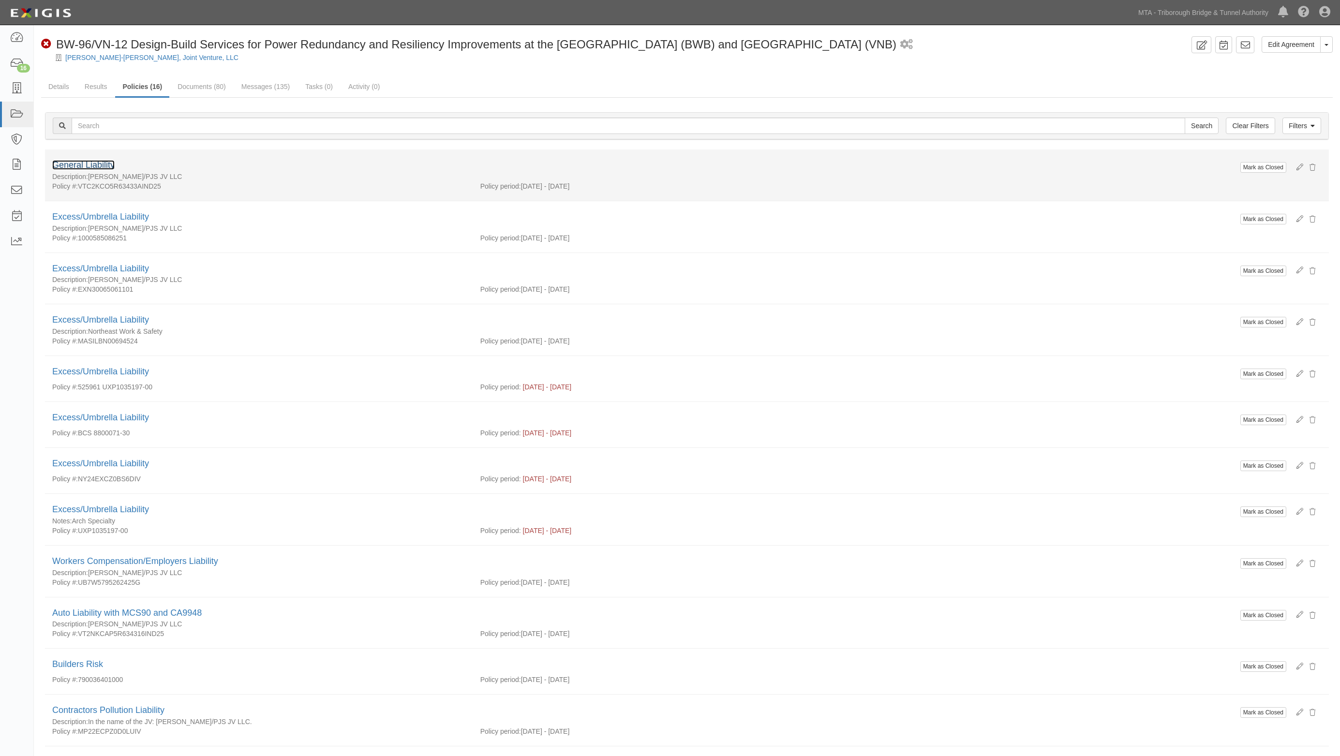
click at [94, 163] on link "General Liability" at bounding box center [83, 165] width 62 height 10
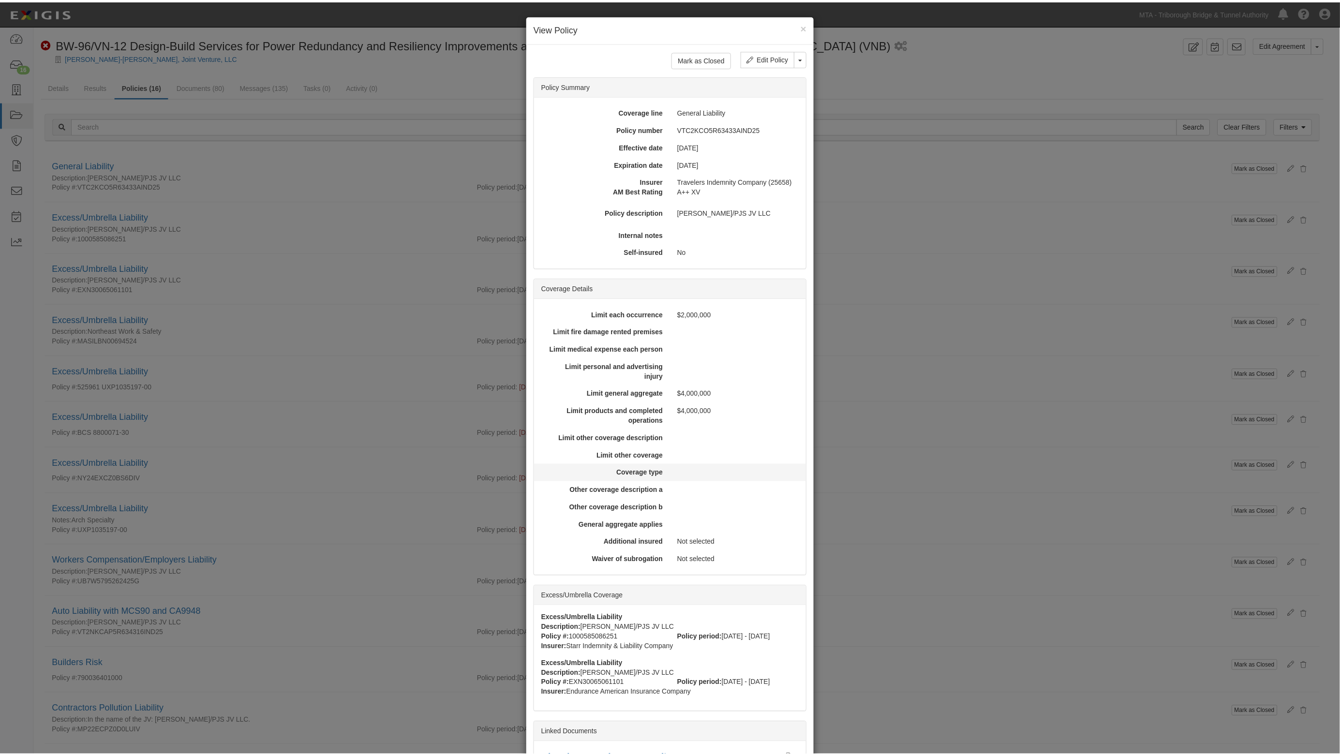
scroll to position [89, 0]
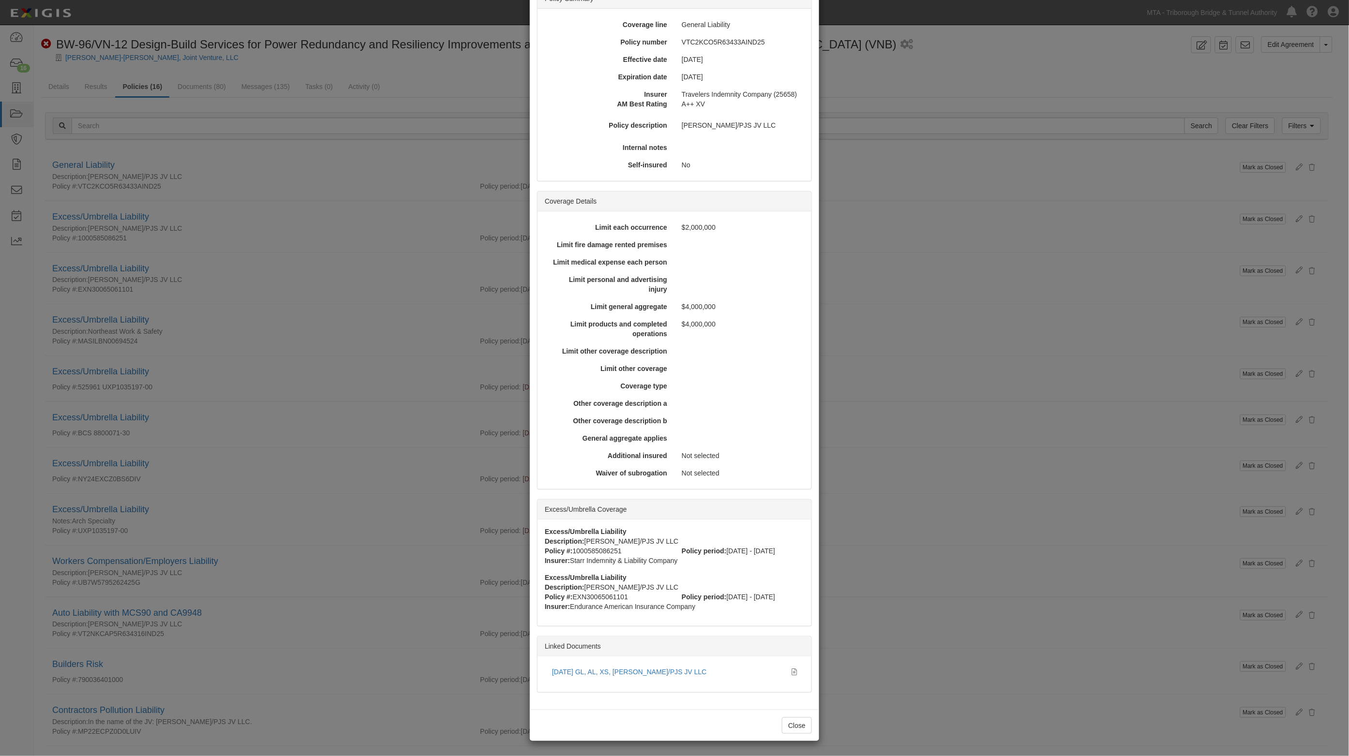
click at [315, 247] on div "× View Policy Mark as Closed Edit Policy Toggle Dropdown Delete Policy Policy S…" at bounding box center [674, 378] width 1349 height 756
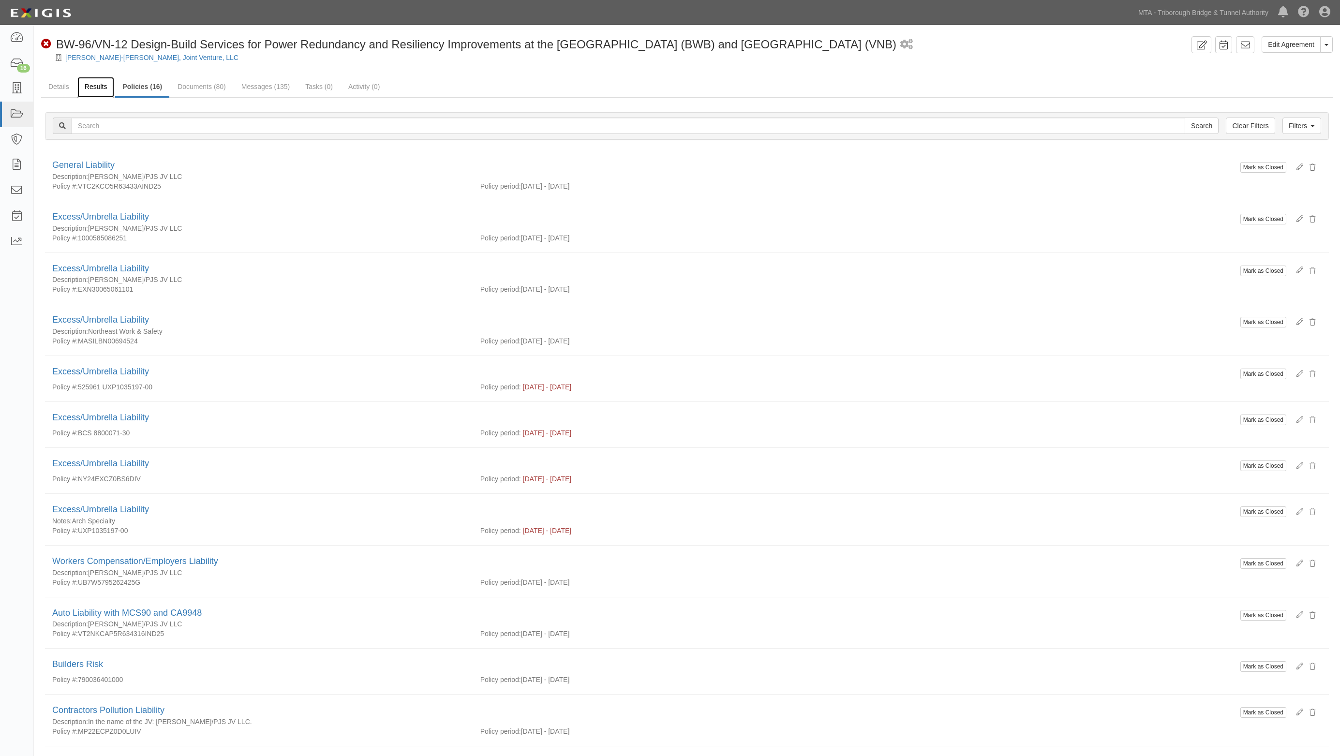
click at [93, 89] on link "Results" at bounding box center [95, 87] width 37 height 21
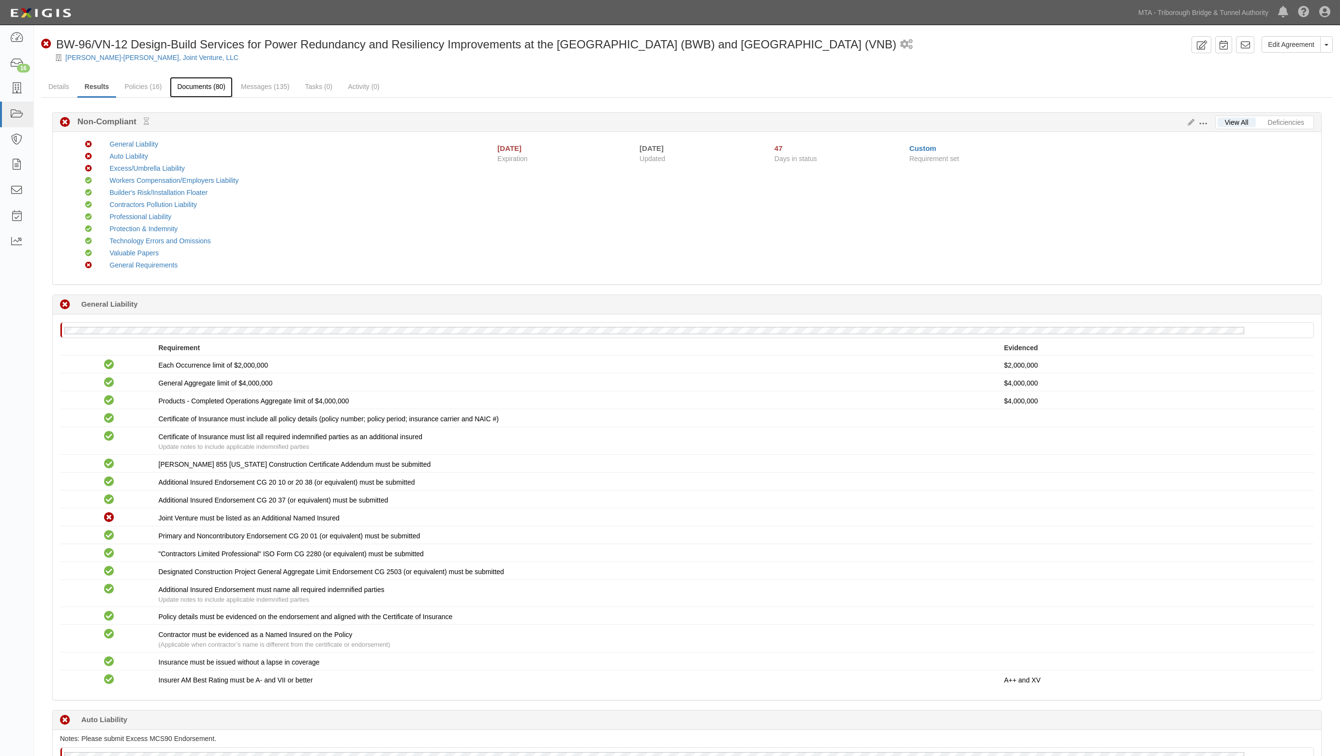
click at [194, 90] on link "Documents (80)" at bounding box center [201, 87] width 63 height 21
click at [856, 224] on div "Non-Compliant General Liability Non-Compliant Auto Liability Non-Compliant Exce…" at bounding box center [692, 208] width 1257 height 138
click at [59, 85] on link "Details" at bounding box center [58, 87] width 35 height 21
click at [922, 228] on div "Non-Compliant General Liability Non-Compliant Auto Liability Non-Compliant Exce…" at bounding box center [692, 208] width 1257 height 138
click at [61, 86] on link "Details" at bounding box center [58, 87] width 35 height 21
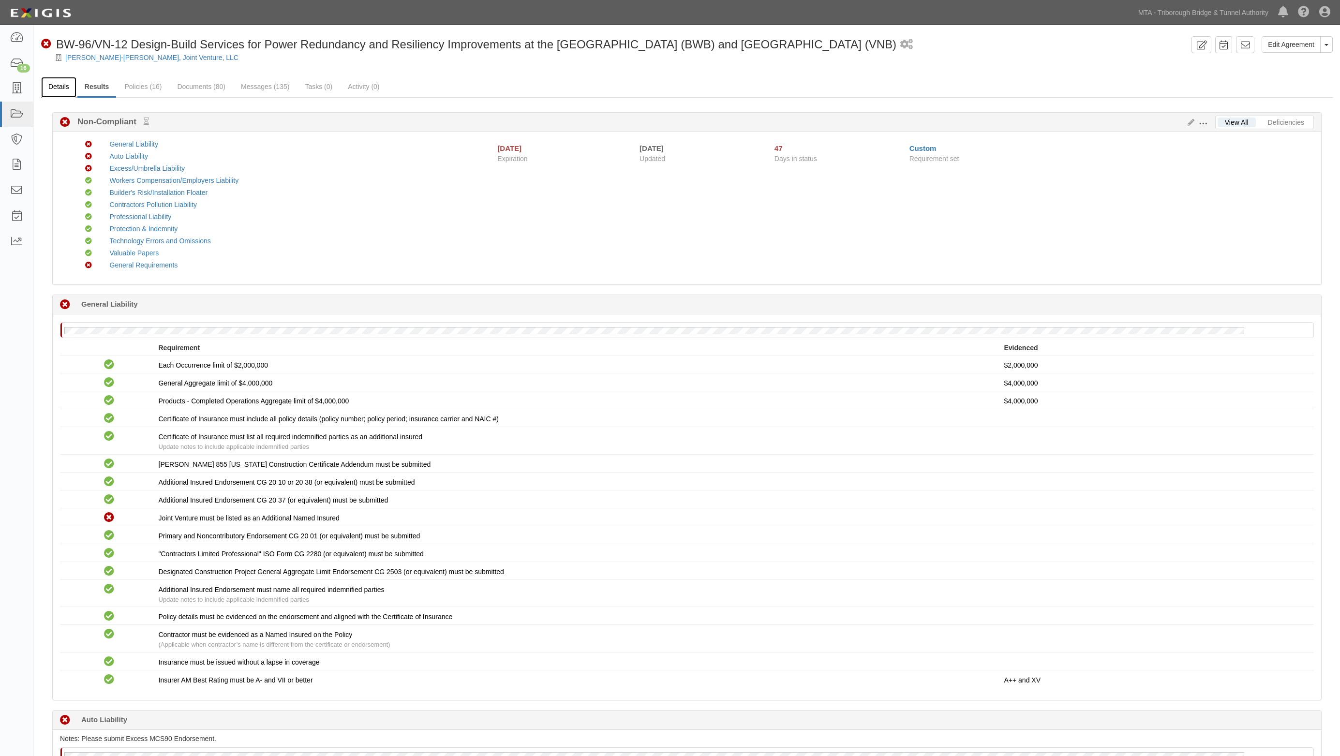
click at [44, 86] on link "Details" at bounding box center [58, 87] width 35 height 21
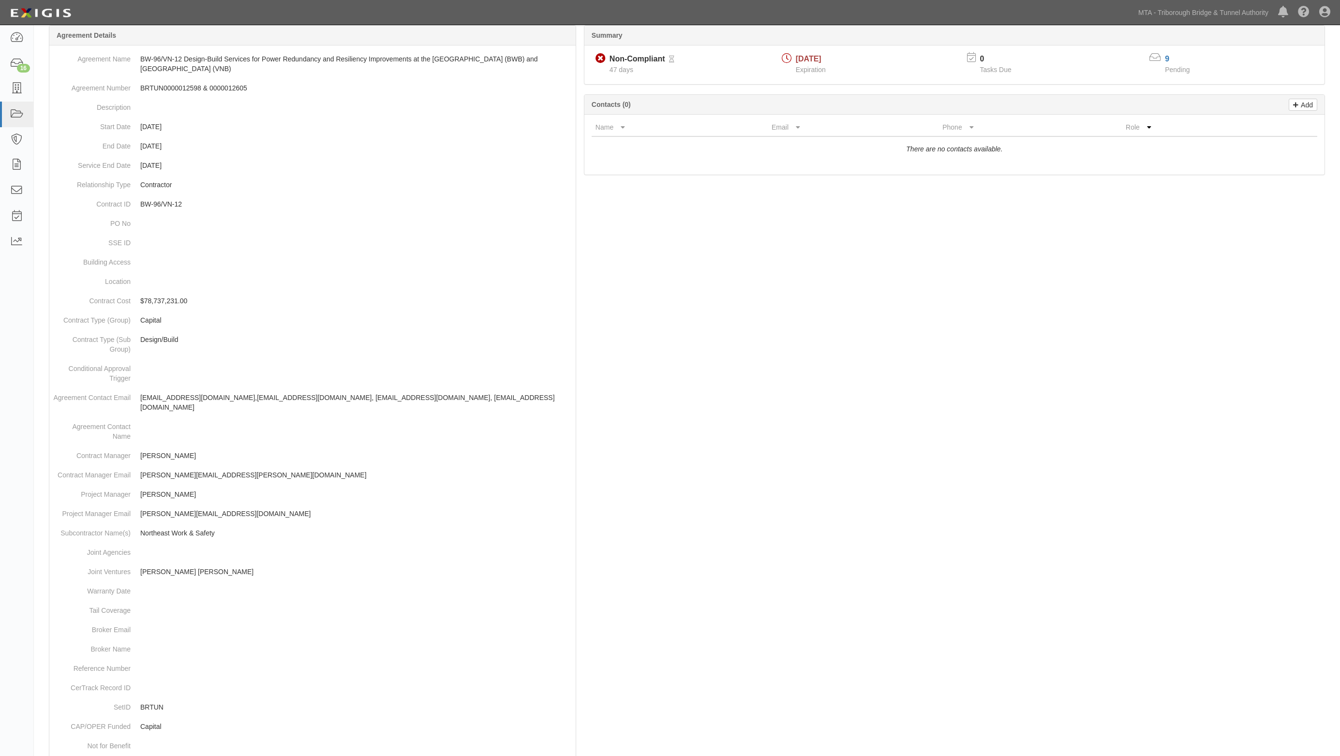
scroll to position [191, 0]
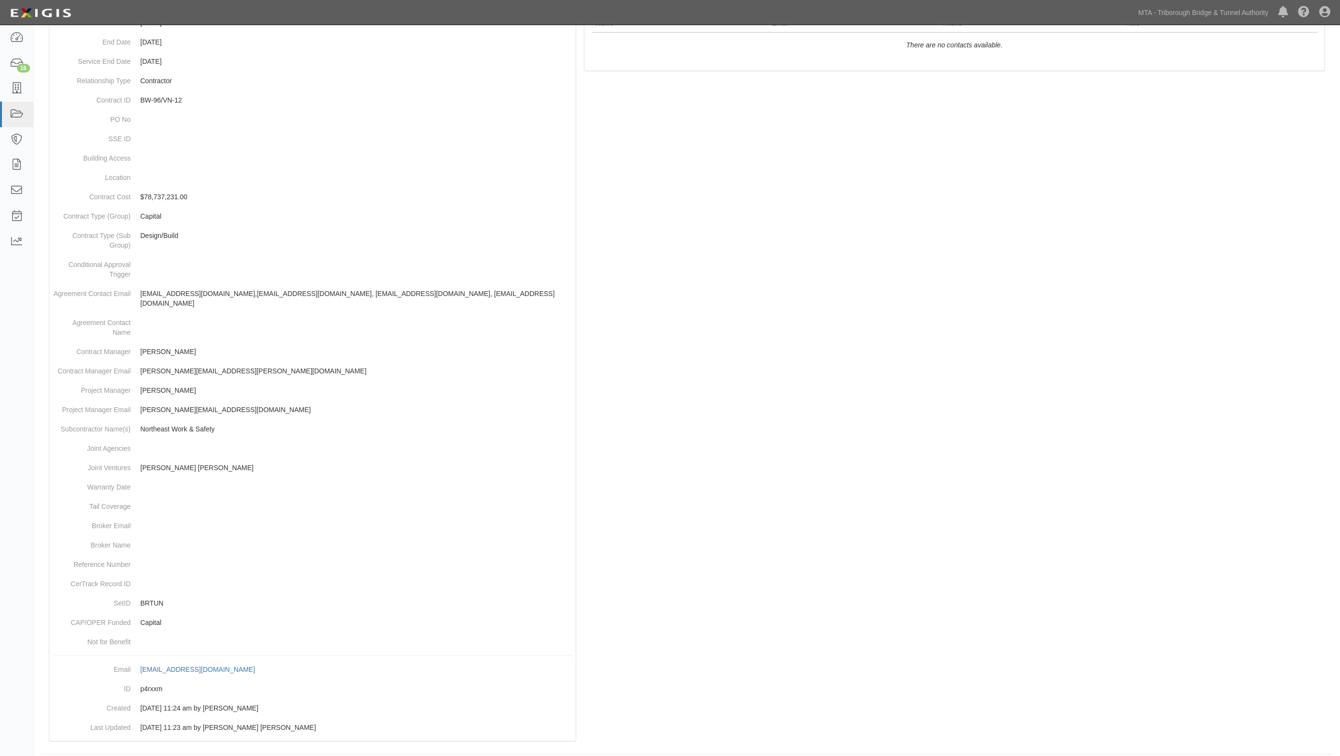
click at [866, 235] on div at bounding box center [687, 344] width 1292 height 816
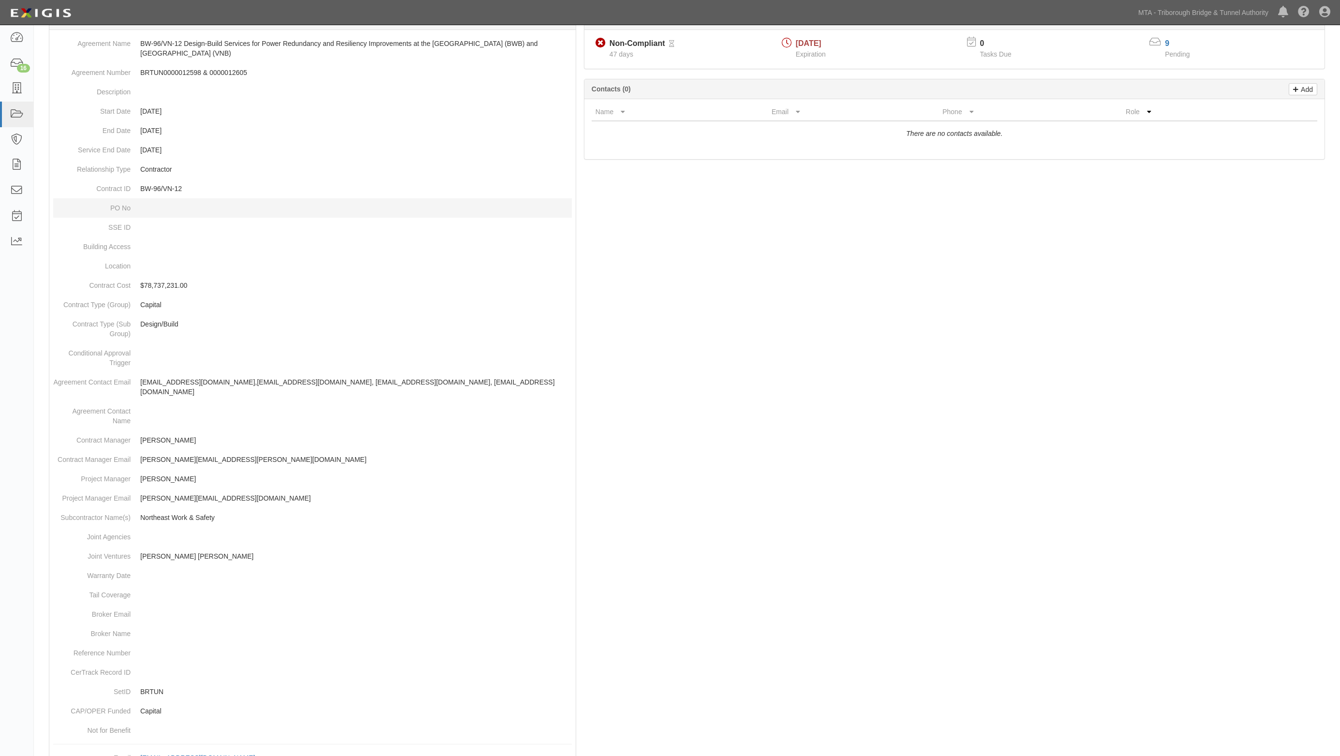
scroll to position [0, 0]
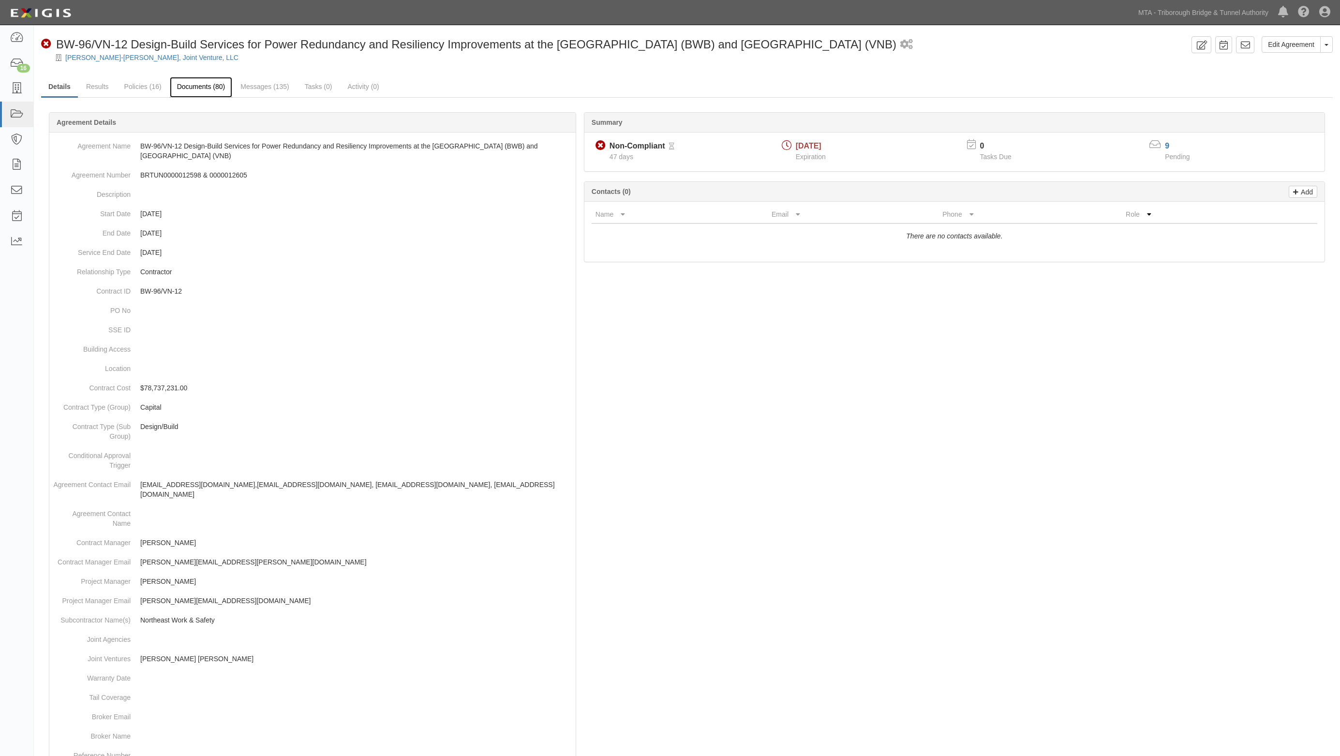
click at [198, 83] on link "Documents (80)" at bounding box center [201, 87] width 63 height 21
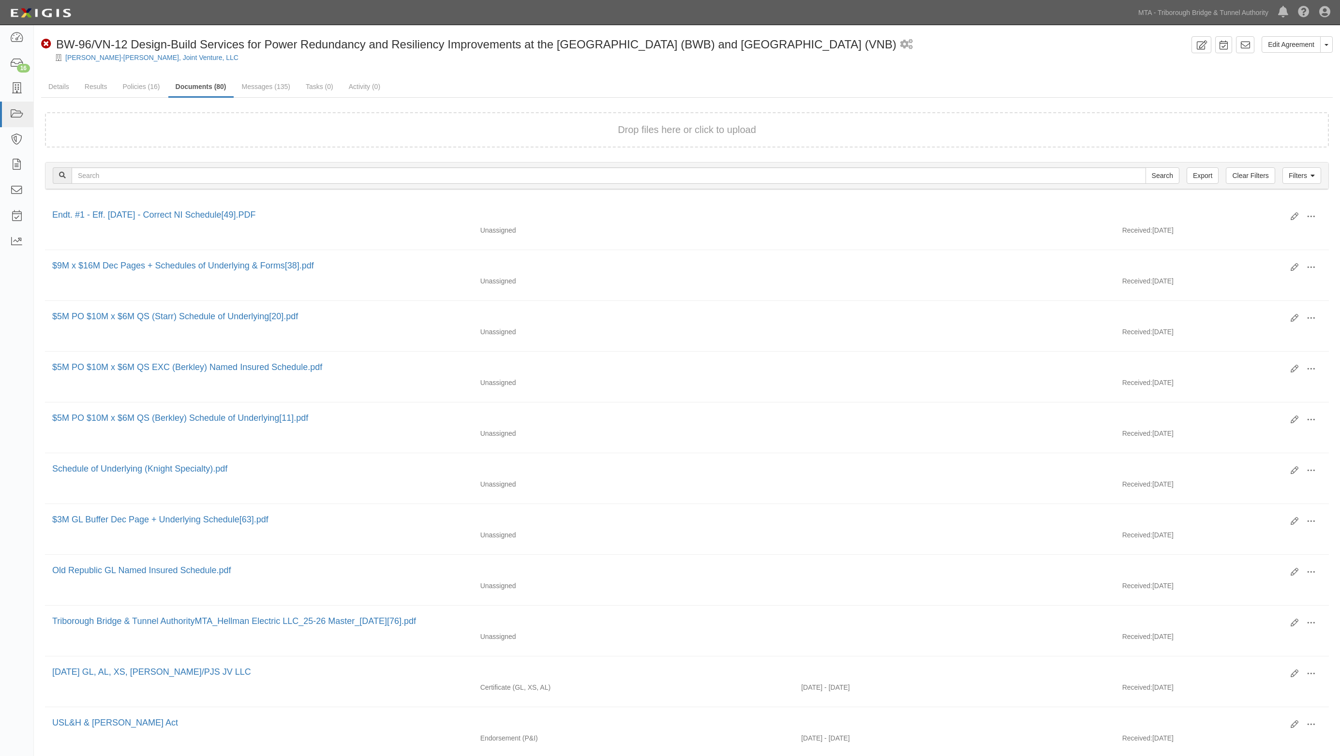
drag, startPoint x: 830, startPoint y: 161, endPoint x: 823, endPoint y: 160, distance: 6.9
click at [829, 163] on div "Filters Clear Filters Export Search Filters" at bounding box center [686, 176] width 1283 height 27
click at [1224, 4] on link "MTA - Triborough Bridge & Tunnel Authority" at bounding box center [1203, 12] width 140 height 19
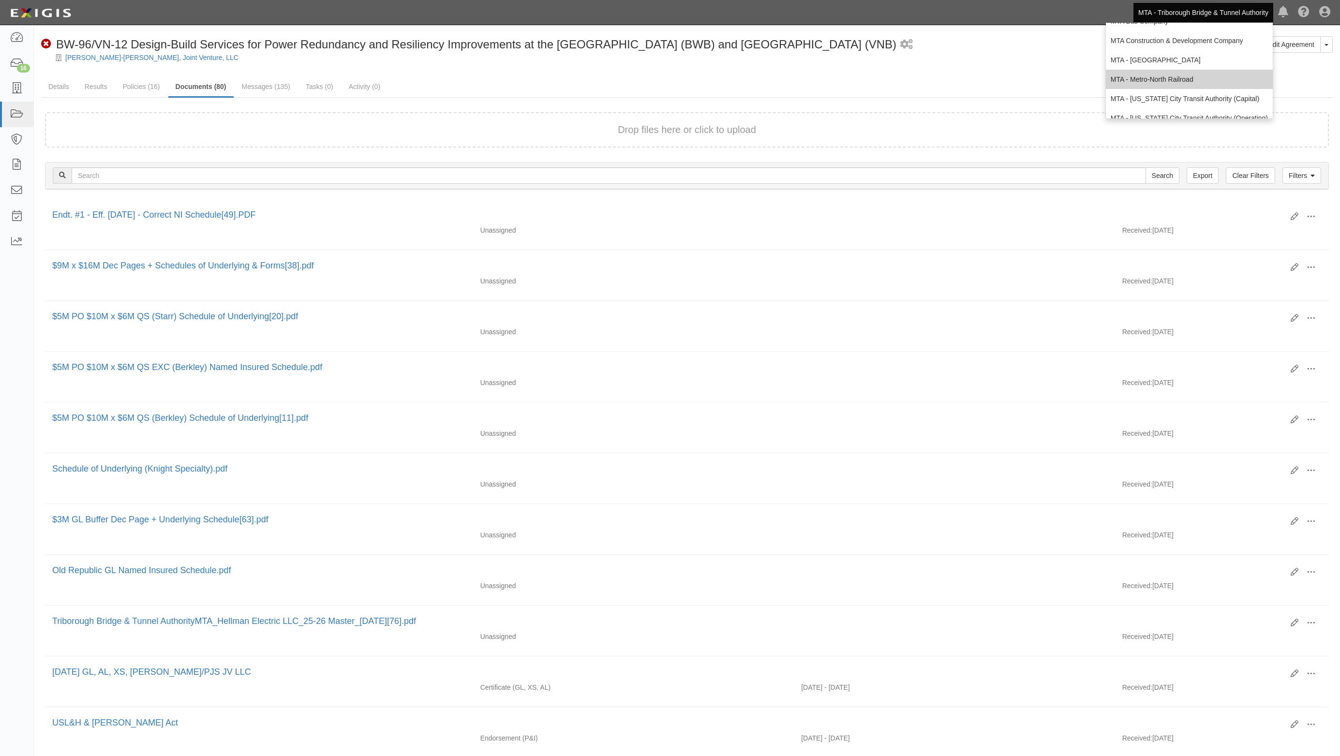
scroll to position [64, 0]
click at [1174, 87] on link "MTA - [US_STATE] City Transit Authority (Operating)" at bounding box center [1189, 86] width 167 height 19
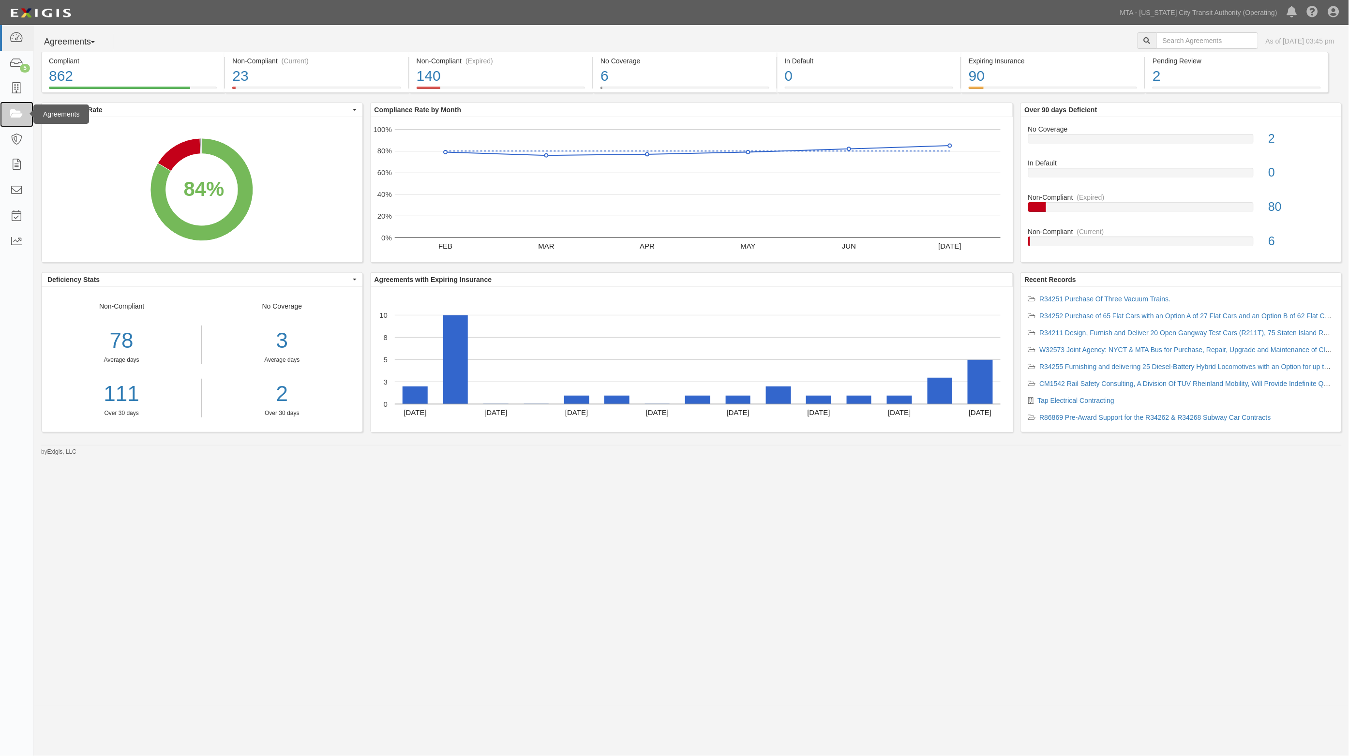
click at [21, 115] on icon at bounding box center [17, 114] width 14 height 11
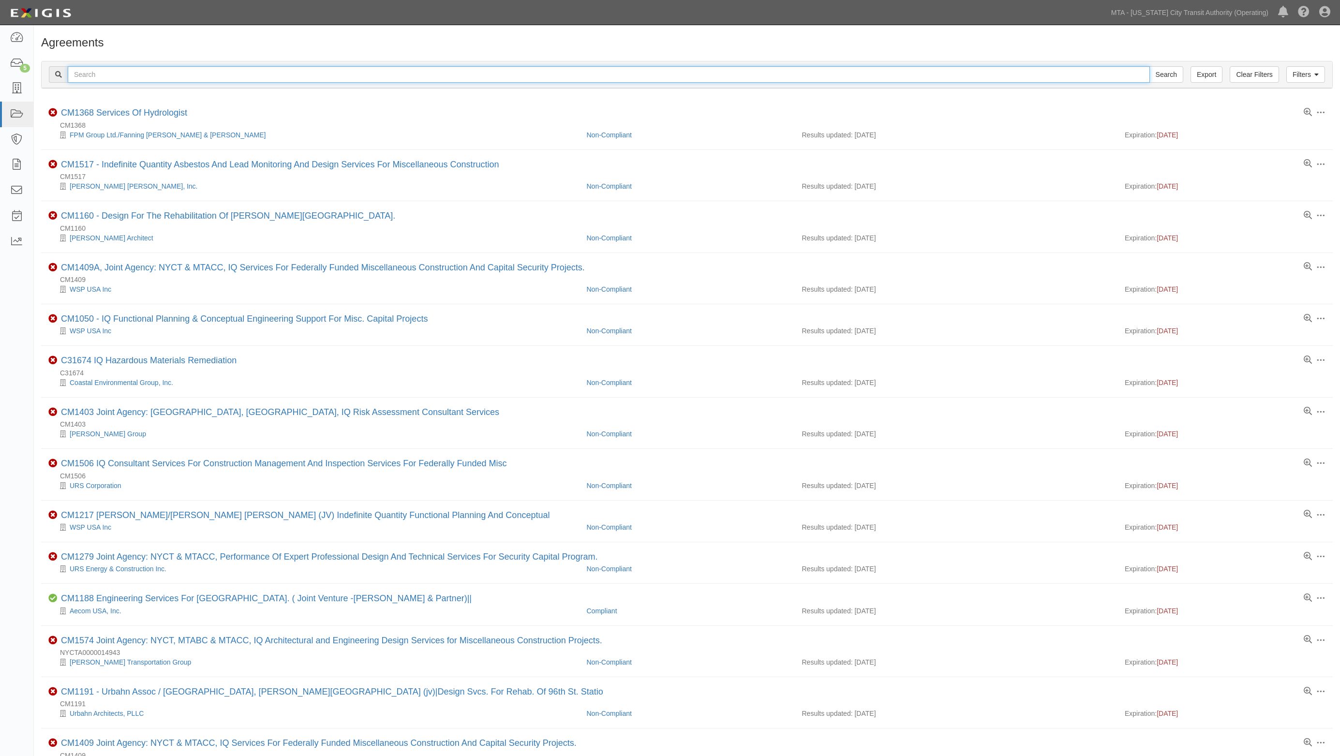
drag, startPoint x: 0, startPoint y: 0, endPoint x: 135, endPoint y: 73, distance: 153.9
click at [135, 73] on input "text" at bounding box center [609, 74] width 1082 height 16
type input "1685"
click at [1149, 66] on input "Search" at bounding box center [1166, 74] width 34 height 16
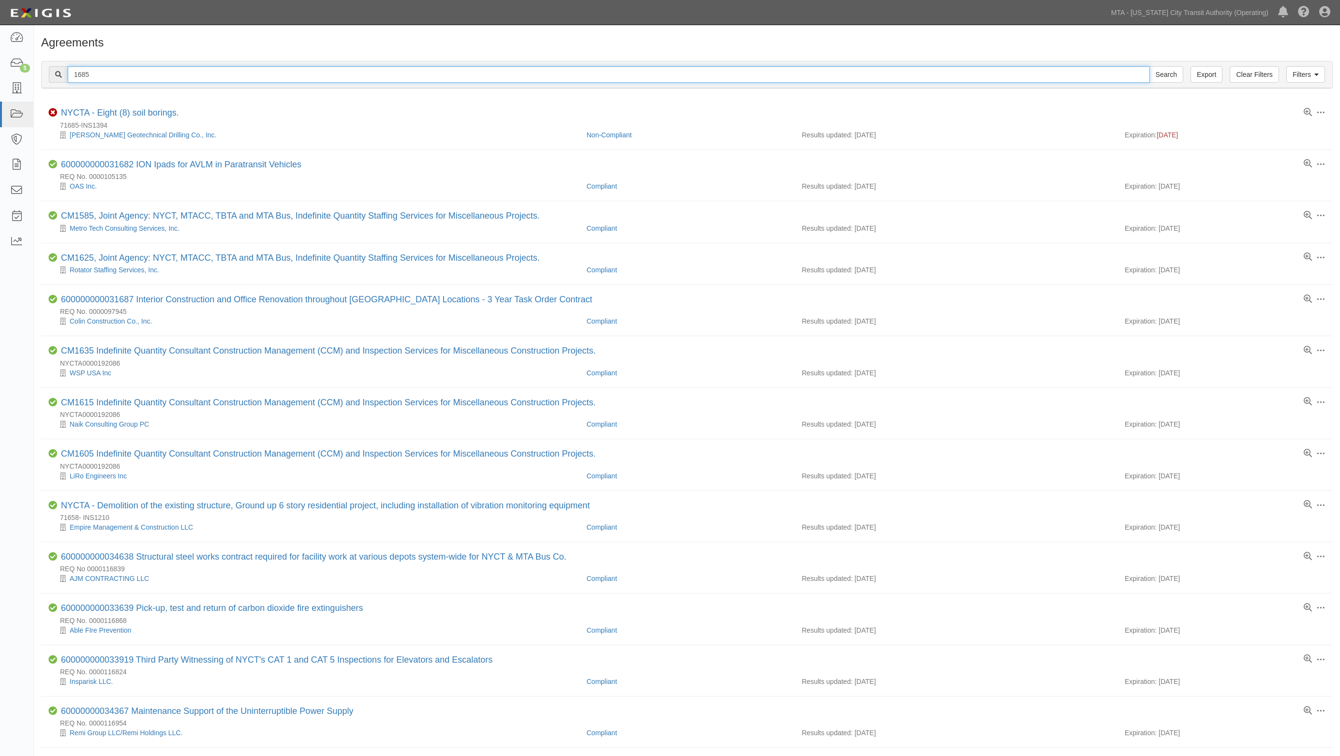
click at [74, 76] on input "1685" at bounding box center [609, 74] width 1082 height 16
type input "cm1685"
click at [1149, 66] on input "Search" at bounding box center [1166, 74] width 34 height 16
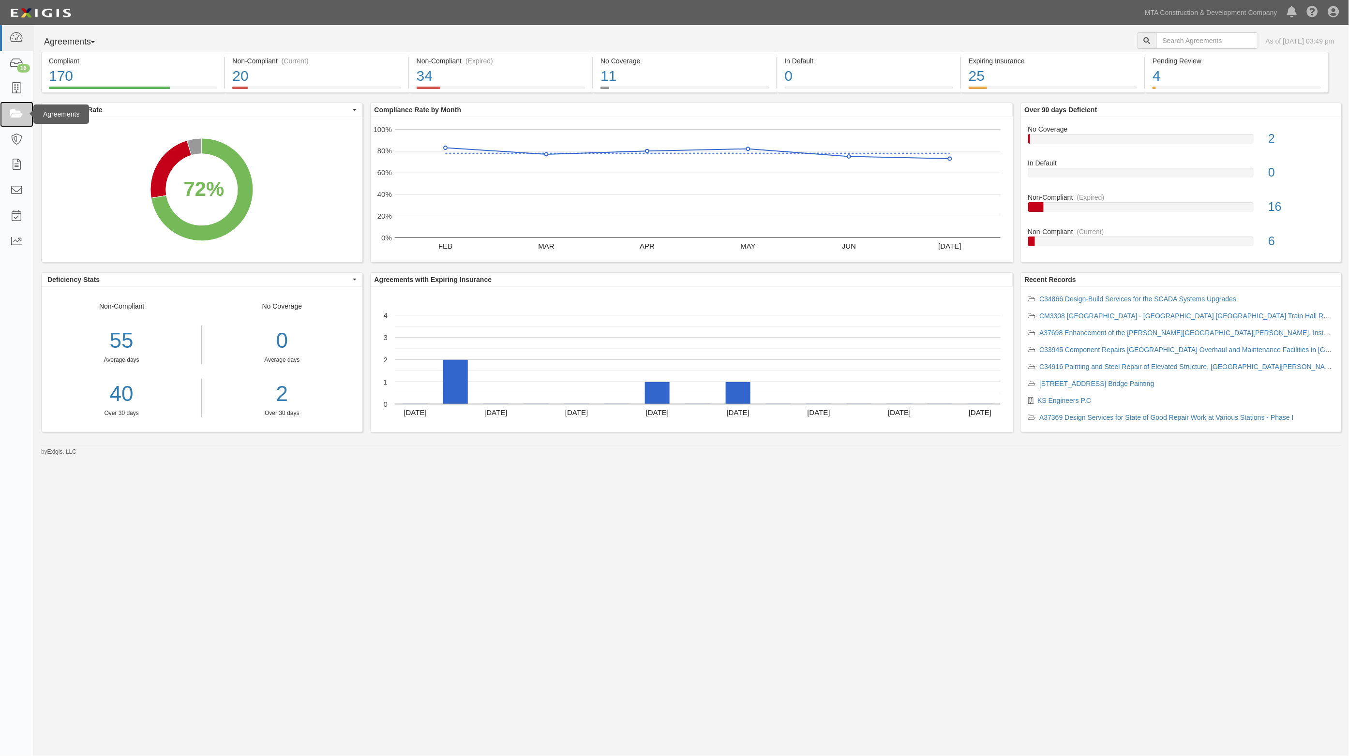
click at [15, 116] on icon at bounding box center [17, 114] width 14 height 11
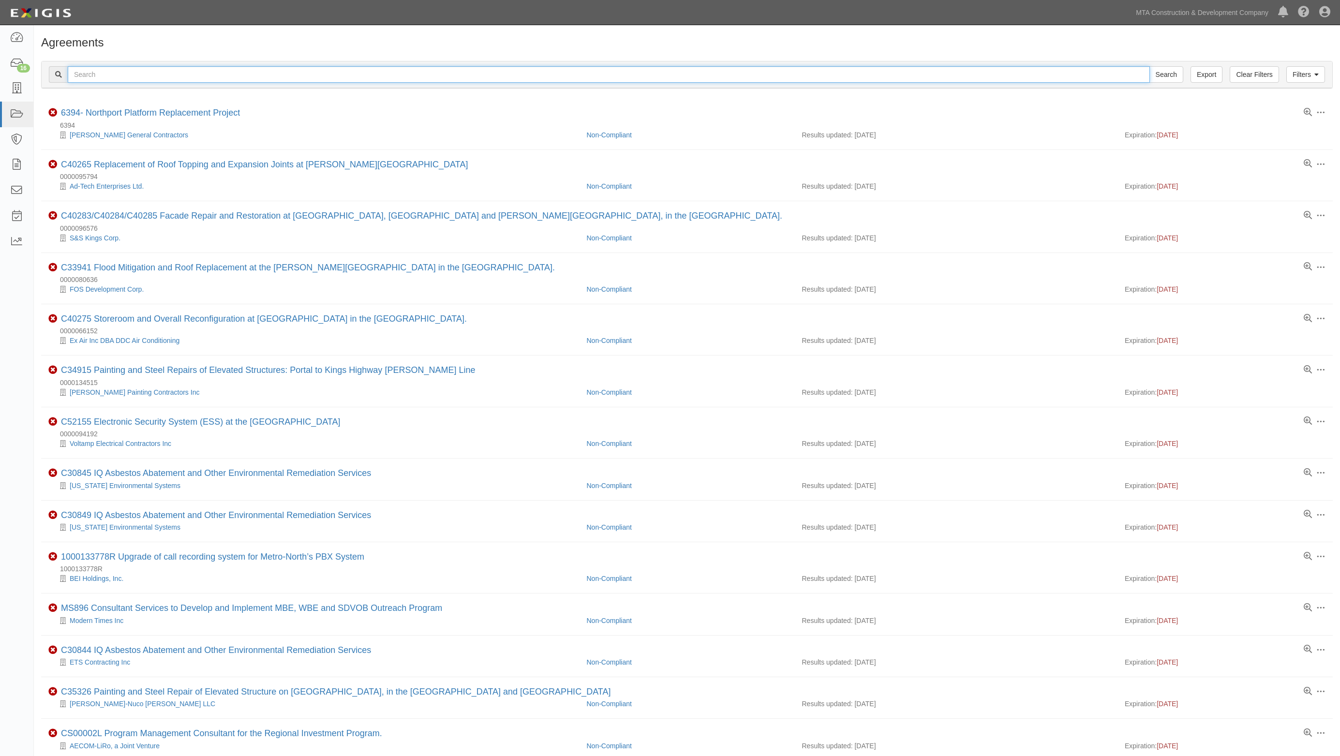
click at [168, 68] on input "text" at bounding box center [609, 74] width 1082 height 16
type input "cm1685"
click at [1149, 66] on input "Search" at bounding box center [1166, 74] width 34 height 16
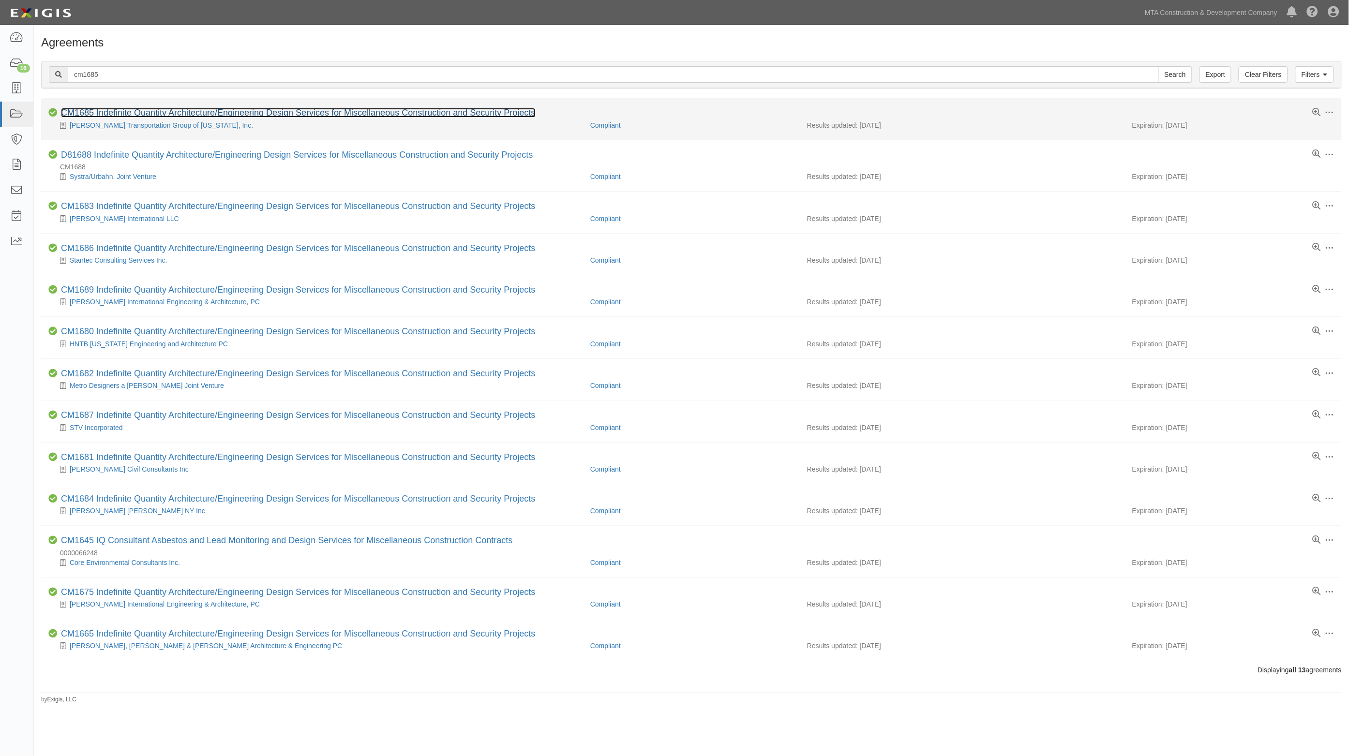
click at [121, 117] on link "CM1685 Indefinite Quantity Architecture/Engineering Design Services for Miscell…" at bounding box center [298, 113] width 475 height 10
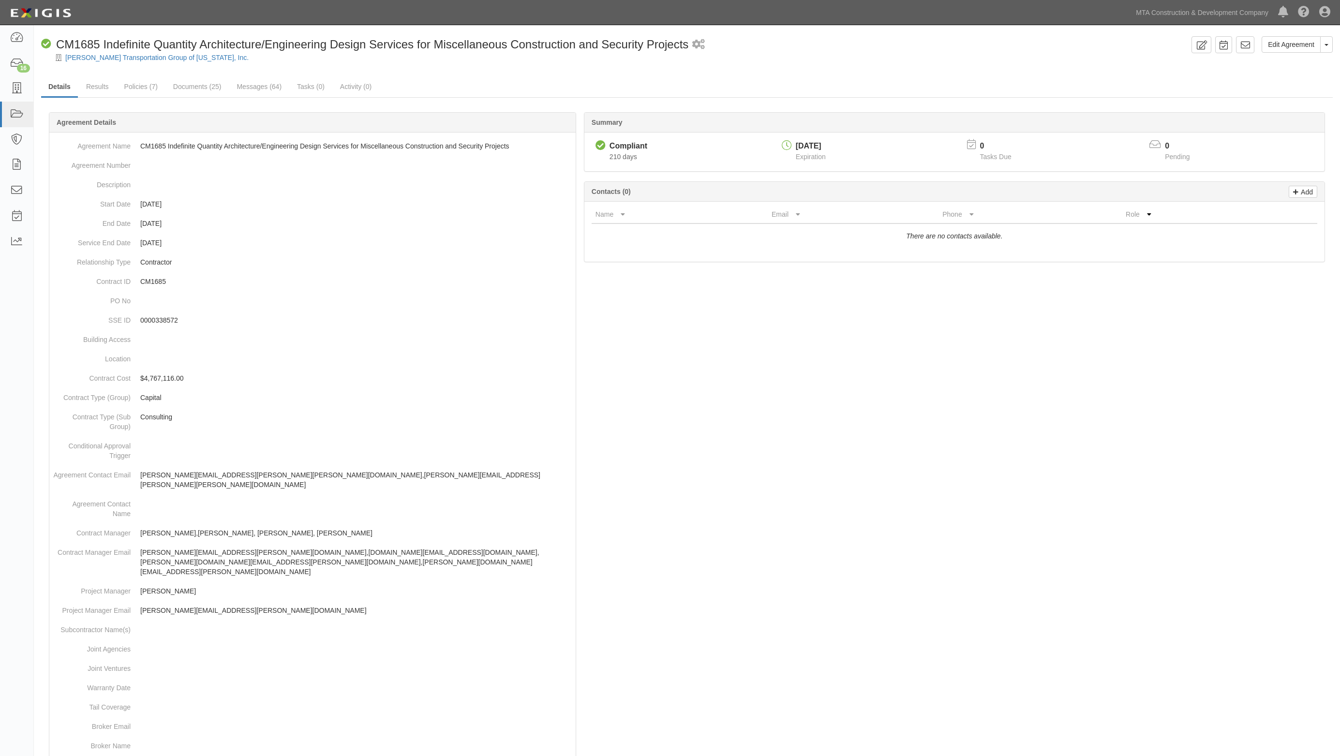
click at [203, 69] on div at bounding box center [687, 65] width 1306 height 7
click at [141, 89] on link "Policies (7)" at bounding box center [141, 87] width 48 height 21
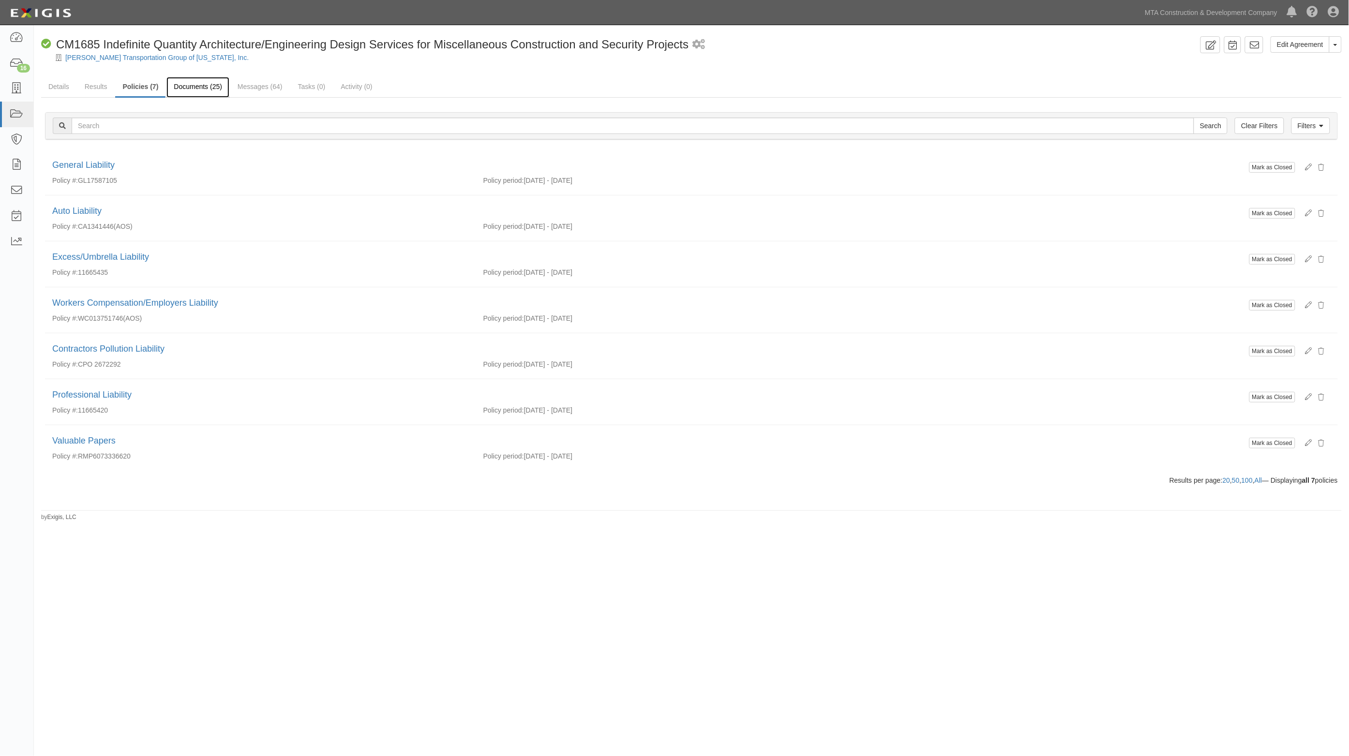
click at [197, 93] on link "Documents (25)" at bounding box center [197, 87] width 63 height 21
